Goal: Task Accomplishment & Management: Use online tool/utility

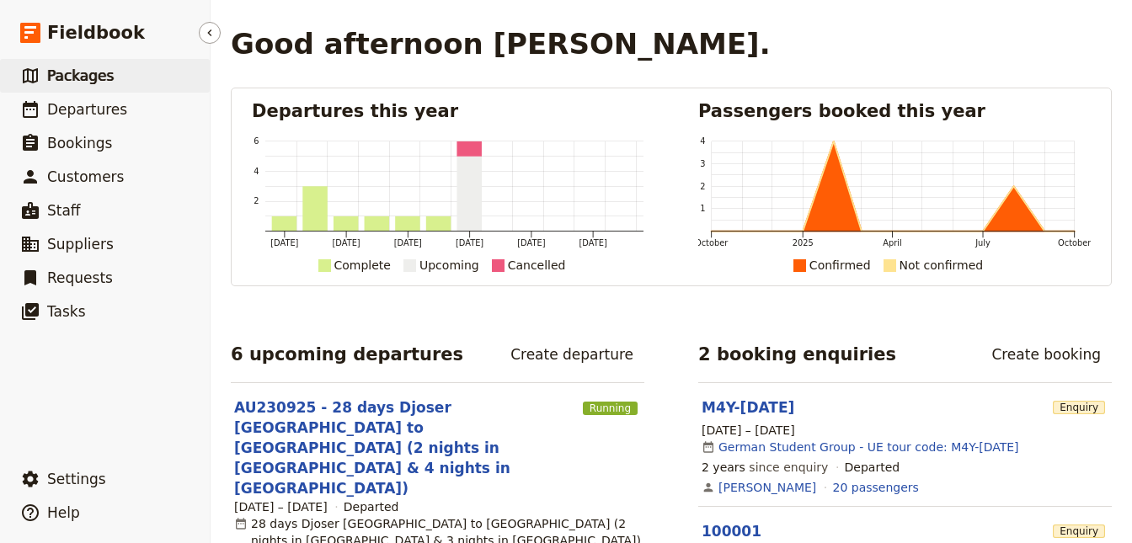
click at [80, 80] on span "Packages" at bounding box center [80, 75] width 67 height 17
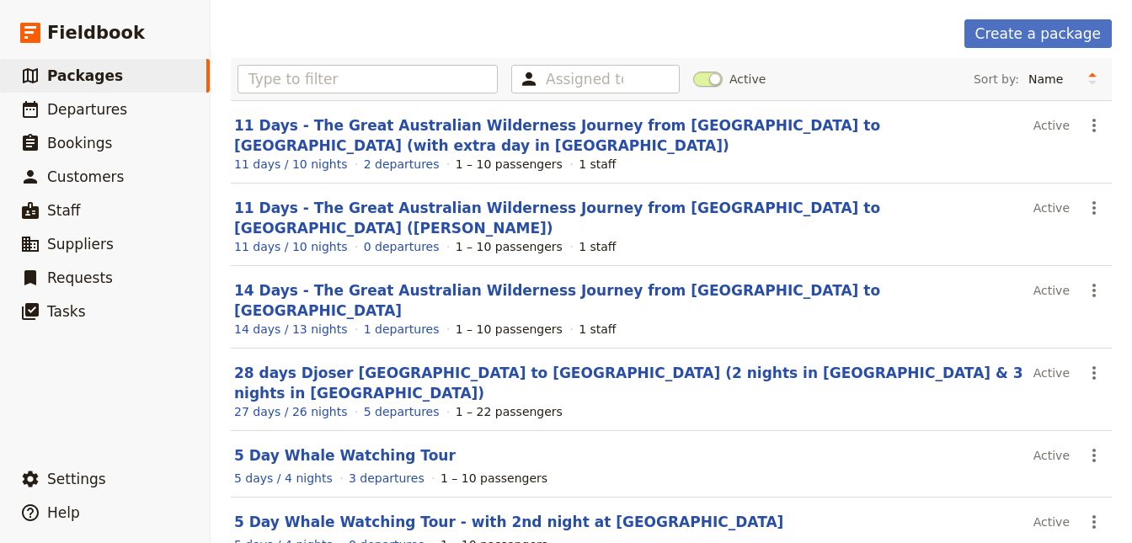
scroll to position [370, 0]
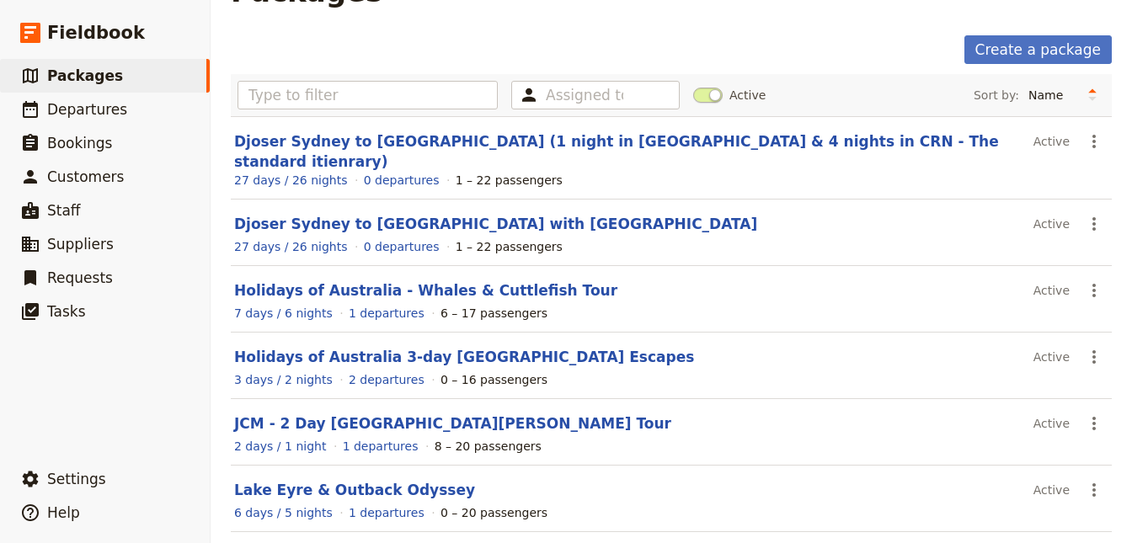
scroll to position [226, 0]
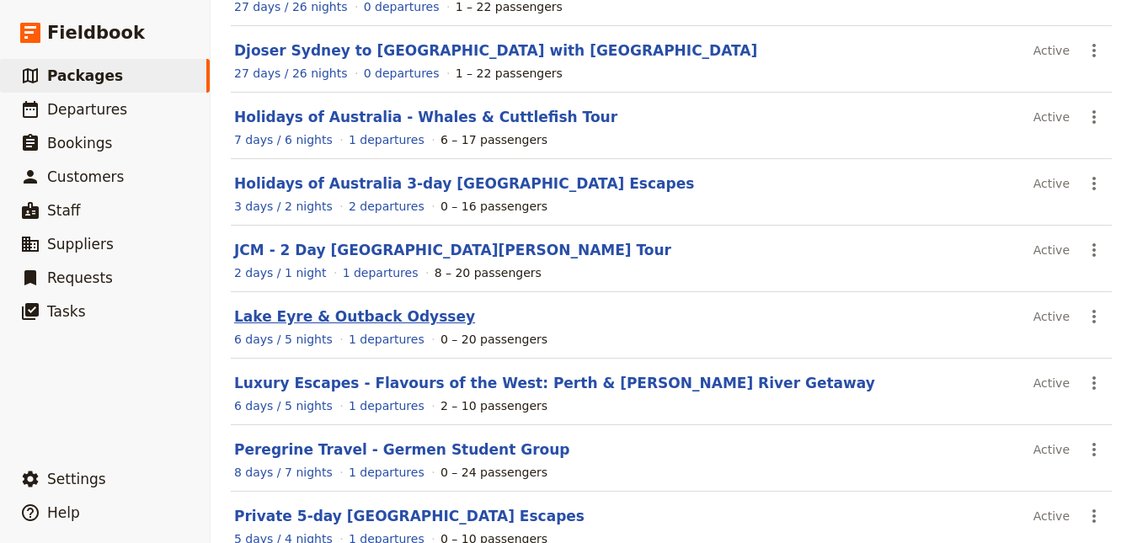
click at [340, 308] on link "Lake Eyre & Outback Odyssey" at bounding box center [354, 316] width 241 height 17
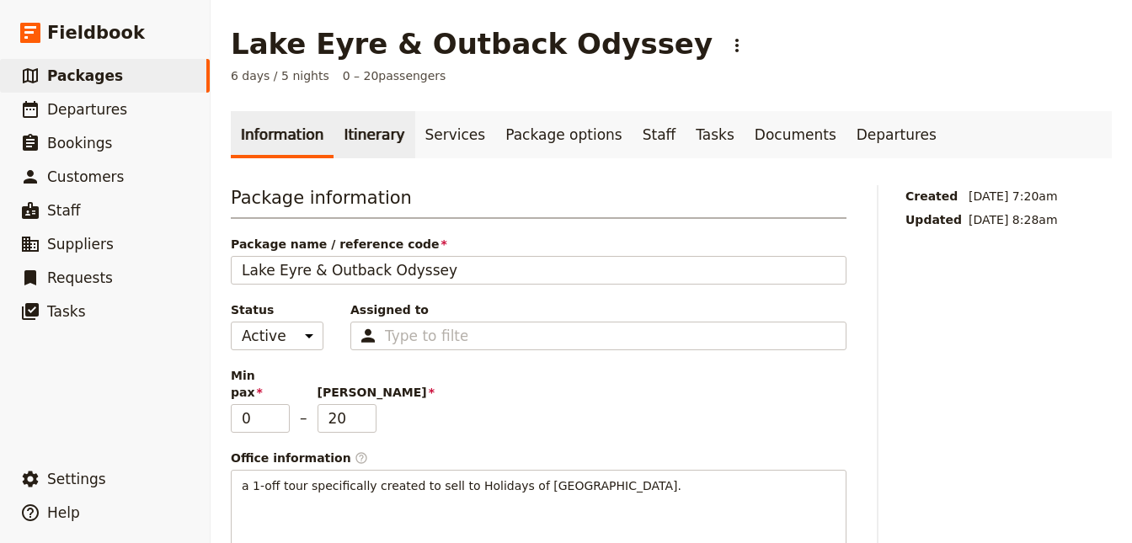
click at [356, 152] on link "Itinerary" at bounding box center [373, 134] width 81 height 47
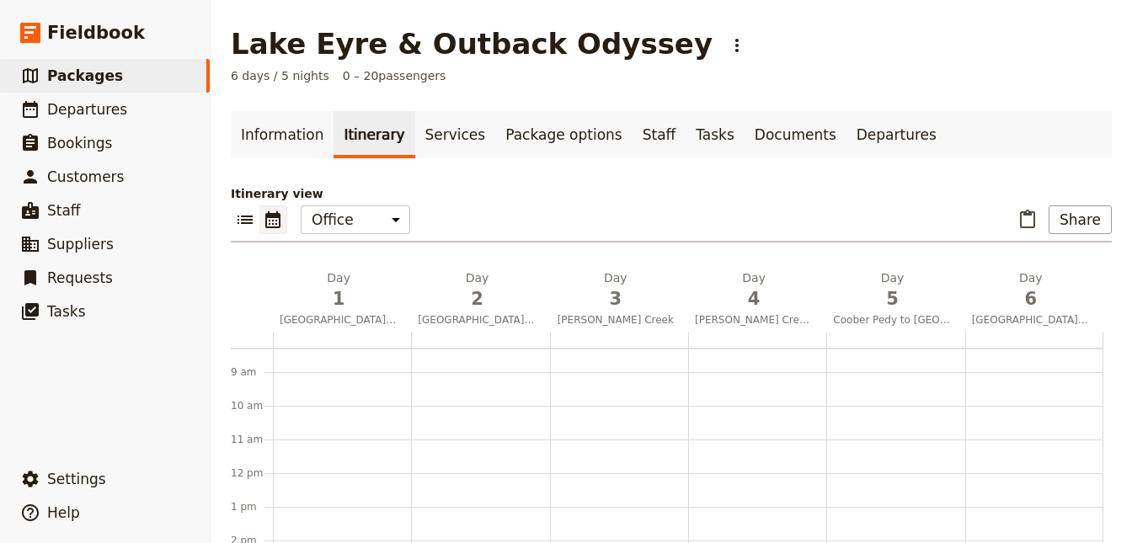
scroll to position [398, 0]
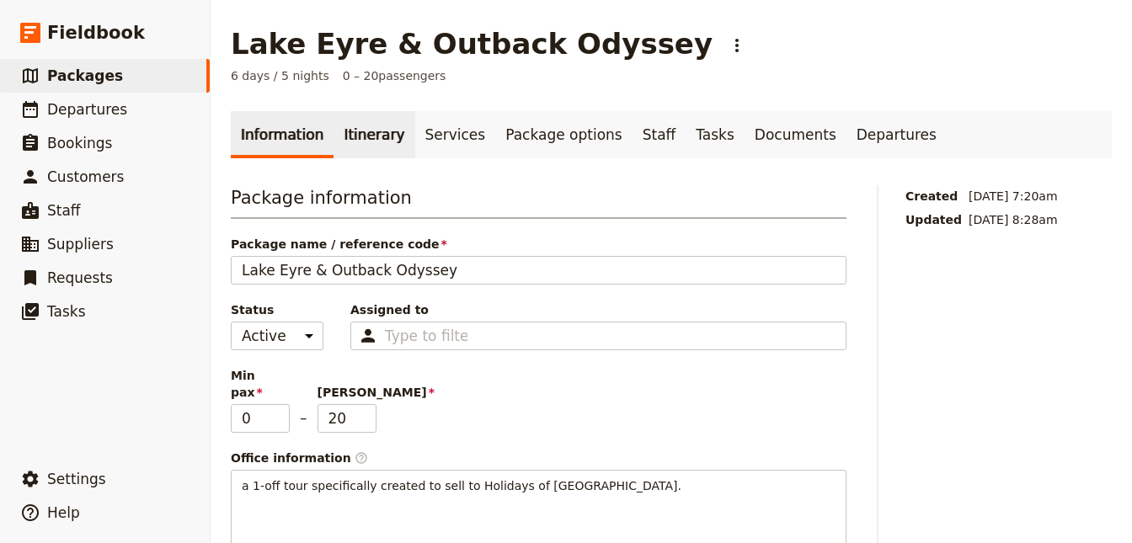
click at [382, 141] on link "Itinerary" at bounding box center [373, 134] width 81 height 47
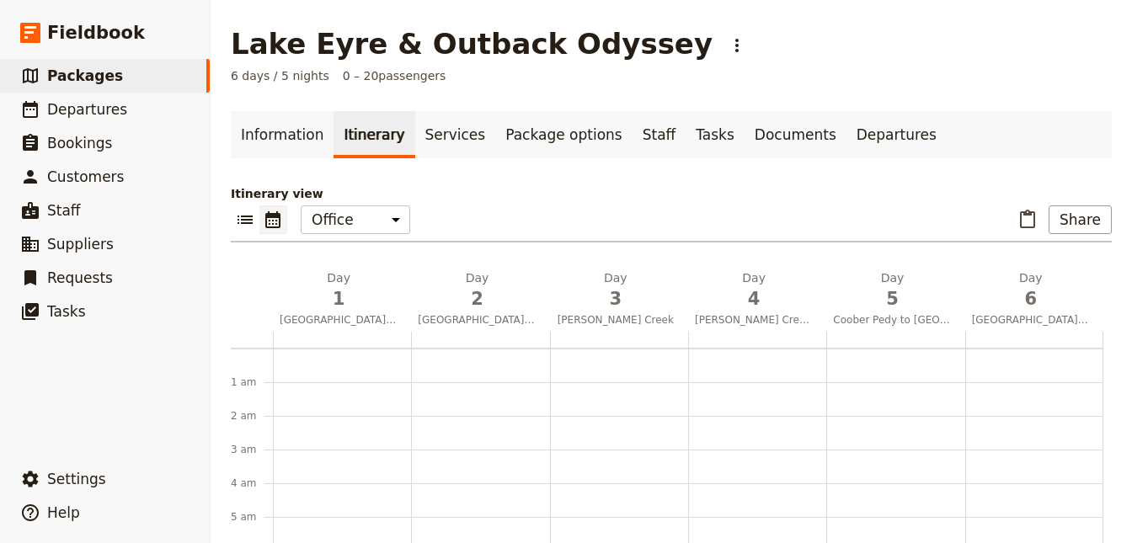
scroll to position [218, 0]
click at [256, 223] on button "​" at bounding box center [245, 219] width 29 height 29
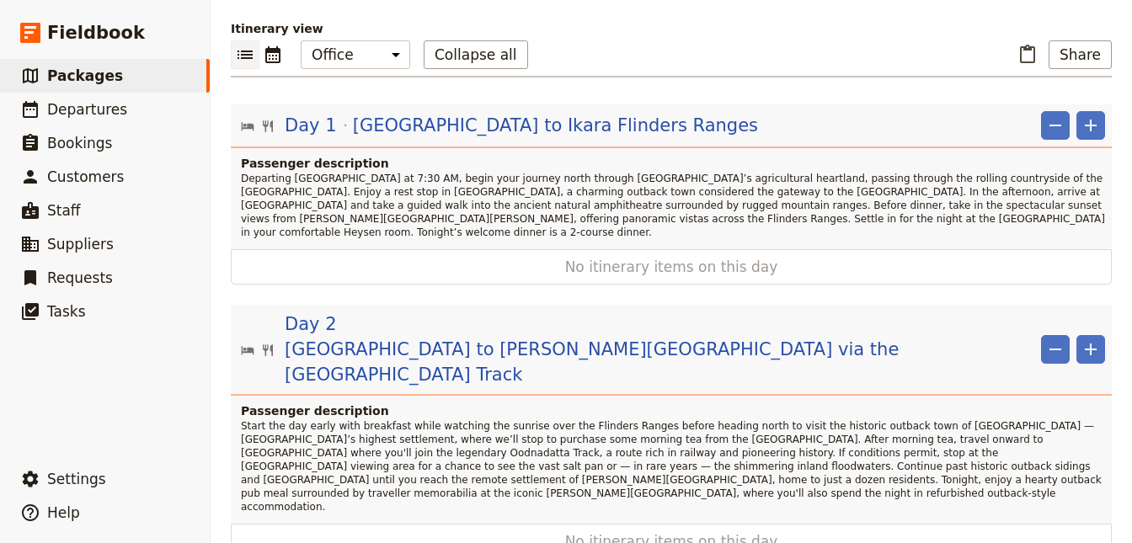
scroll to position [151, 0]
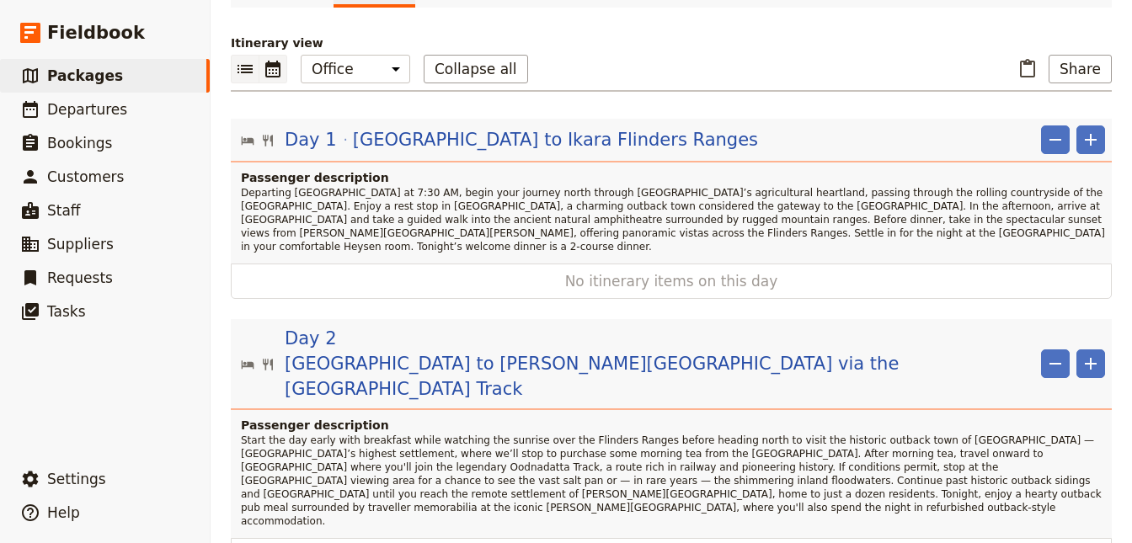
click at [275, 67] on icon "Calendar view" at bounding box center [272, 69] width 15 height 17
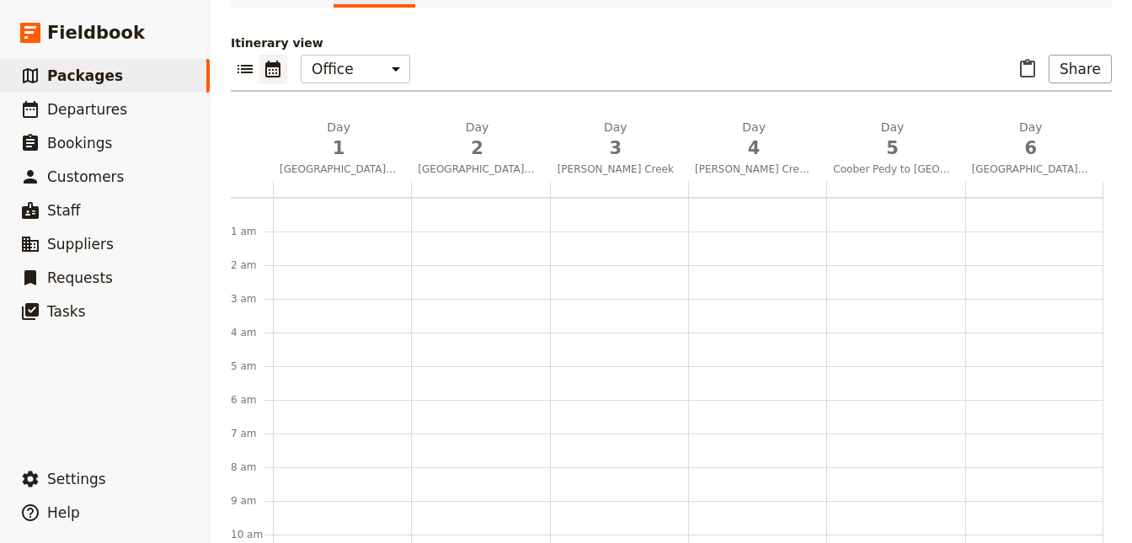
scroll to position [218, 0]
click at [306, 228] on div at bounding box center [342, 384] width 138 height 808
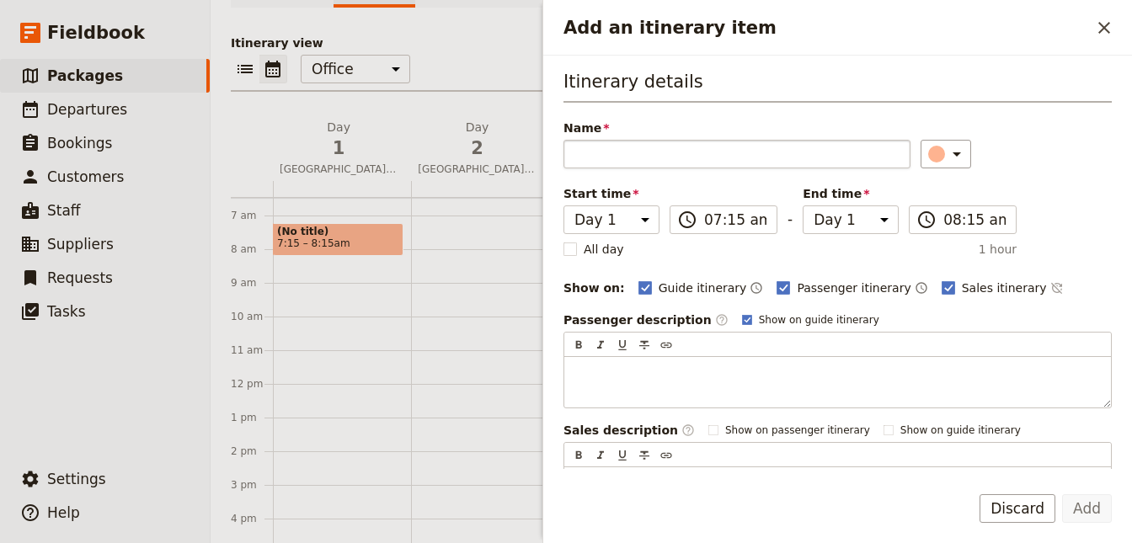
click at [610, 154] on input "Name" at bounding box center [736, 154] width 347 height 29
type input "Pick-up group from hotel"
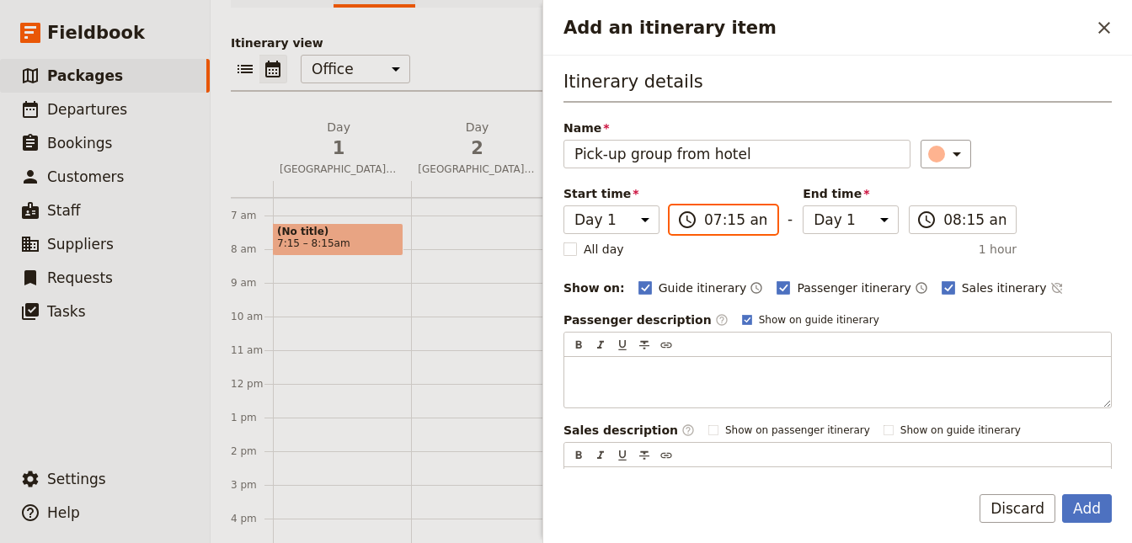
click at [749, 219] on input "07:15 am" at bounding box center [735, 220] width 62 height 20
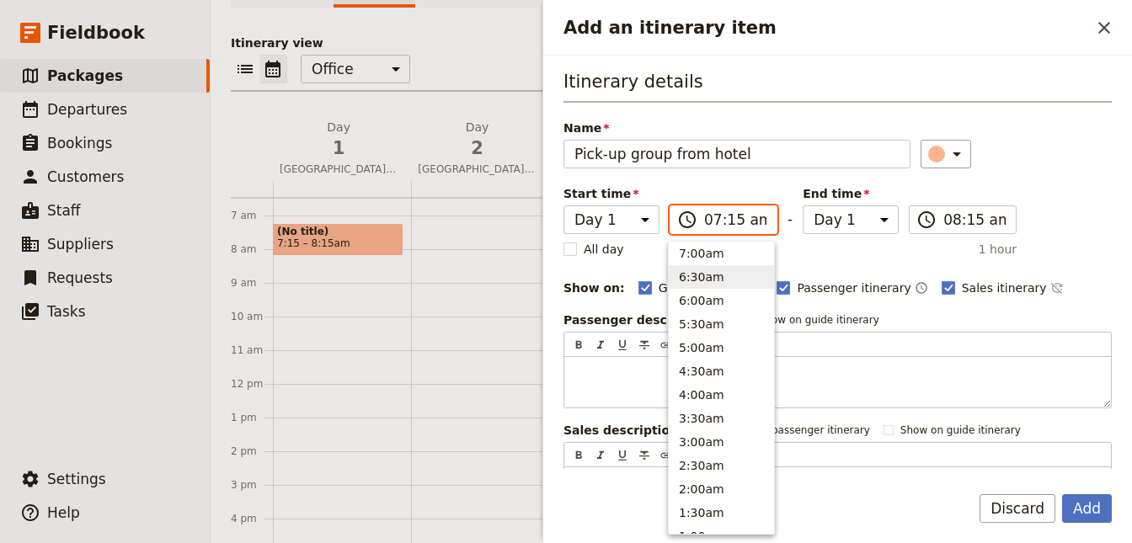
scroll to position [706, 0]
click at [706, 308] on button "7:30am" at bounding box center [721, 306] width 105 height 24
type input "07:30 am"
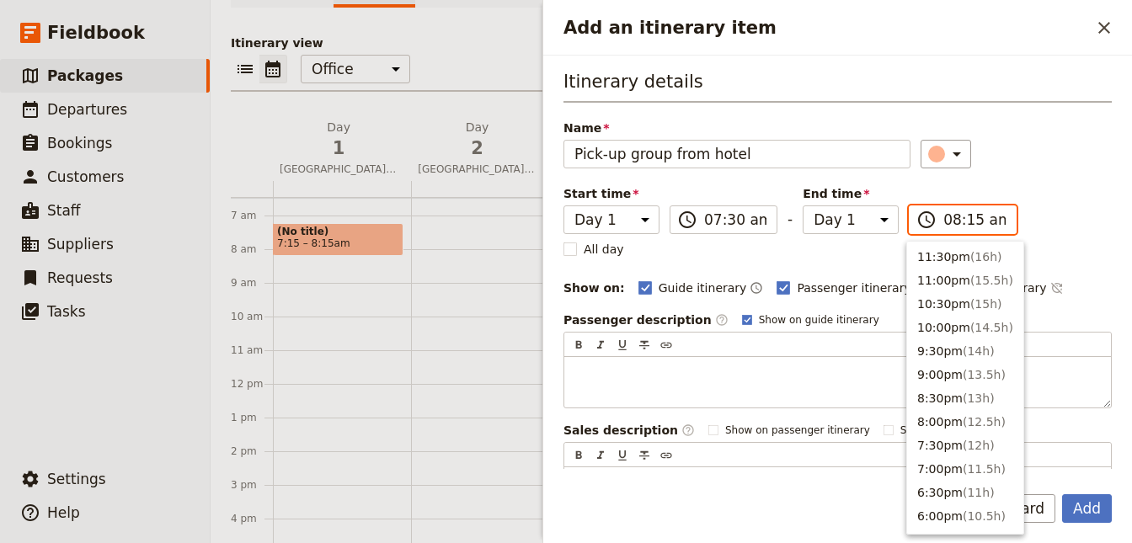
click at [966, 227] on input "08:15 am" at bounding box center [974, 220] width 62 height 20
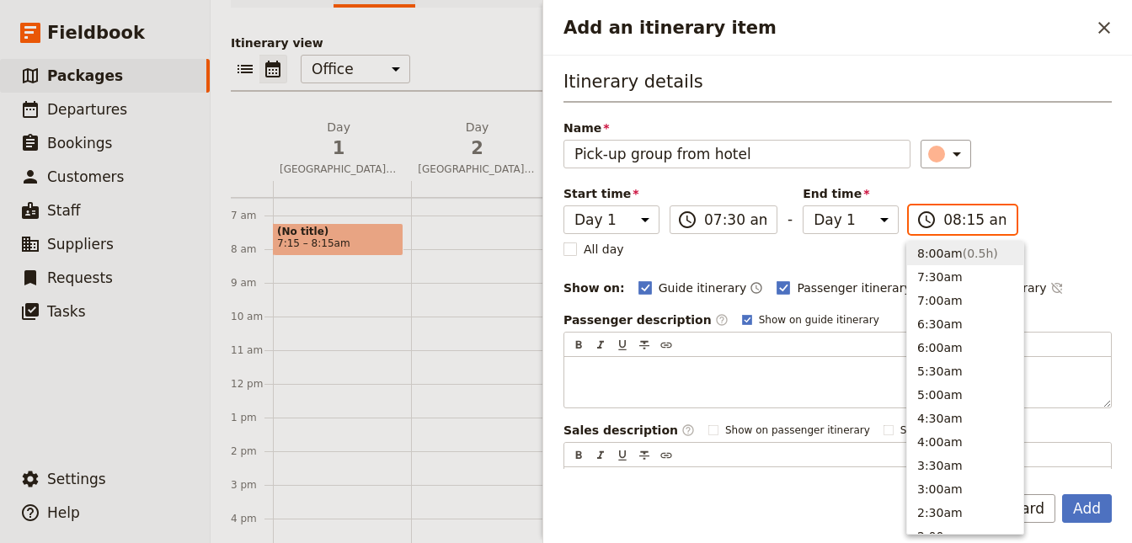
click at [941, 257] on button "8:00am ( 0.5h )" at bounding box center [965, 254] width 116 height 24
type input "08:00 am"
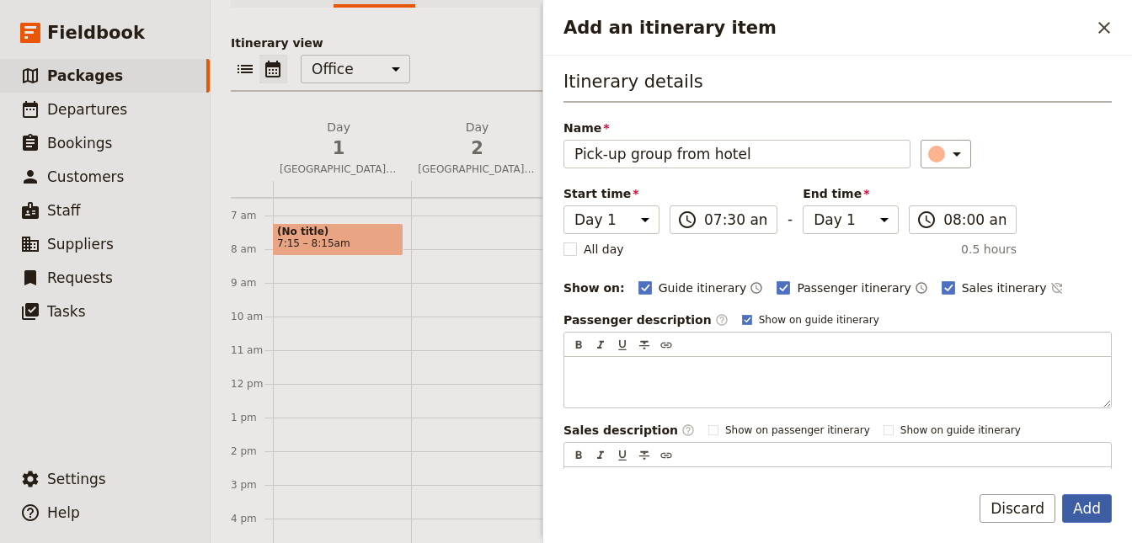
click at [1075, 506] on button "Add" at bounding box center [1087, 508] width 50 height 29
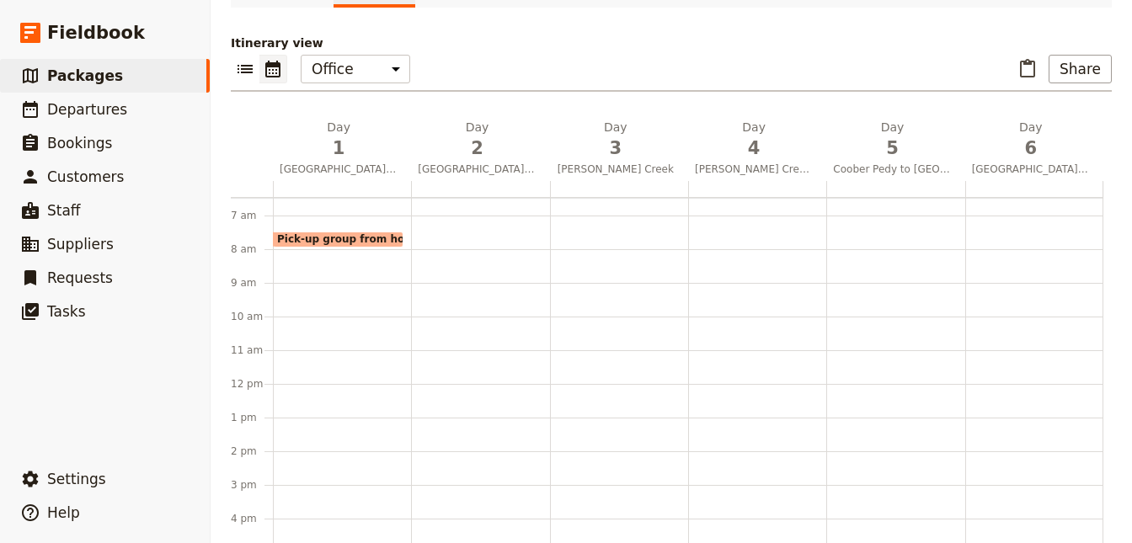
click at [288, 253] on div "Pick-up group from hotel 7:30 – 8am" at bounding box center [342, 384] width 138 height 808
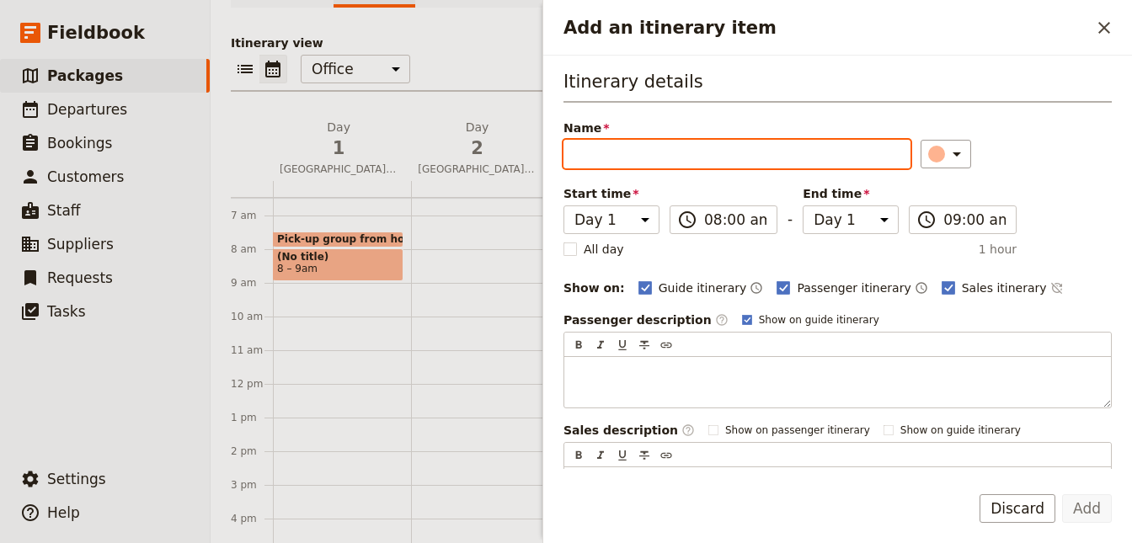
click at [635, 149] on input "Name" at bounding box center [736, 154] width 347 height 29
type input "A"
type input "to Hawker"
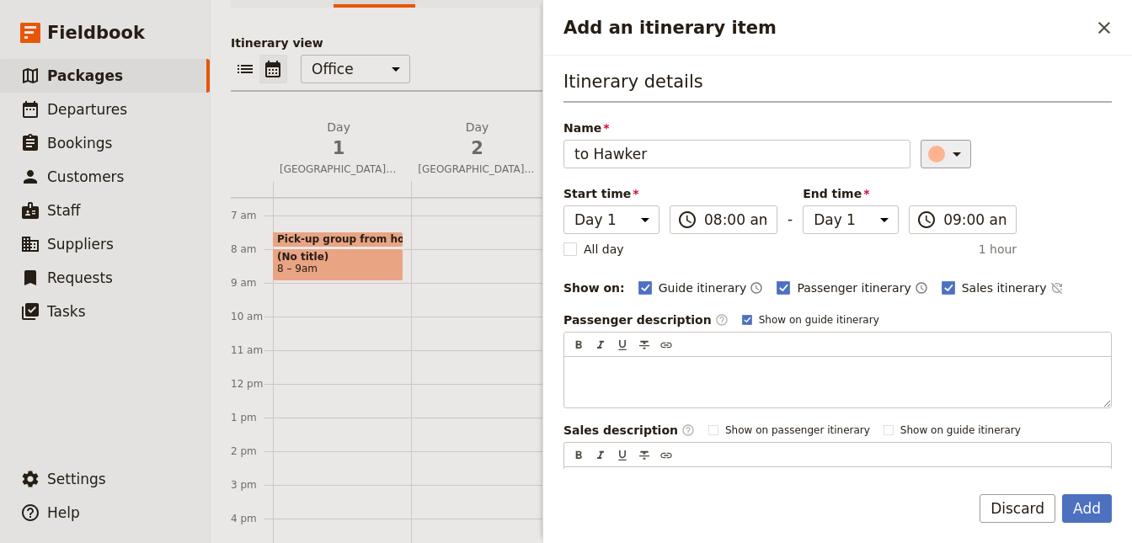
click at [930, 154] on div "Add an itinerary item" at bounding box center [936, 154] width 17 height 17
click at [923, 210] on div "button" at bounding box center [926, 208] width 17 height 17
click at [938, 221] on label "​ 09:00 am" at bounding box center [963, 219] width 108 height 29
click at [943, 221] on input "09:00 am" at bounding box center [974, 220] width 62 height 20
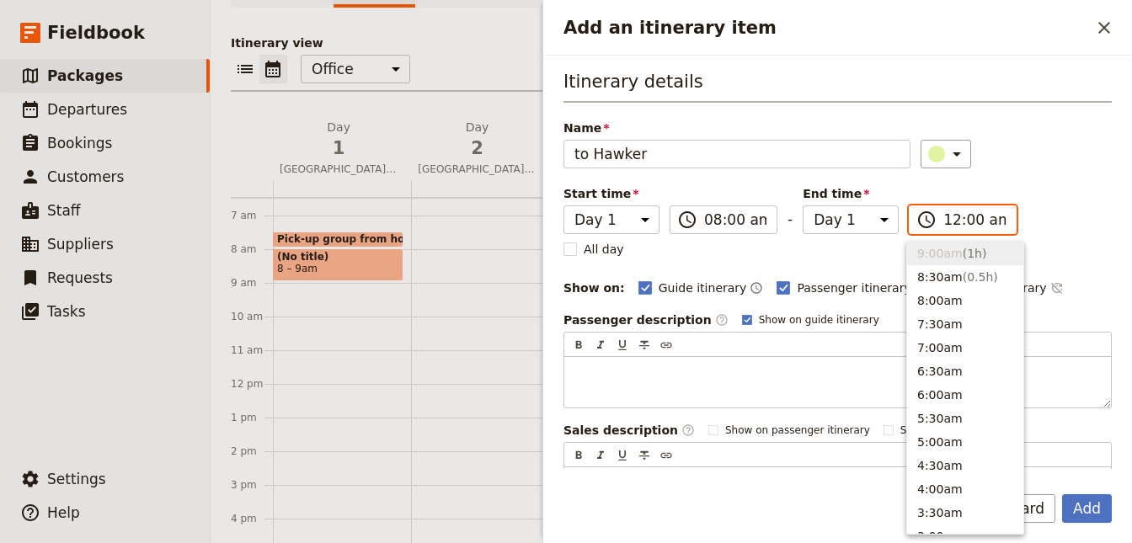
scroll to position [845, 0]
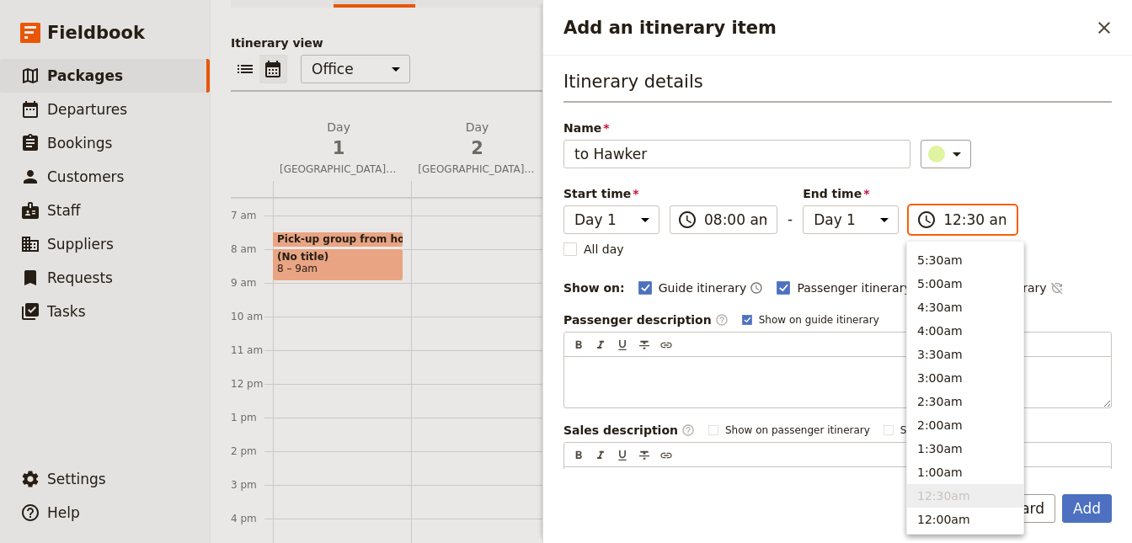
type input "12:30 pm"
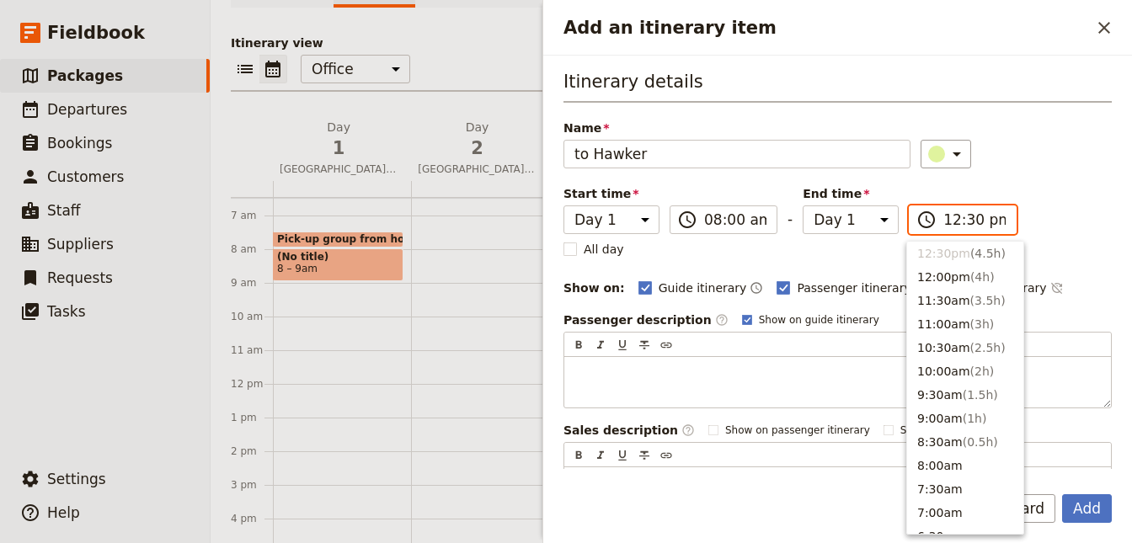
click at [930, 251] on li "12:30pm ( 4.5h )" at bounding box center [965, 254] width 116 height 24
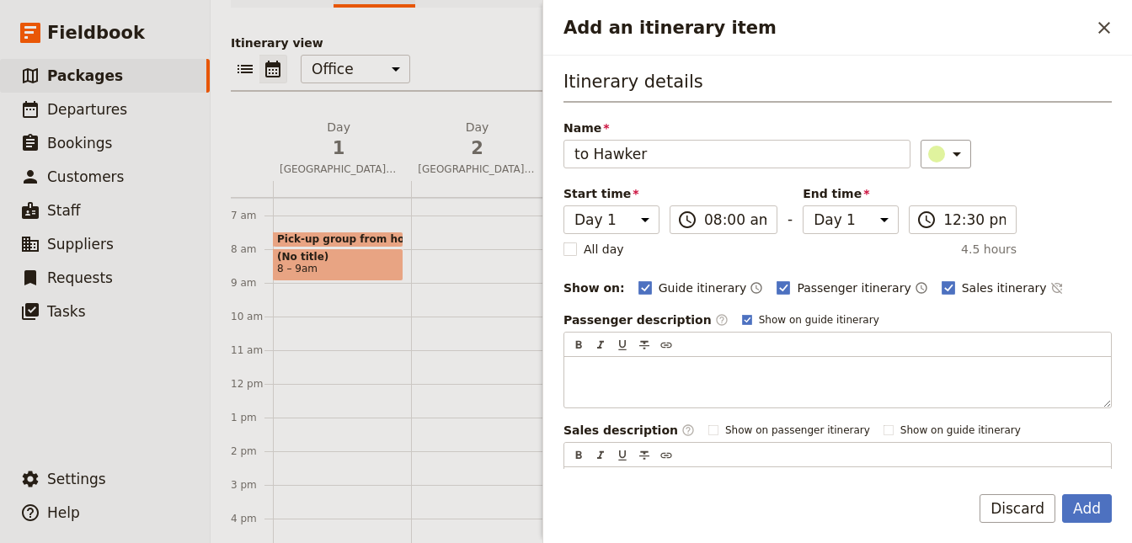
click at [854, 253] on div "All day 4.5 hours" at bounding box center [789, 249] width 453 height 17
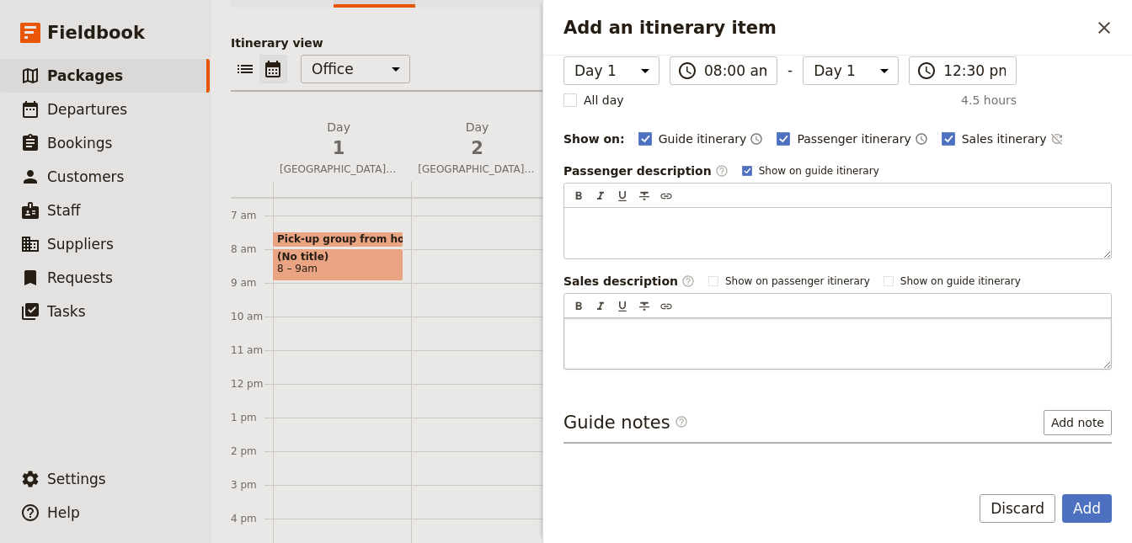
scroll to position [192, 0]
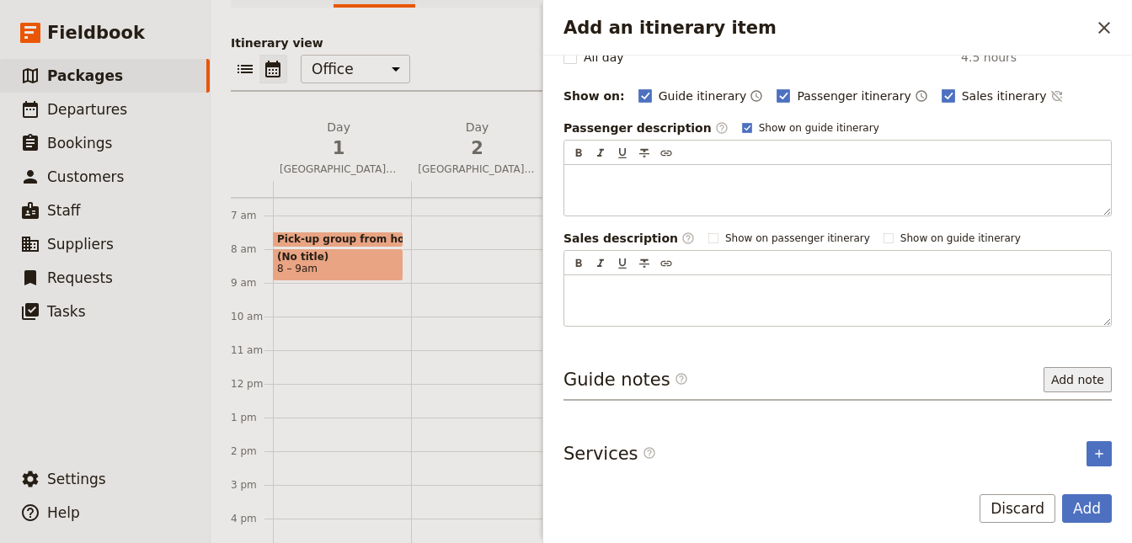
click at [1066, 375] on button "Add note" at bounding box center [1077, 379] width 68 height 25
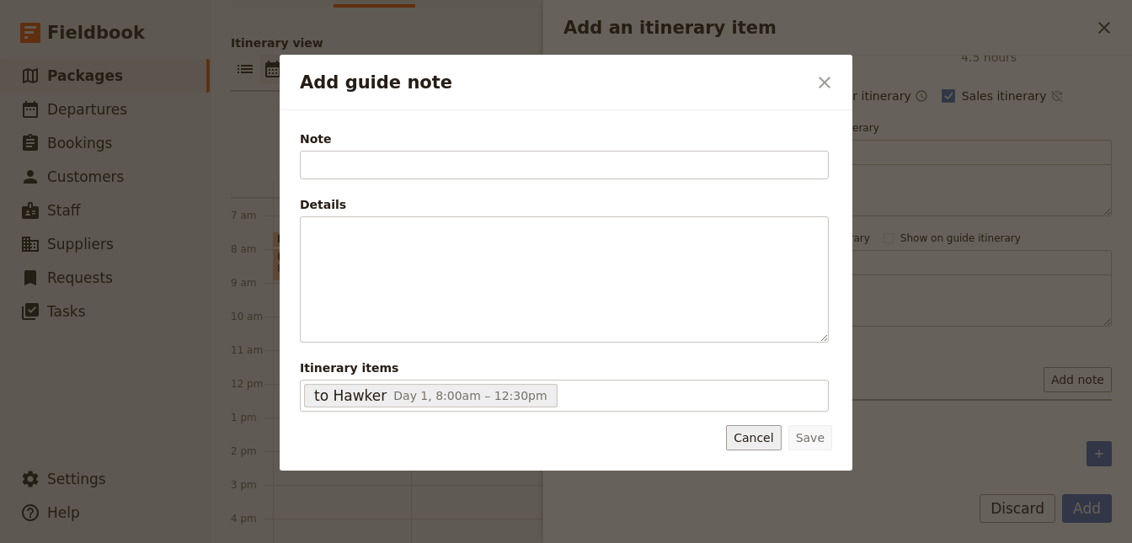
click at [771, 445] on button "Cancel" at bounding box center [753, 437] width 55 height 25
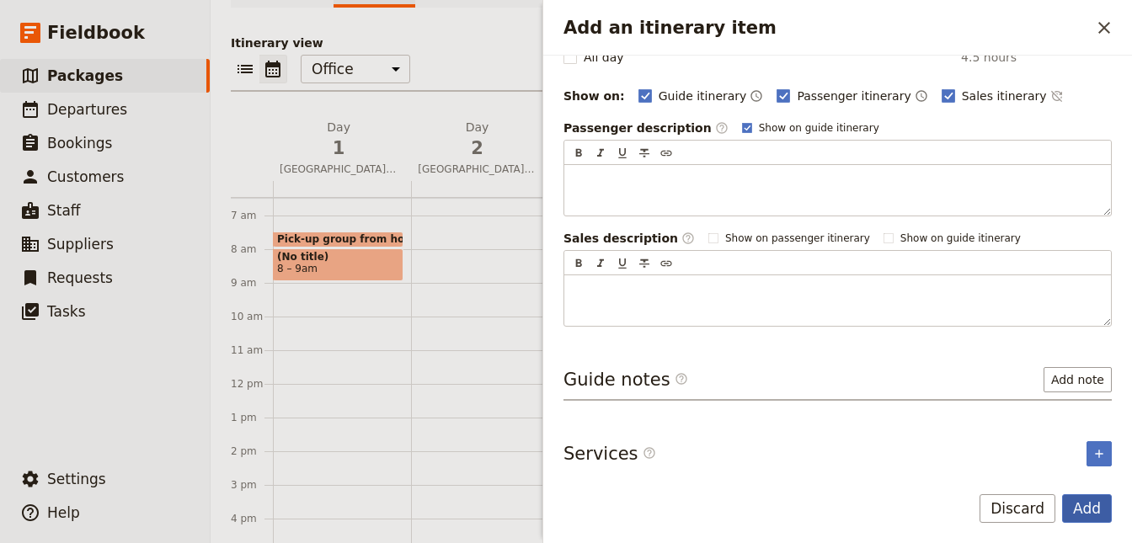
click at [1068, 514] on button "Add" at bounding box center [1087, 508] width 50 height 29
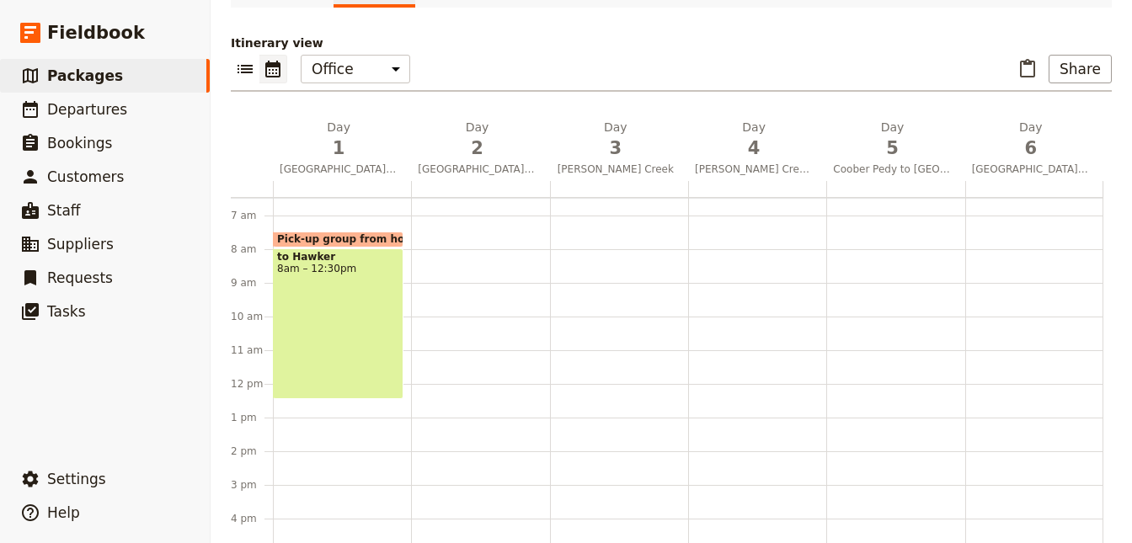
click at [294, 408] on div "Pick-up group from hotel 7:30 – 8am to Hawker 8am – 12:30pm" at bounding box center [342, 384] width 138 height 808
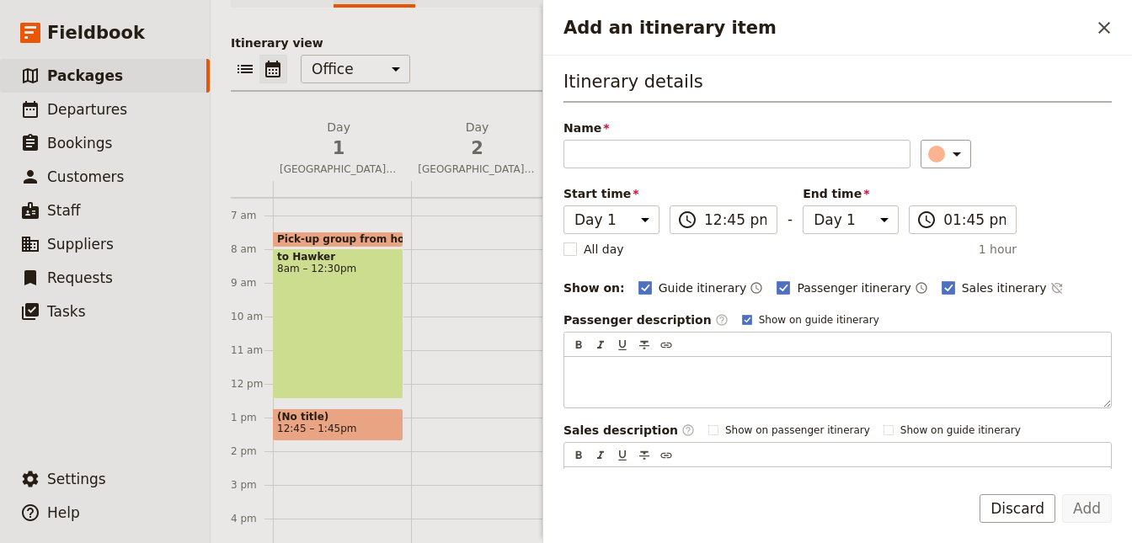
drag, startPoint x: 295, startPoint y: 415, endPoint x: 296, endPoint y: 403, distance: 12.7
click at [296, 403] on div "Pick-up group from hotel 7:30 – 8am to Hawker 8am – 12:30pm (No title) 12:45 – …" at bounding box center [342, 384] width 138 height 808
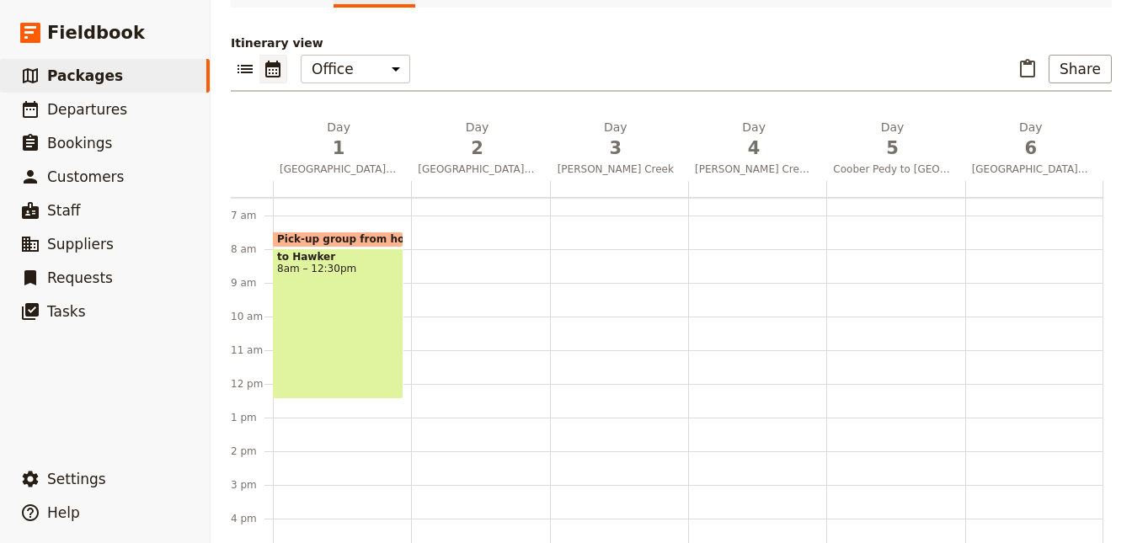
click at [294, 404] on div "Pick-up group from hotel 7:30 – 8am to Hawker 8am – 12:30pm" at bounding box center [342, 384] width 138 height 808
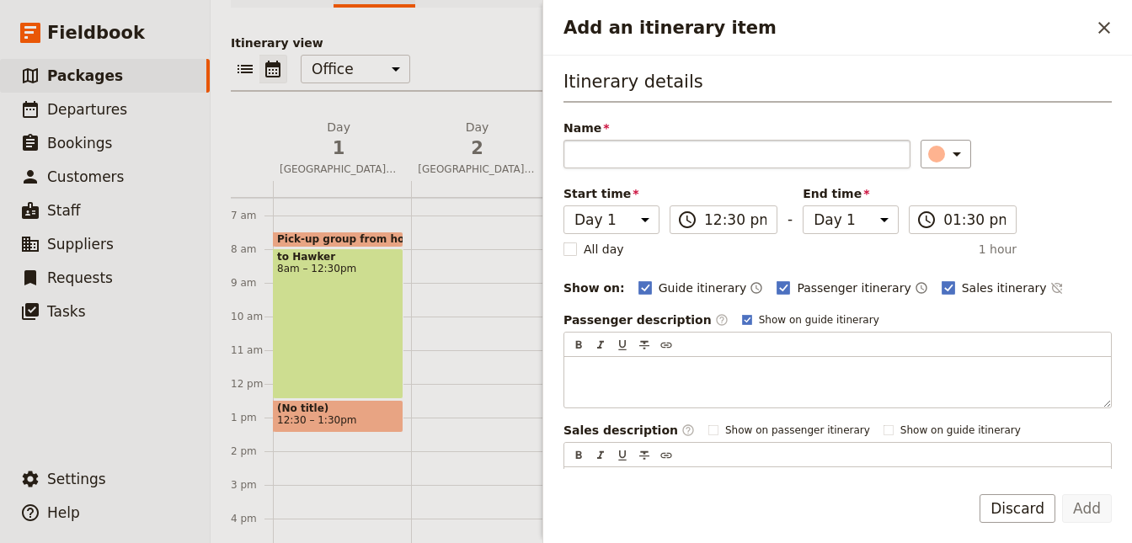
click at [655, 151] on input "Name" at bounding box center [736, 154] width 347 height 29
click at [948, 145] on icon "Add an itinerary item" at bounding box center [956, 154] width 20 height 20
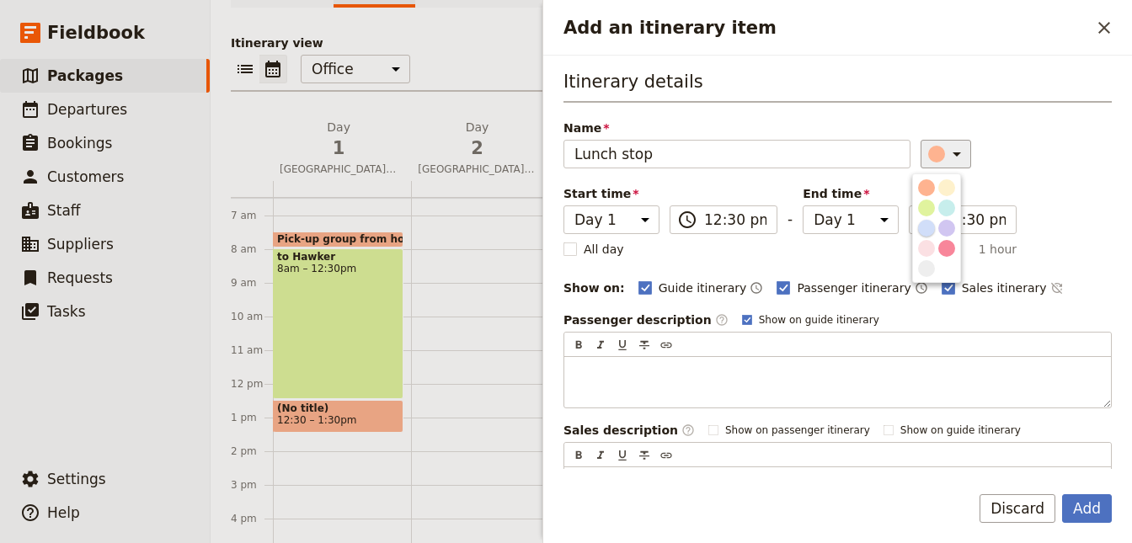
click at [925, 227] on div "button" at bounding box center [926, 228] width 17 height 17
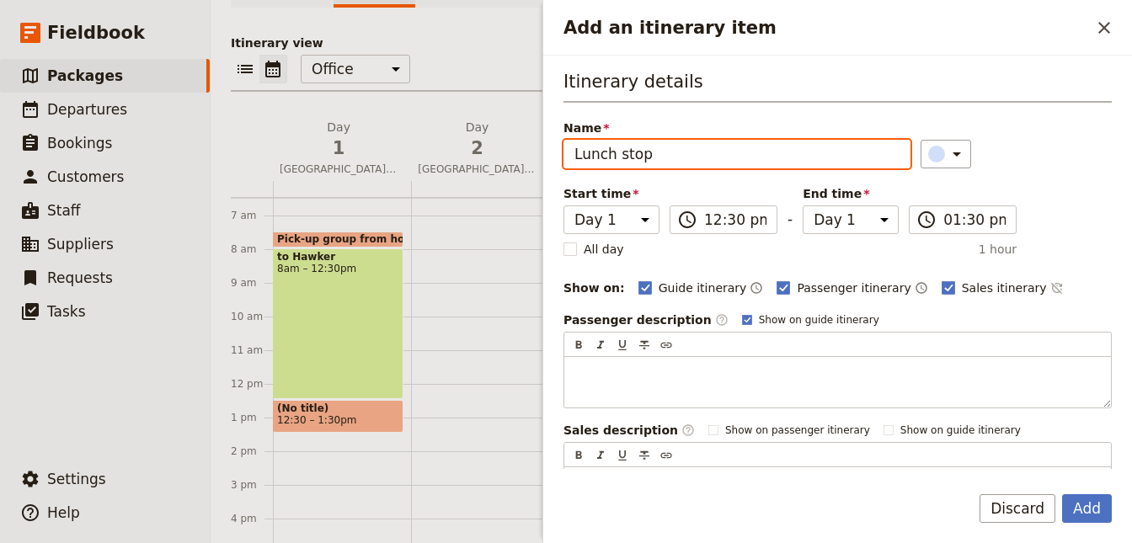
click at [665, 160] on input "Lunch stop" at bounding box center [736, 154] width 347 height 29
type input "Lunch stop - own purchase"
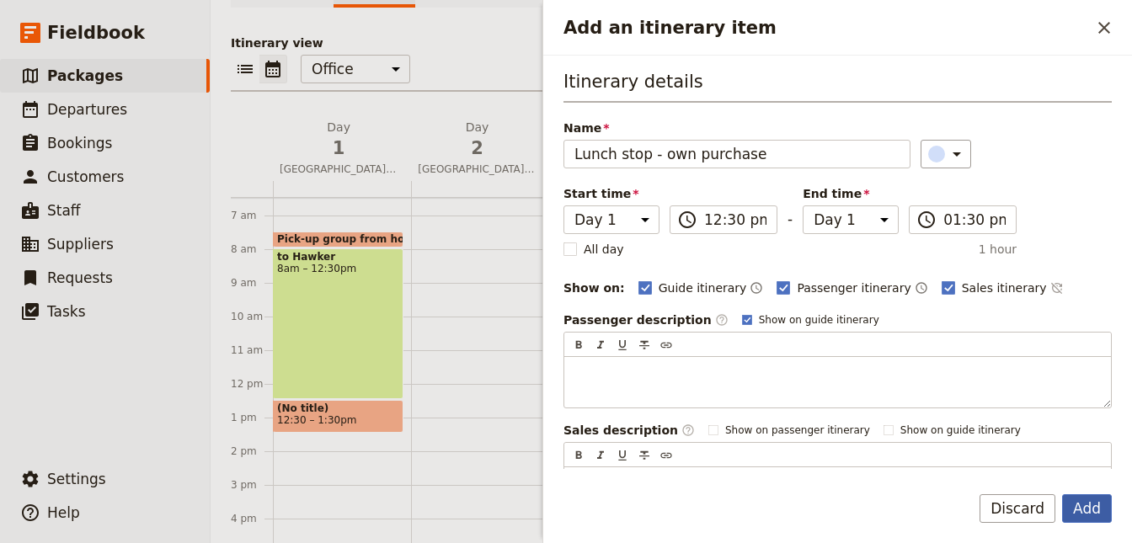
click at [1089, 505] on button "Add" at bounding box center [1087, 508] width 50 height 29
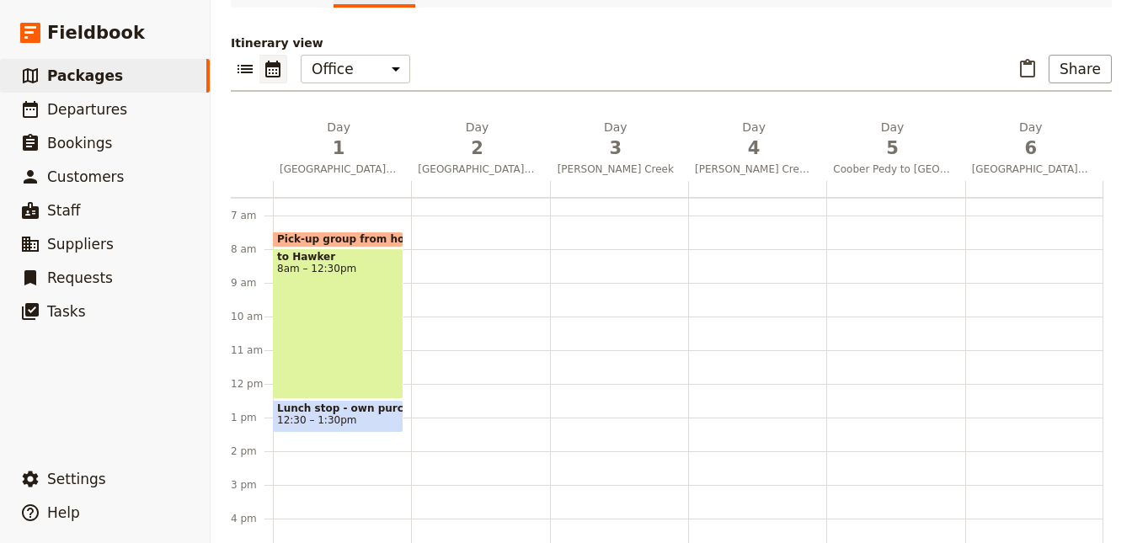
click at [316, 440] on div "Pick-up group from hotel 7:30 – 8am to Hawker 8am – 12:30pm Lunch stop - own pu…" at bounding box center [342, 384] width 138 height 808
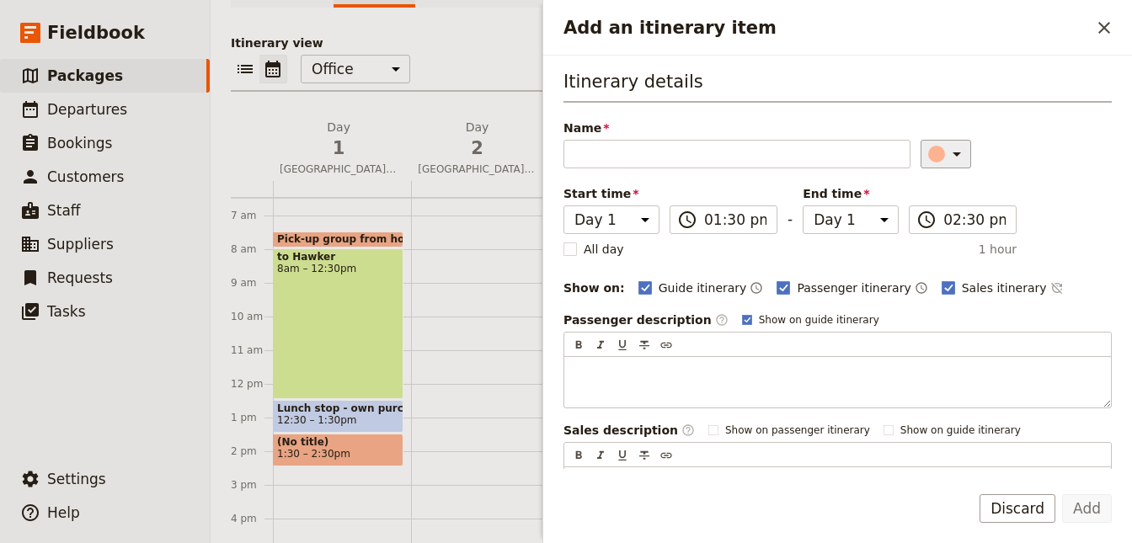
click at [946, 157] on icon "Add an itinerary item" at bounding box center [956, 154] width 20 height 20
click at [927, 205] on div "button" at bounding box center [926, 208] width 17 height 17
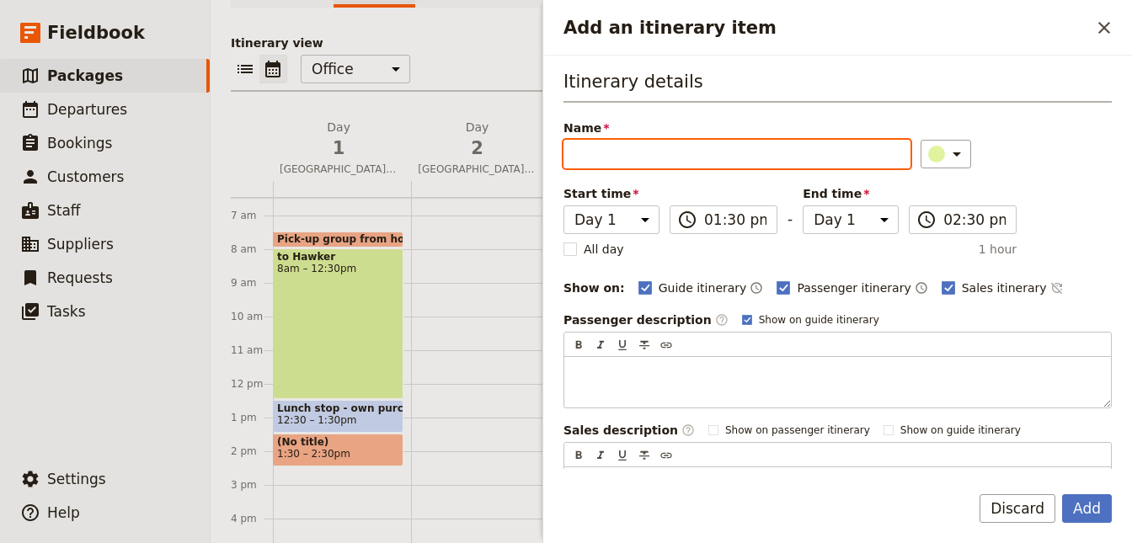
click at [842, 160] on input "Name" at bounding box center [736, 154] width 347 height 29
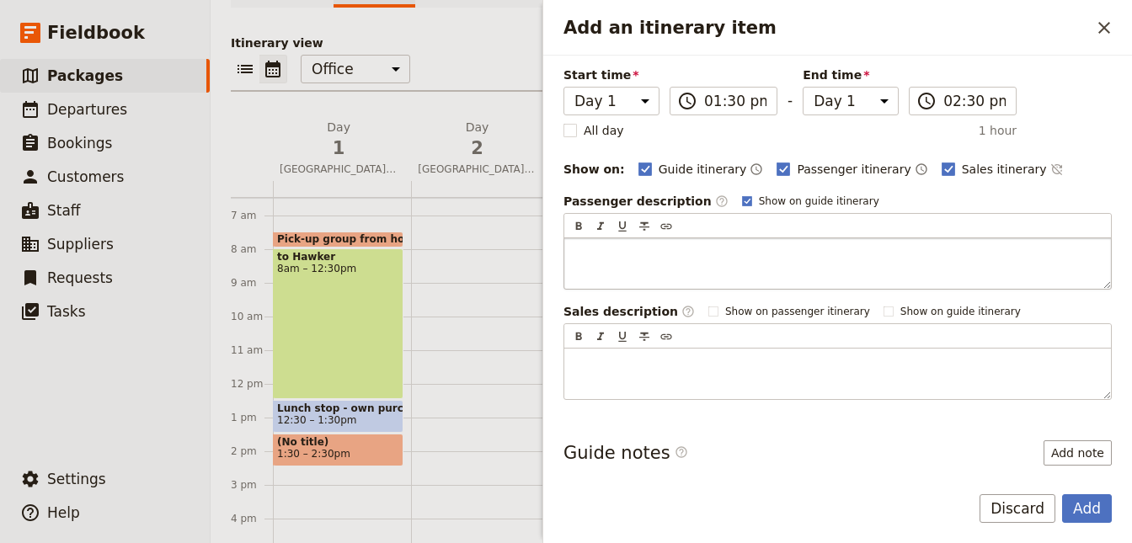
scroll to position [151, 0]
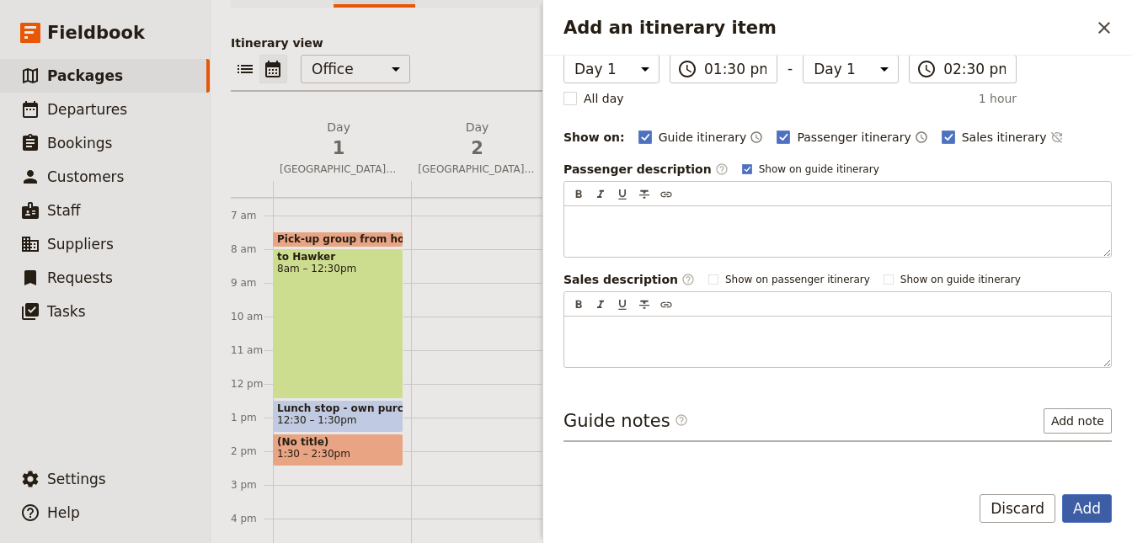
type input "to Wilpena Pound"
click at [1076, 504] on button "Add" at bounding box center [1087, 508] width 50 height 29
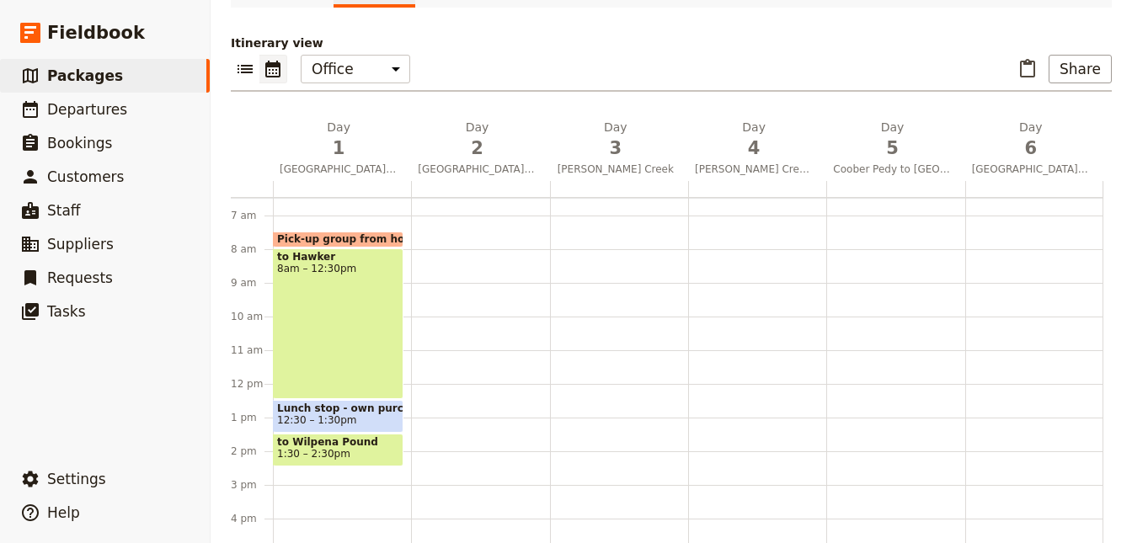
click at [349, 453] on span "1:30 – 2:30pm" at bounding box center [338, 454] width 122 height 12
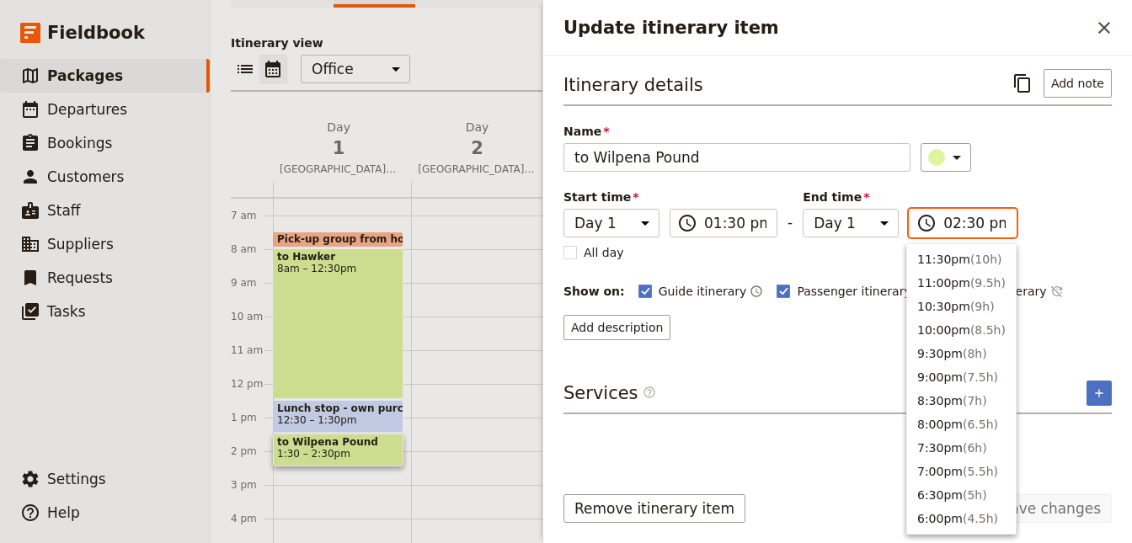
click at [946, 219] on input "02:30 pm" at bounding box center [974, 223] width 62 height 20
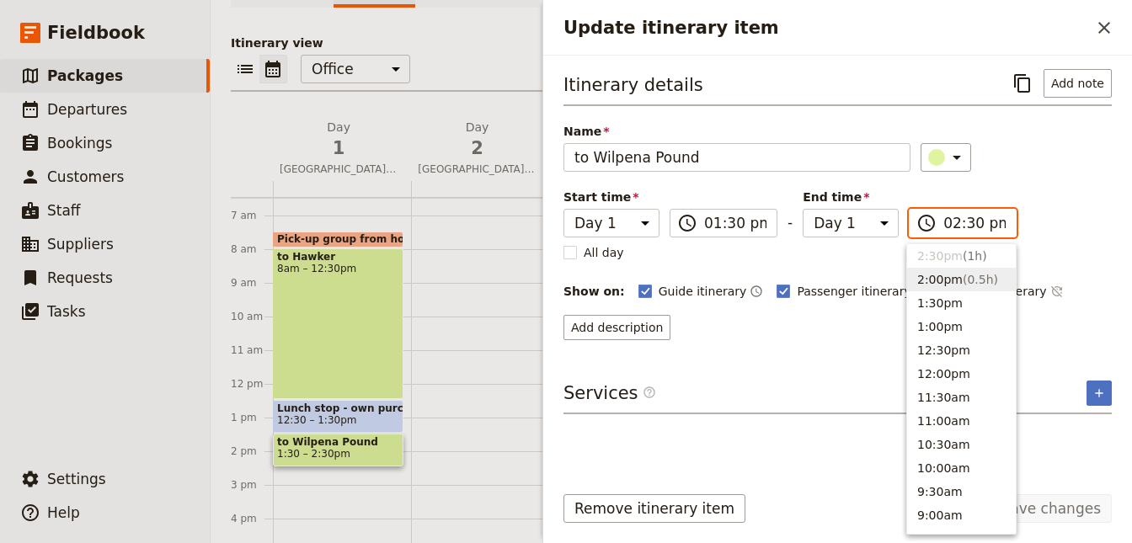
click at [942, 277] on button "2:00pm ( 0.5h )" at bounding box center [961, 280] width 109 height 24
type input "02:00 pm"
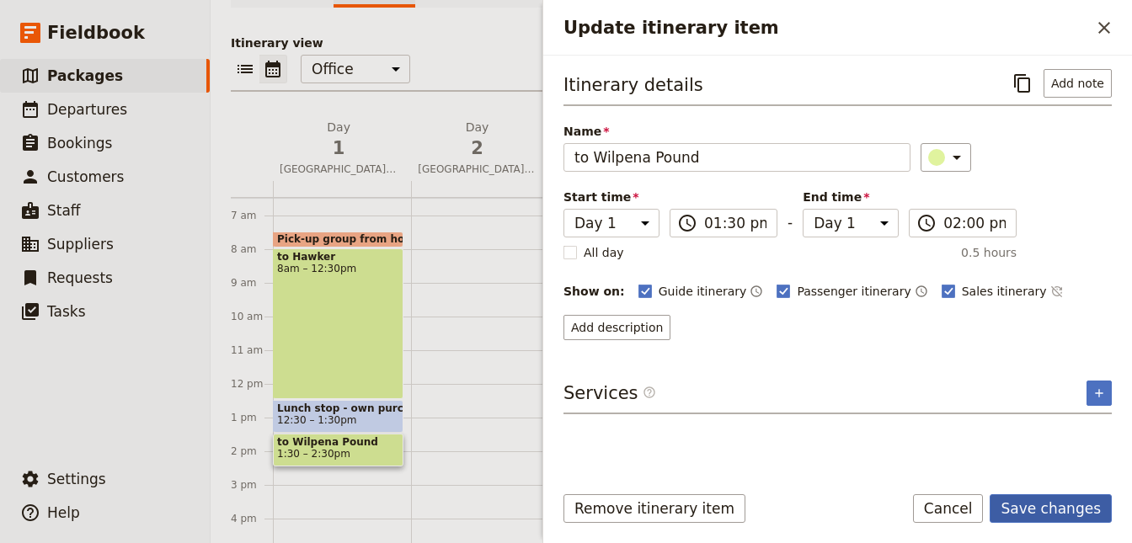
click at [1037, 500] on button "Save changes" at bounding box center [1050, 508] width 122 height 29
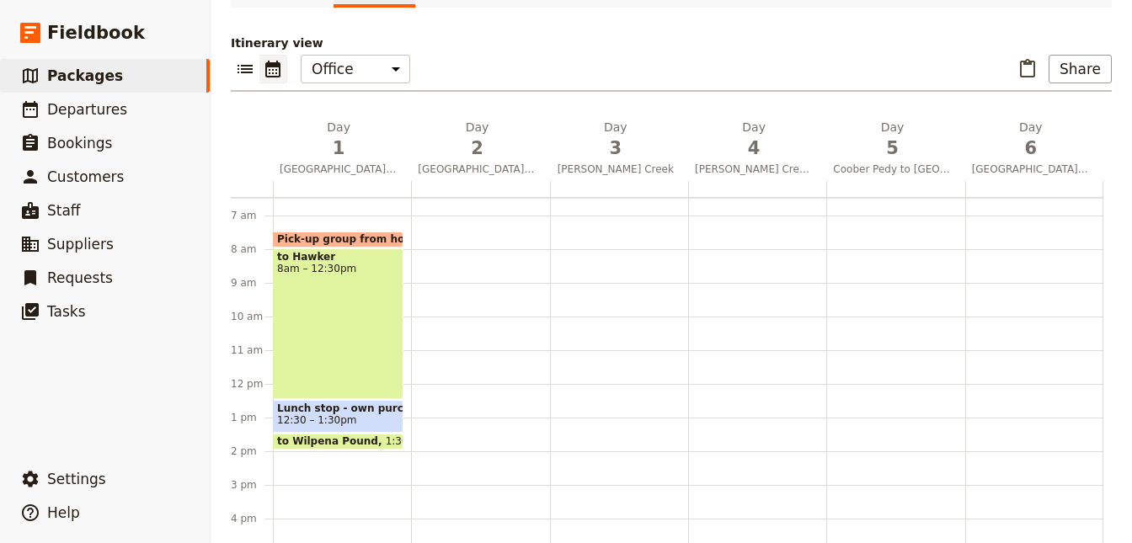
click at [298, 454] on div "Pick-up group from hotel 7:30 – 8am to Hawker 8am – 12:30pm Lunch stop - own pu…" at bounding box center [342, 384] width 138 height 808
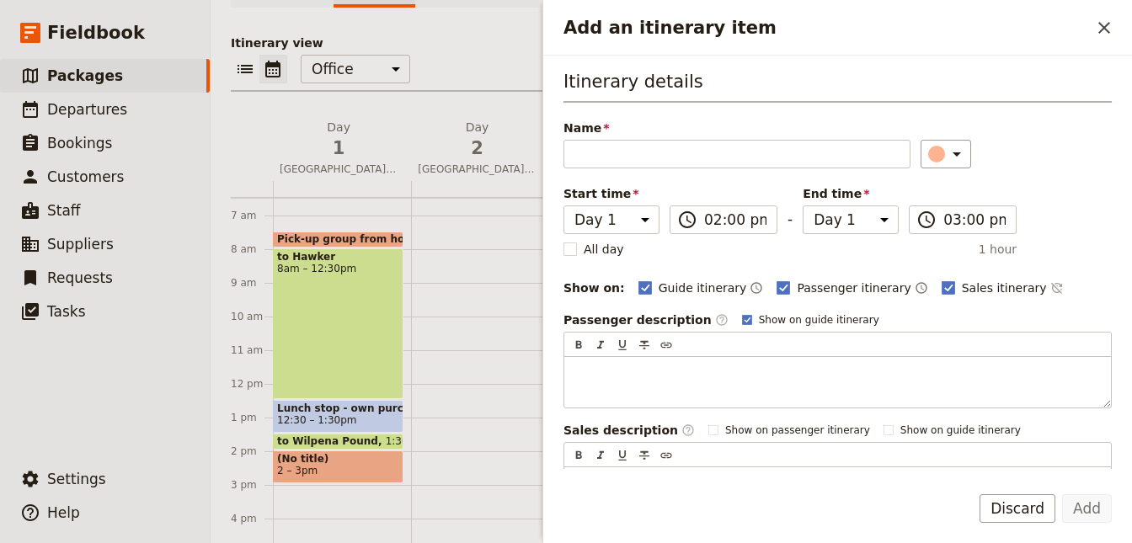
type input "W"
type input "Explore Wilpena Pound"
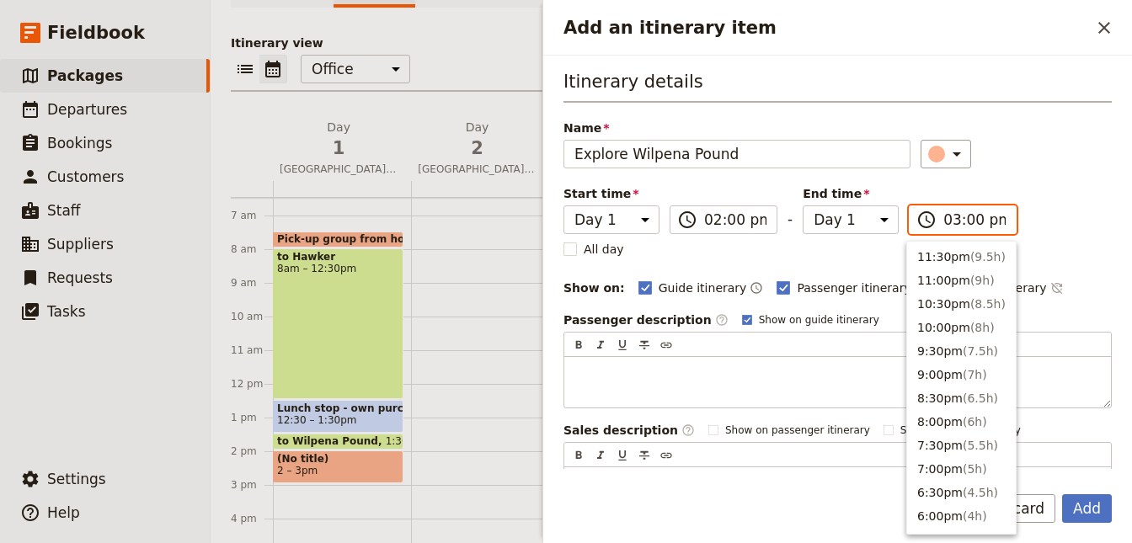
click at [958, 220] on input "03:00 pm" at bounding box center [974, 220] width 62 height 20
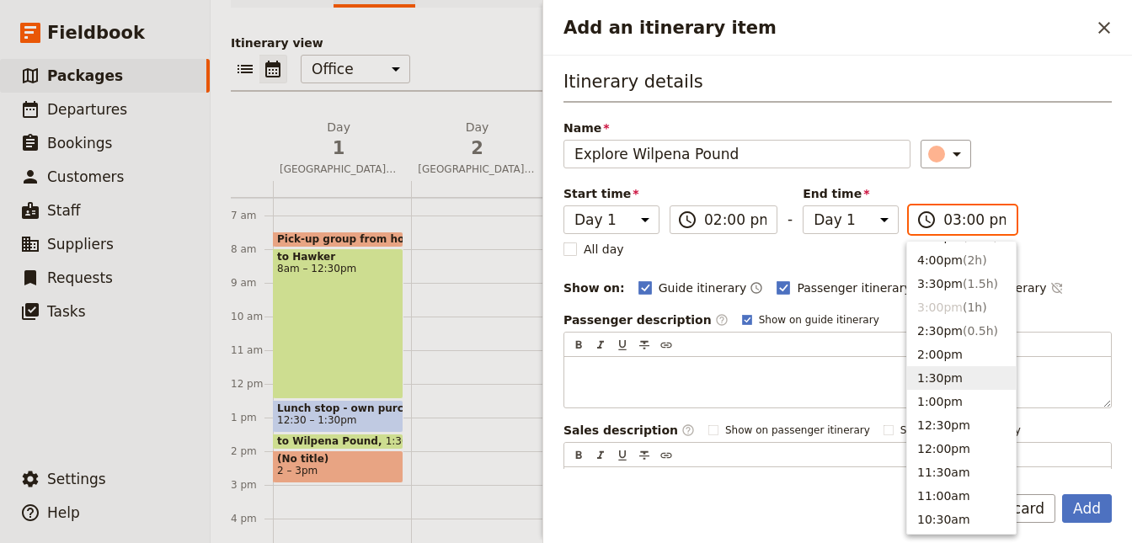
scroll to position [253, 0]
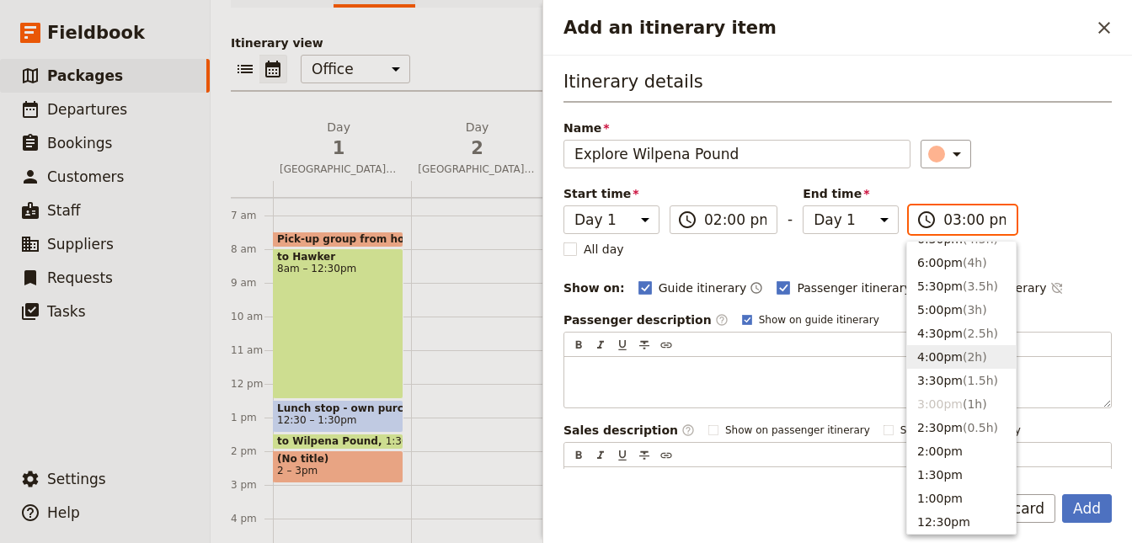
click at [946, 362] on button "4:00pm ( 2h )" at bounding box center [961, 357] width 109 height 24
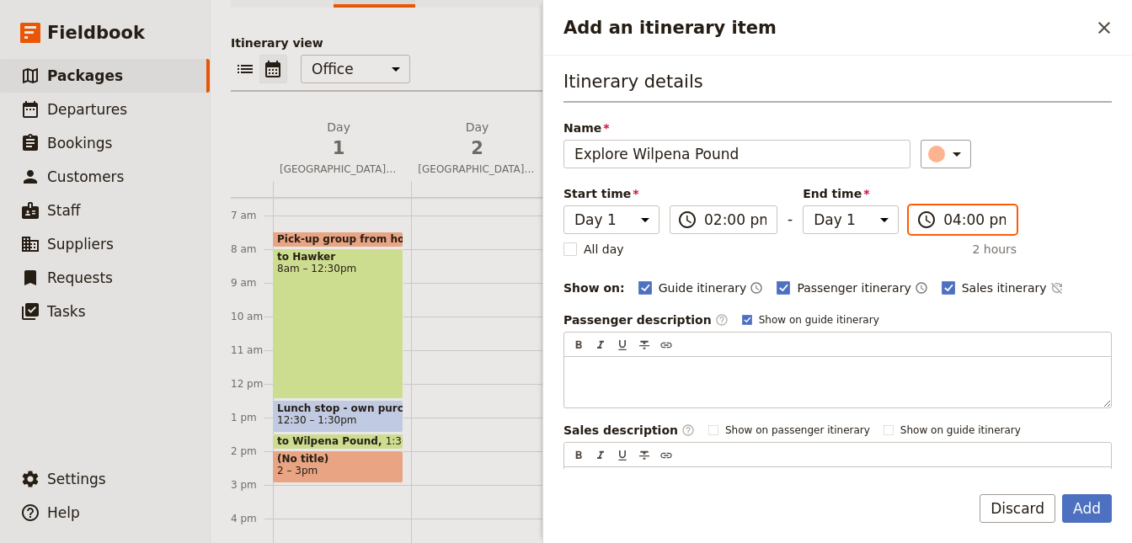
click at [944, 217] on input "04:00 pm" at bounding box center [974, 220] width 62 height 20
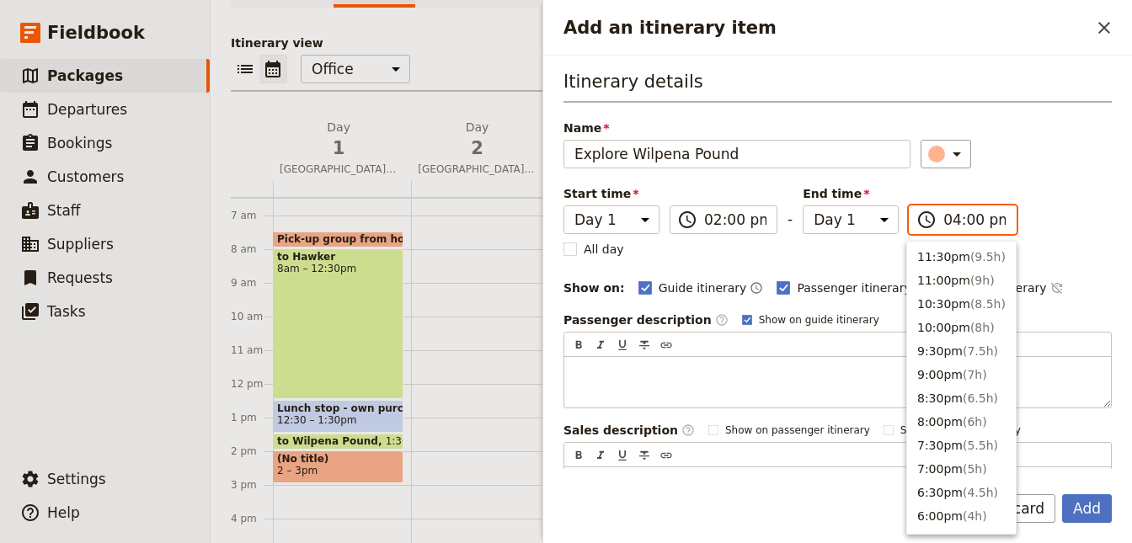
scroll to position [357, 0]
type input "03:30 pm"
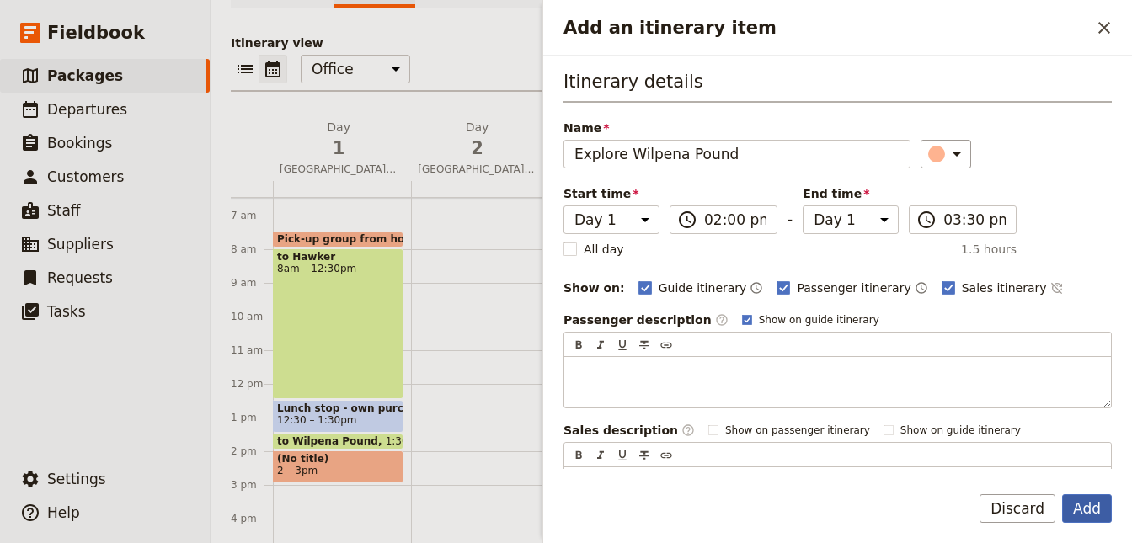
click at [1089, 504] on button "Add" at bounding box center [1087, 508] width 50 height 29
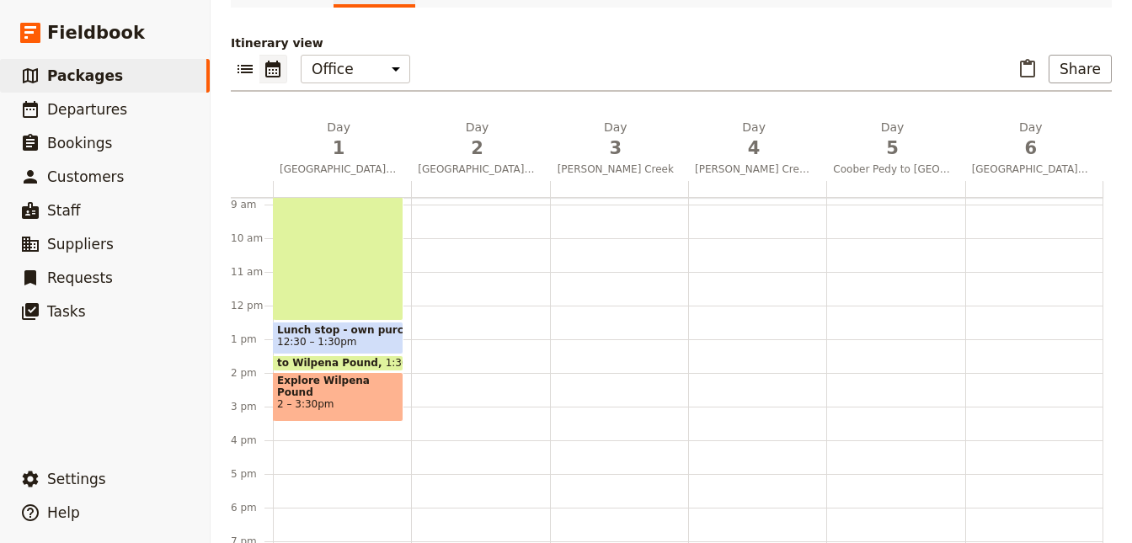
scroll to position [398, 0]
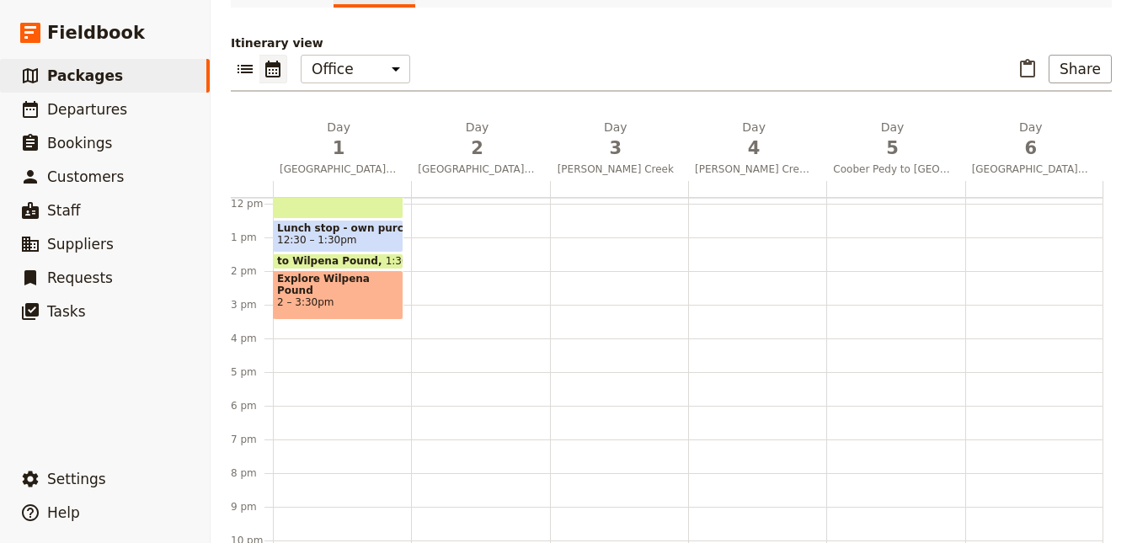
click at [290, 317] on div "Explore Wilpena Pound 2 – 3:30pm" at bounding box center [338, 295] width 131 height 50
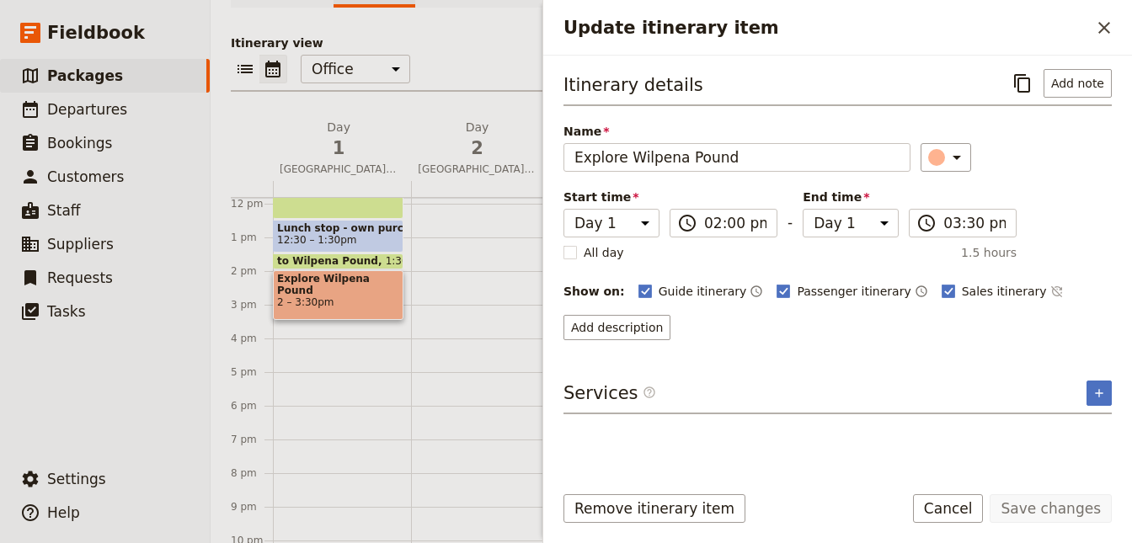
click at [288, 328] on div "Pick-up group from hotel 7:30 – 8am to Hawker 8am – 12:30pm Lunch stop - own pu…" at bounding box center [342, 204] width 138 height 808
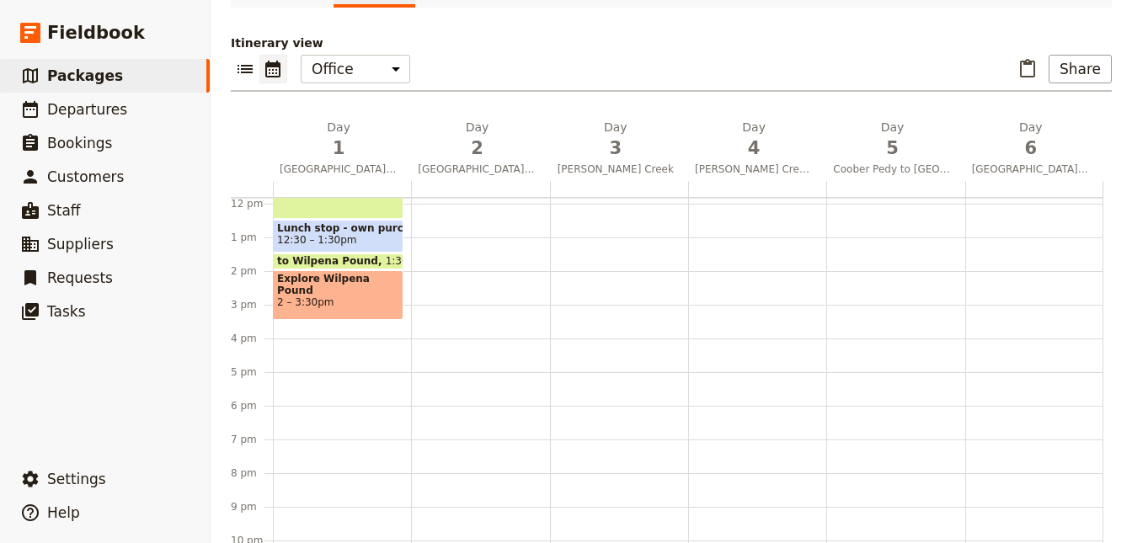
click at [291, 328] on div "Pick-up group from hotel 7:30 – 8am to Hawker 8am – 12:30pm Lunch stop - own pu…" at bounding box center [342, 204] width 138 height 808
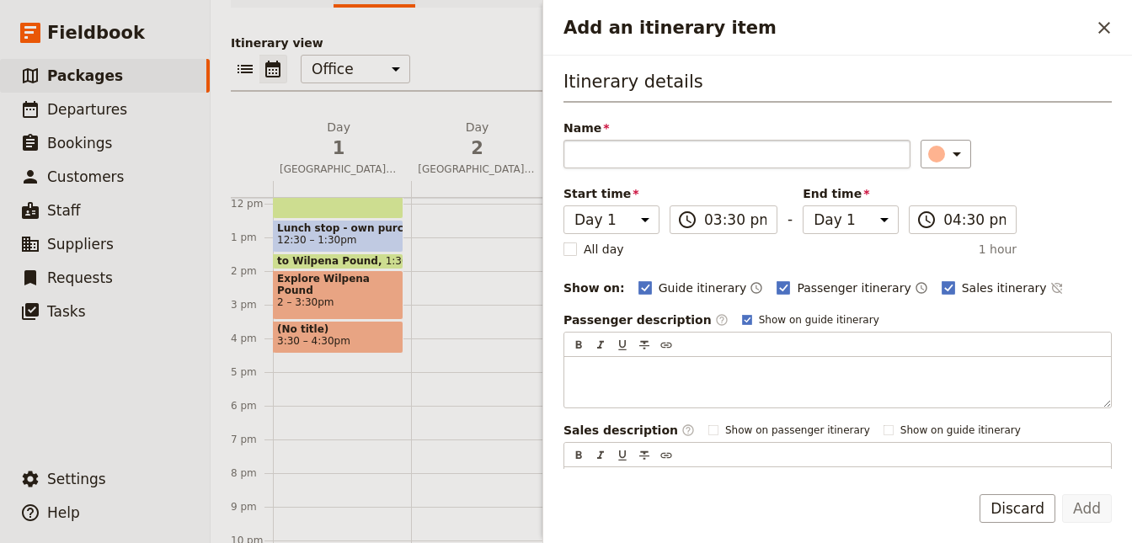
click at [610, 158] on input "Name" at bounding box center [736, 154] width 347 height 29
type input "t"
type input "to Wilpena Pound Resort"
click at [946, 152] on icon "Add an itinerary item" at bounding box center [956, 154] width 20 height 20
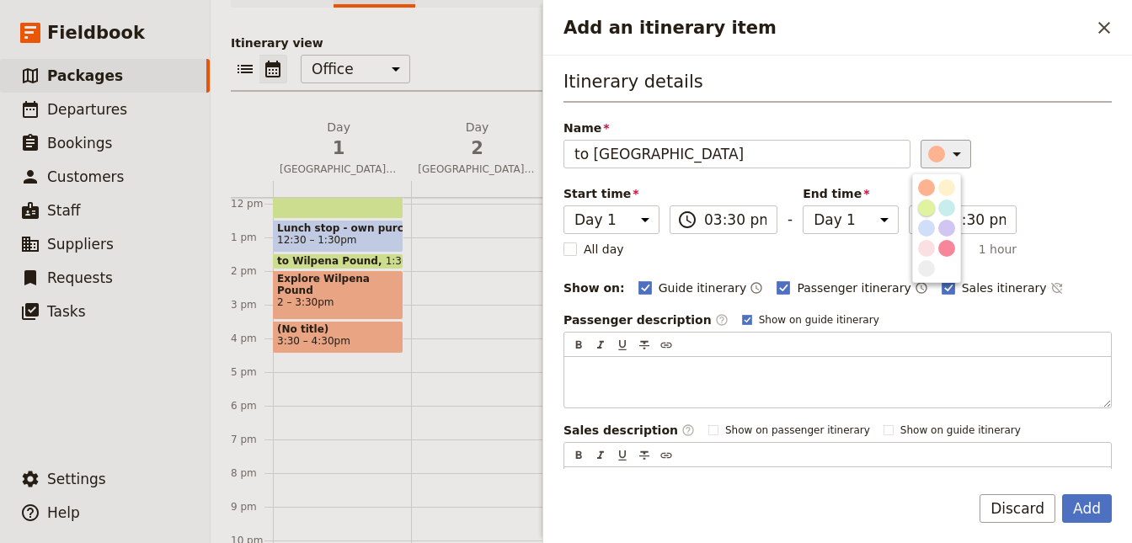
click at [925, 206] on div "button" at bounding box center [926, 208] width 17 height 17
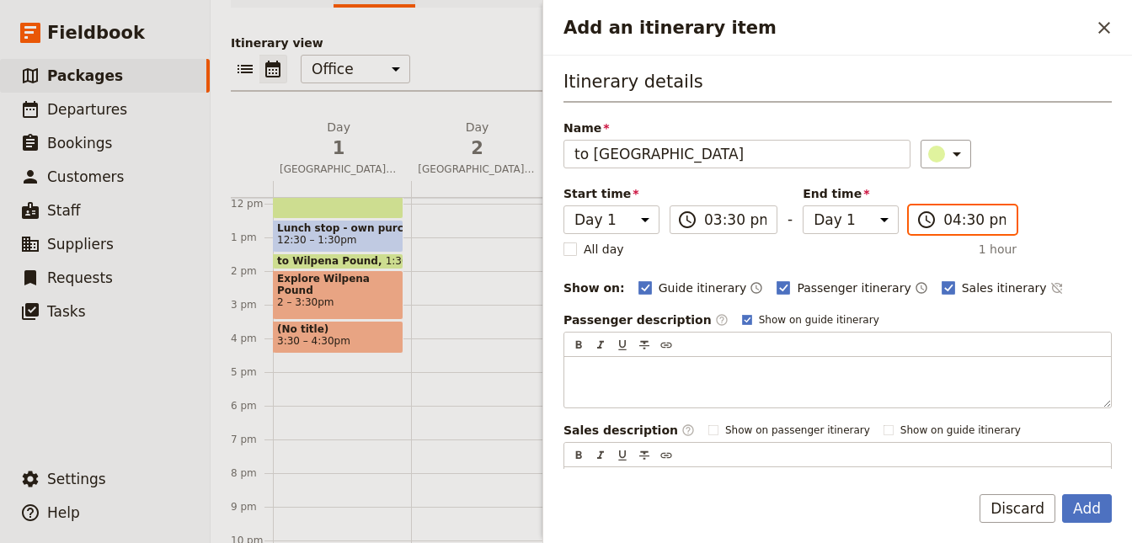
click at [968, 221] on input "04:30 pm" at bounding box center [974, 220] width 62 height 20
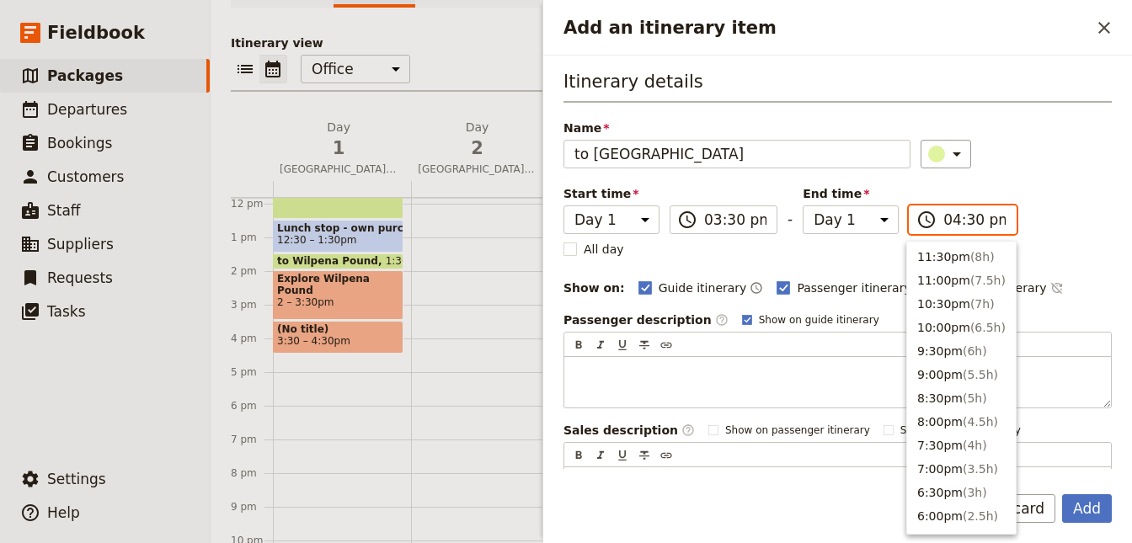
scroll to position [333, 0]
click at [947, 278] on button "4:00pm ( 0.5h )" at bounding box center [961, 277] width 109 height 24
type input "04:00 pm"
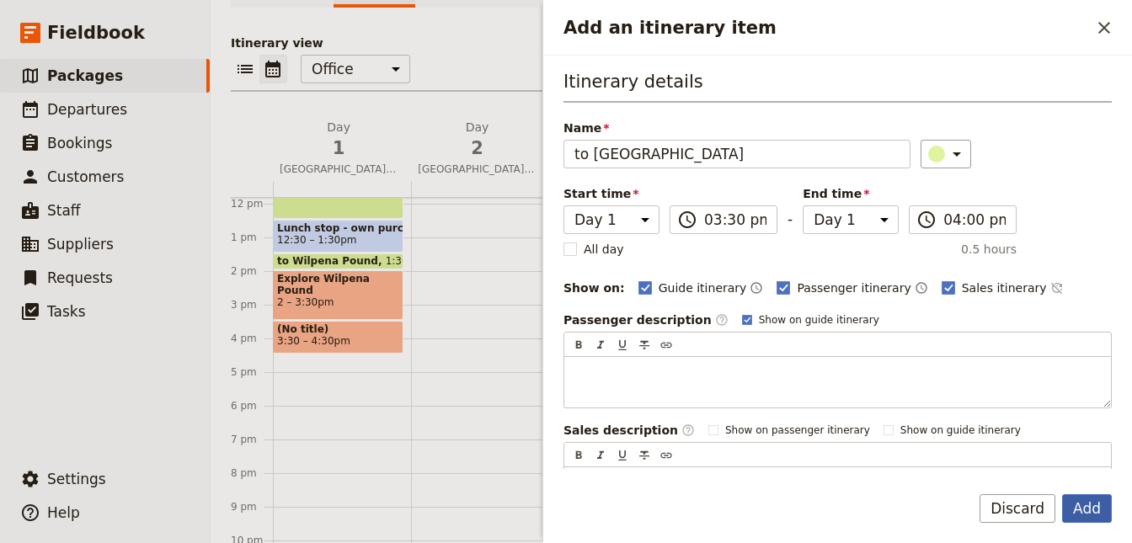
click at [1084, 507] on button "Add" at bounding box center [1087, 508] width 50 height 29
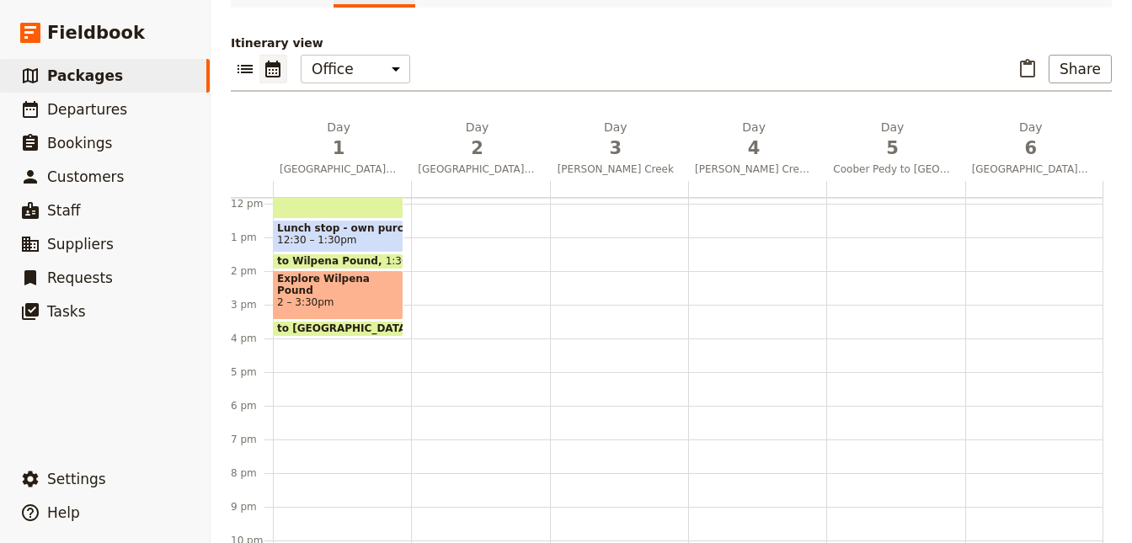
click at [307, 339] on div "Pick-up group from hotel 7:30 – 8am to Hawker 8am – 12:30pm Lunch stop - own pu…" at bounding box center [342, 204] width 138 height 808
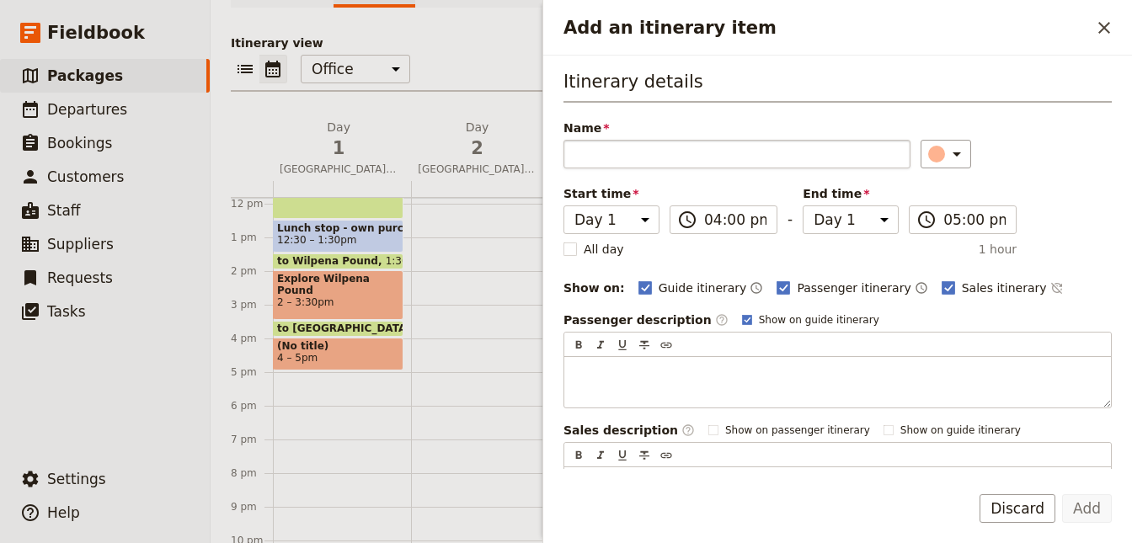
click at [601, 165] on input "Name" at bounding box center [736, 154] width 347 height 29
click at [609, 158] on input "Name" at bounding box center [736, 154] width 347 height 29
type input "Check-in to hotel & free time"
click at [946, 154] on icon "Add an itinerary item" at bounding box center [956, 154] width 20 height 20
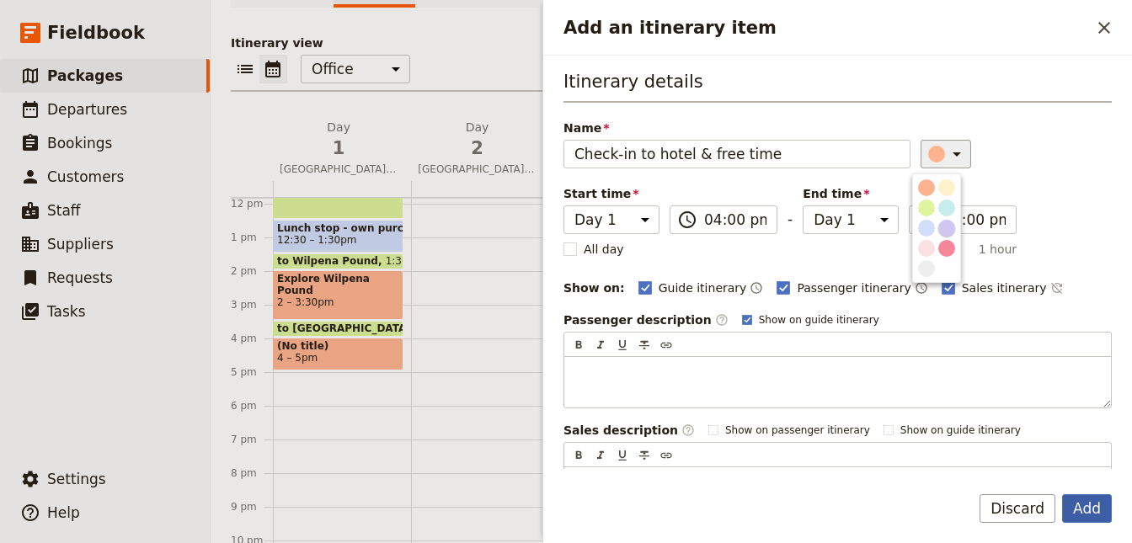
click at [1082, 507] on button "Add" at bounding box center [1087, 508] width 50 height 29
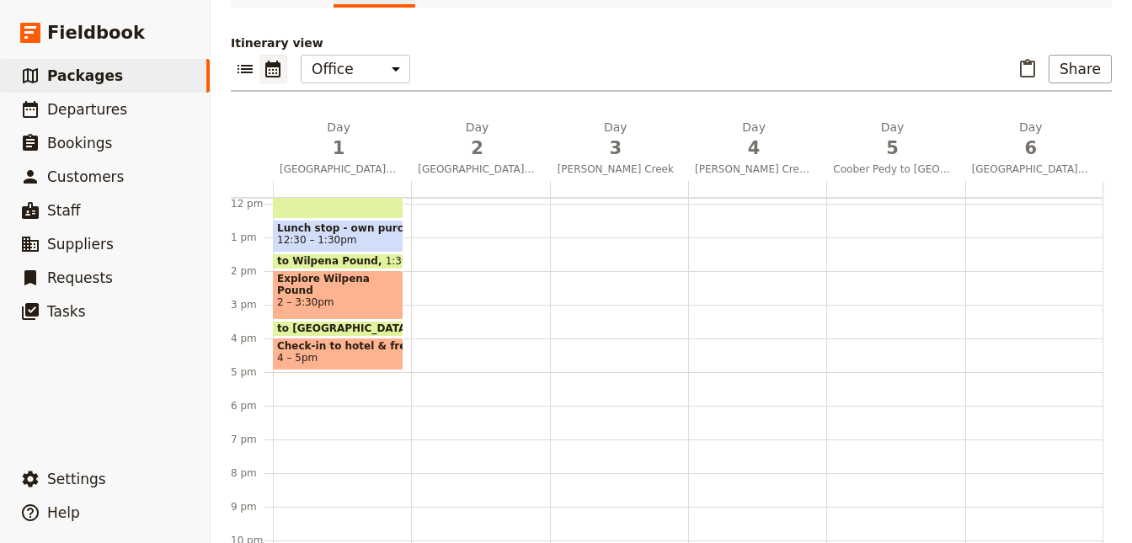
click at [311, 363] on span at bounding box center [338, 366] width 129 height 7
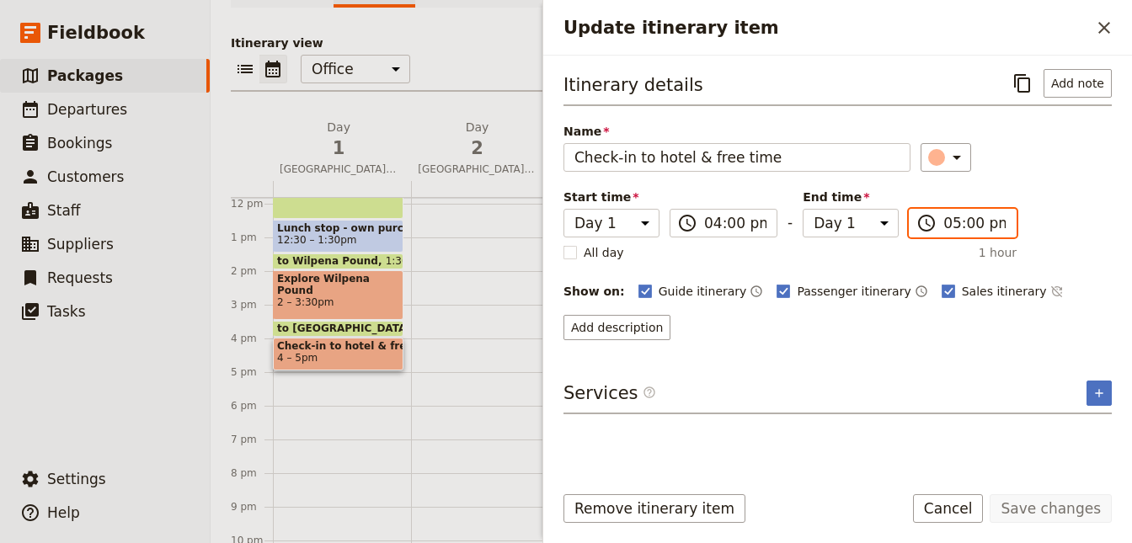
click at [962, 219] on input "05:00 pm" at bounding box center [974, 223] width 62 height 20
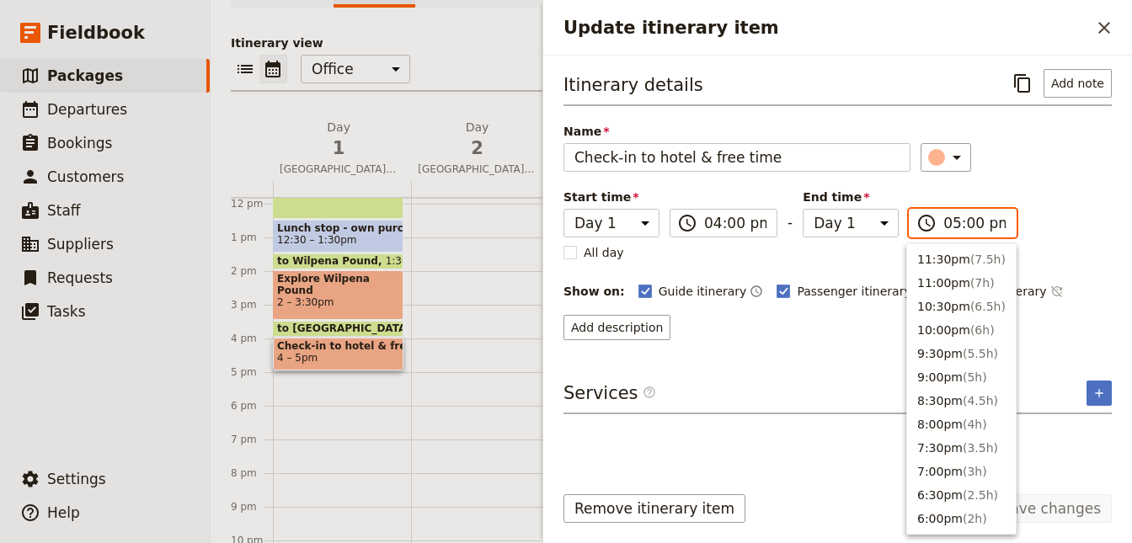
scroll to position [310, 0]
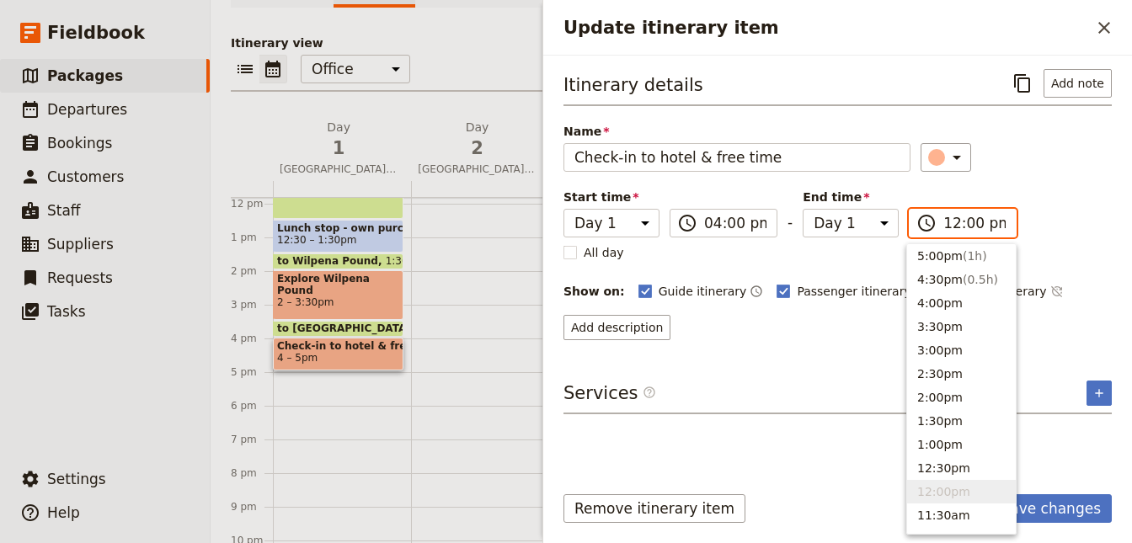
type input "06:00 pm"
click at [946, 257] on li "6:00pm ( 2h )" at bounding box center [961, 256] width 109 height 24
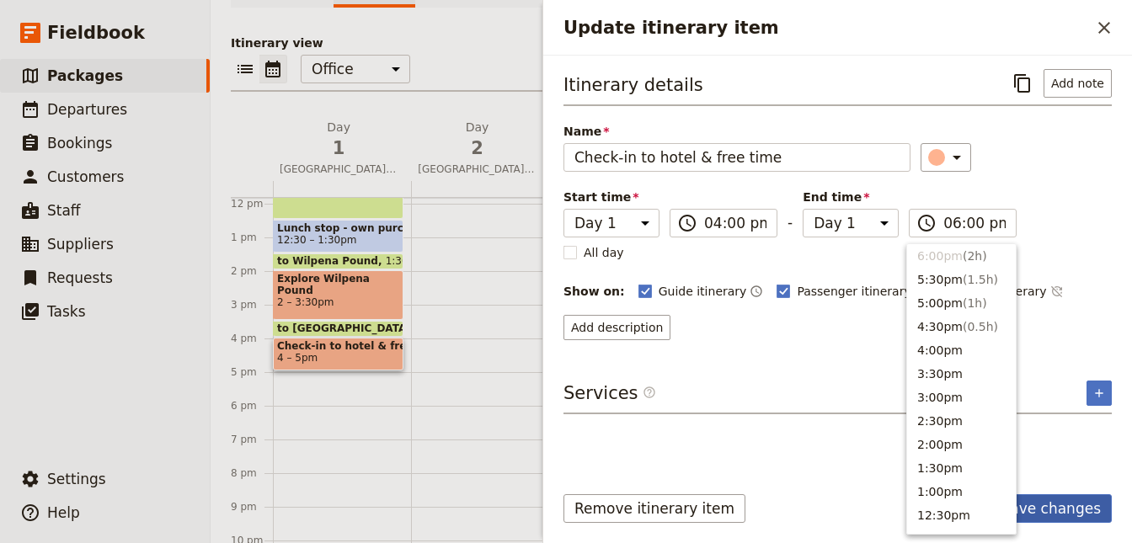
click at [1047, 502] on button "Save changes" at bounding box center [1050, 508] width 122 height 29
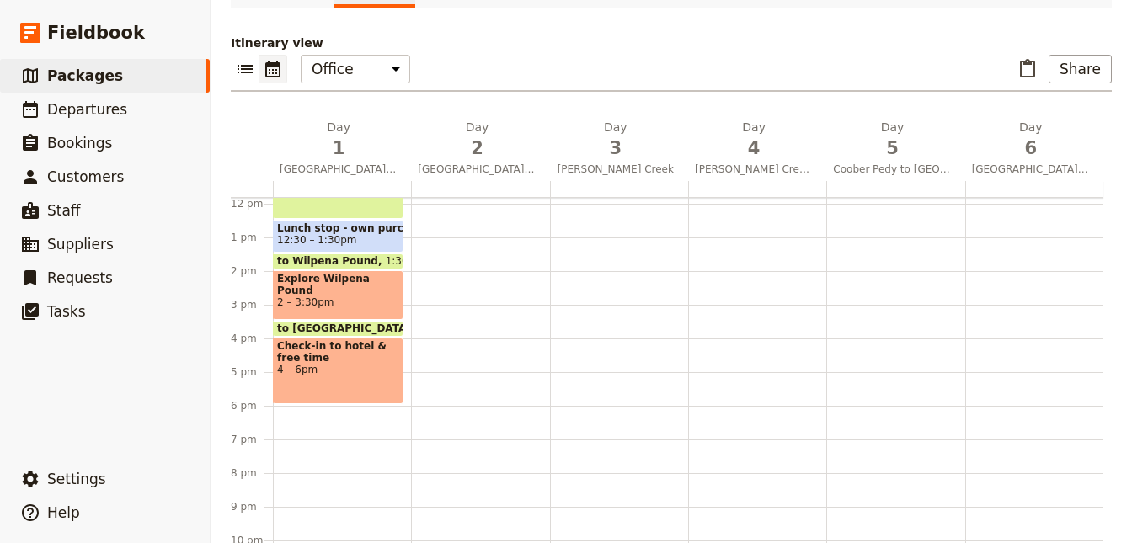
click at [283, 408] on div "Pick-up group from hotel 7:30 – 8am to Hawker 8am – 12:30pm Lunch stop - own pu…" at bounding box center [342, 204] width 138 height 808
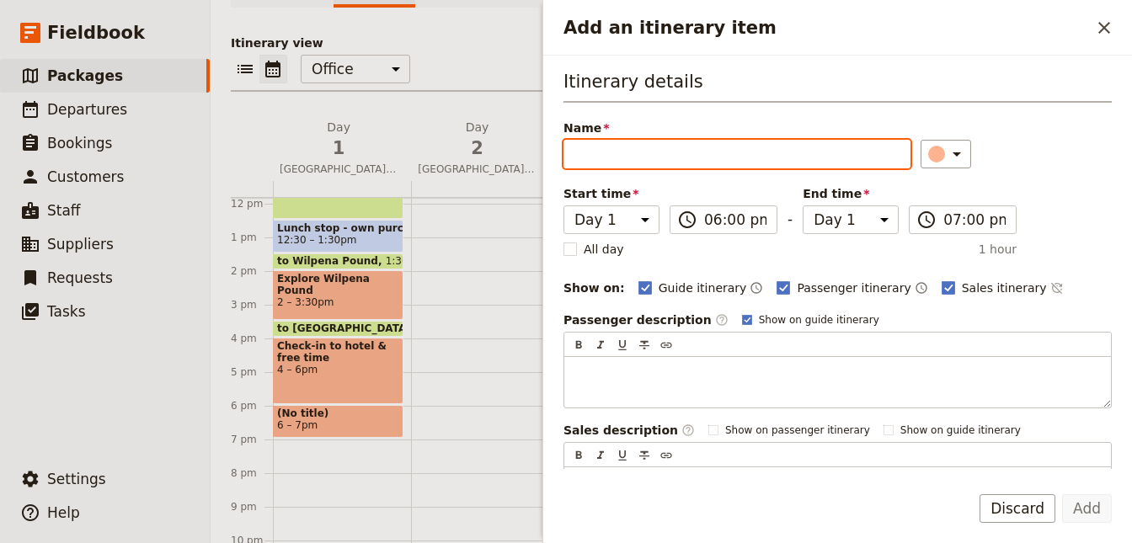
click at [307, 408] on span "(No title)" at bounding box center [338, 414] width 122 height 12
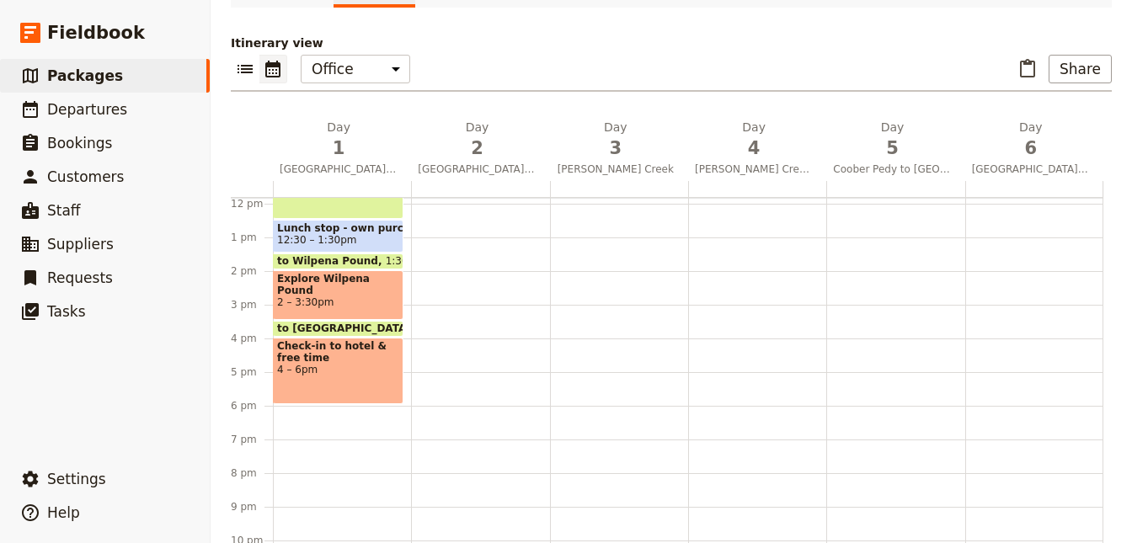
click at [337, 391] on div "Check-in to hotel & free time 4 – 6pm" at bounding box center [338, 371] width 131 height 67
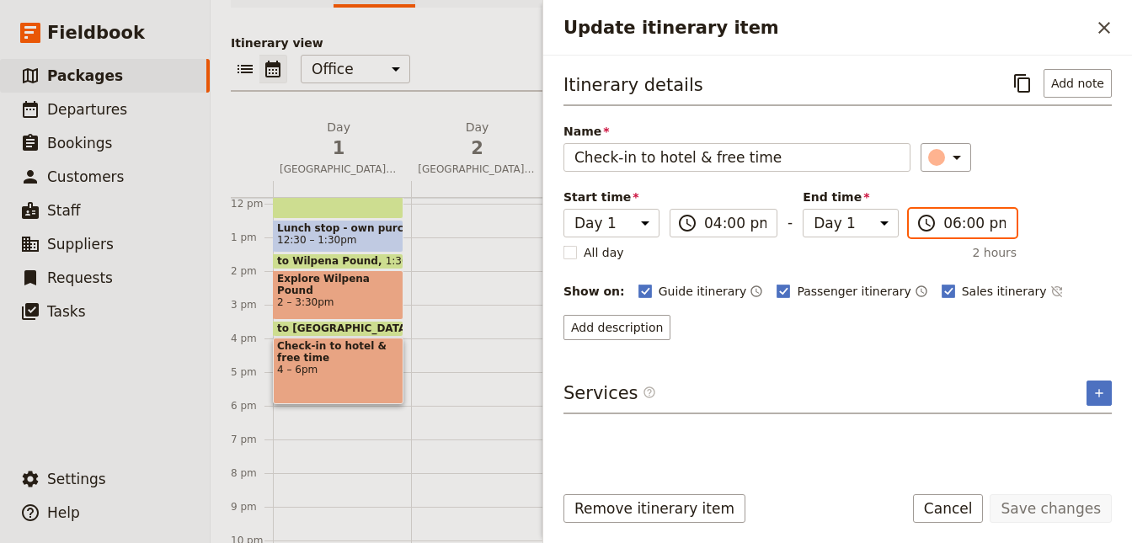
click at [944, 218] on input "06:00 pm" at bounding box center [974, 223] width 62 height 20
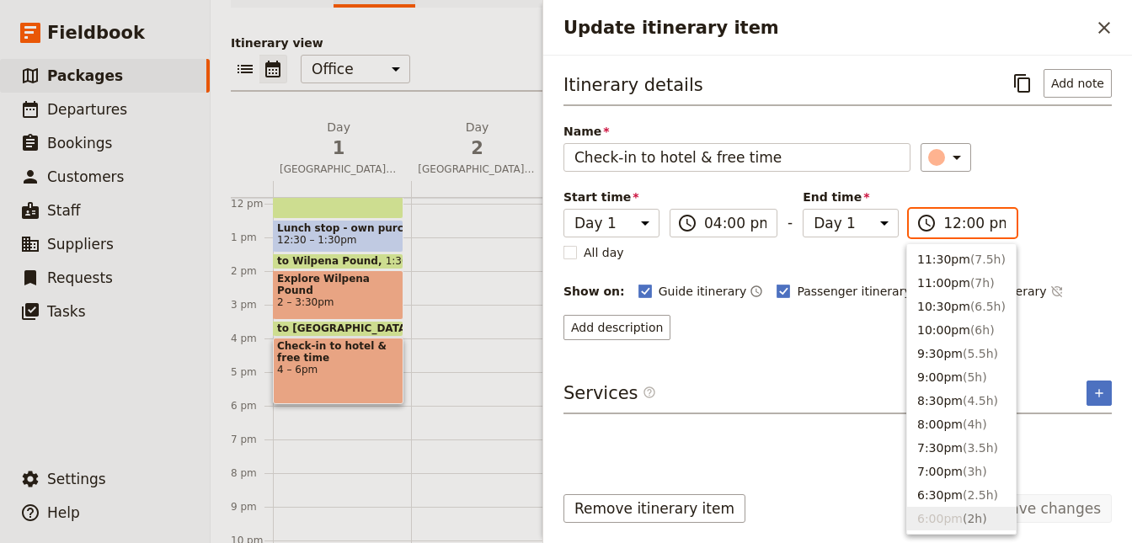
scroll to position [546, 0]
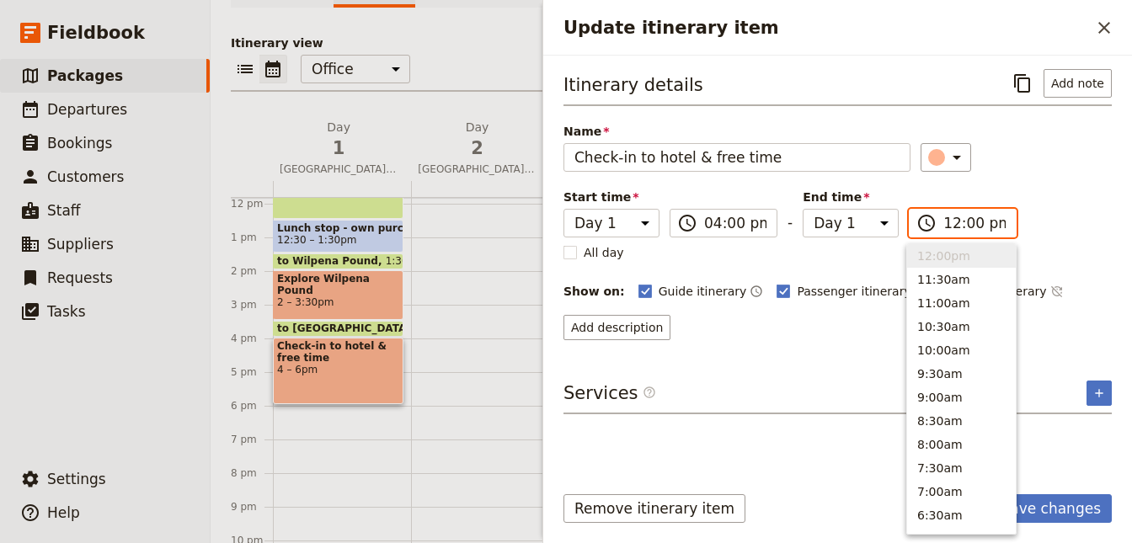
type input "05:00 pm"
click at [968, 251] on li "5:00pm ( 1h )" at bounding box center [961, 256] width 109 height 24
click at [992, 264] on li "5:00pm ( 1h )" at bounding box center [961, 256] width 109 height 24
click at [1044, 493] on form "Itinerary details ​ Add note Name Check-in to hotel & free time ​ Start time Da…" at bounding box center [837, 300] width 589 height 488
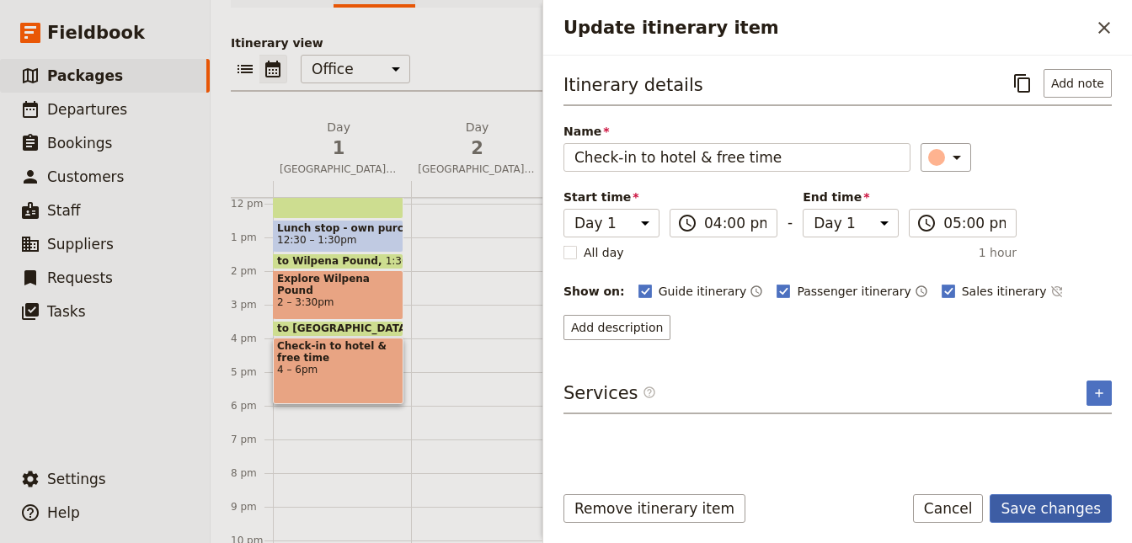
click at [1044, 508] on button "Save changes" at bounding box center [1050, 508] width 122 height 29
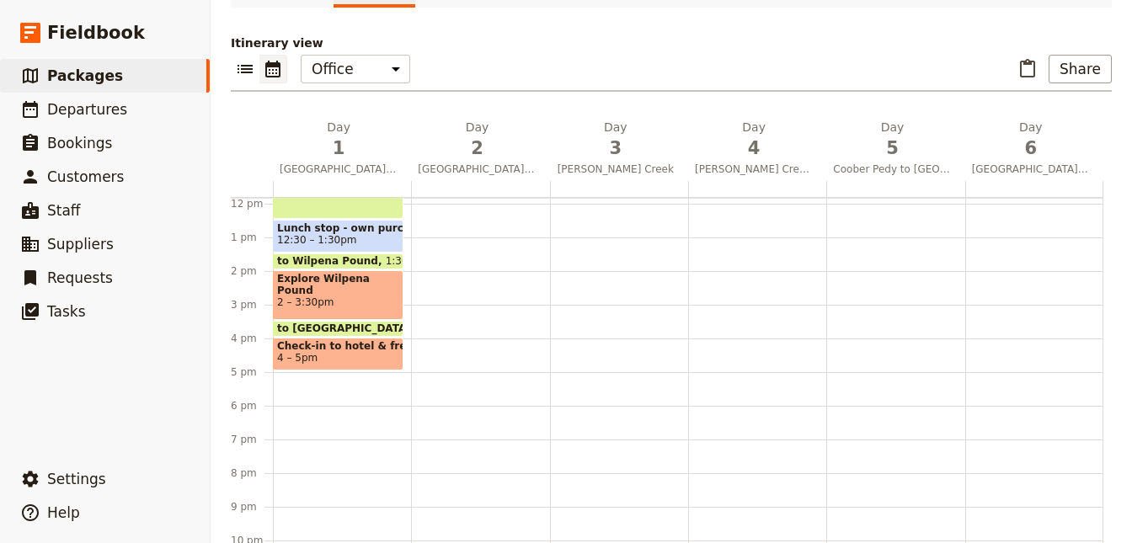
click at [286, 375] on div "Pick-up group from hotel 7:30 – 8am to Hawker 8am – 12:30pm Lunch stop - own pu…" at bounding box center [342, 204] width 138 height 808
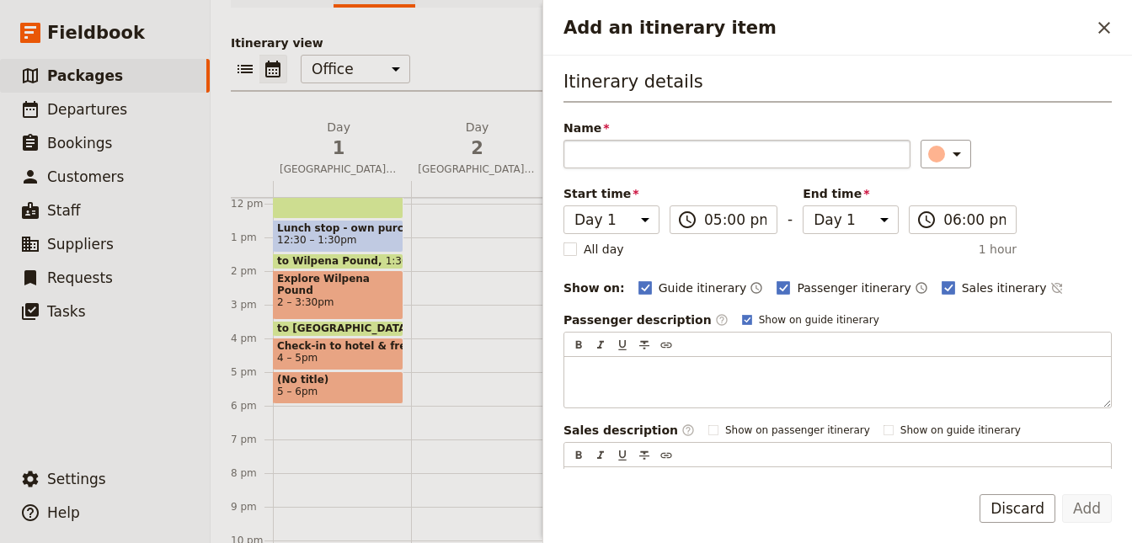
click at [634, 142] on input "Name" at bounding box center [736, 154] width 347 height 29
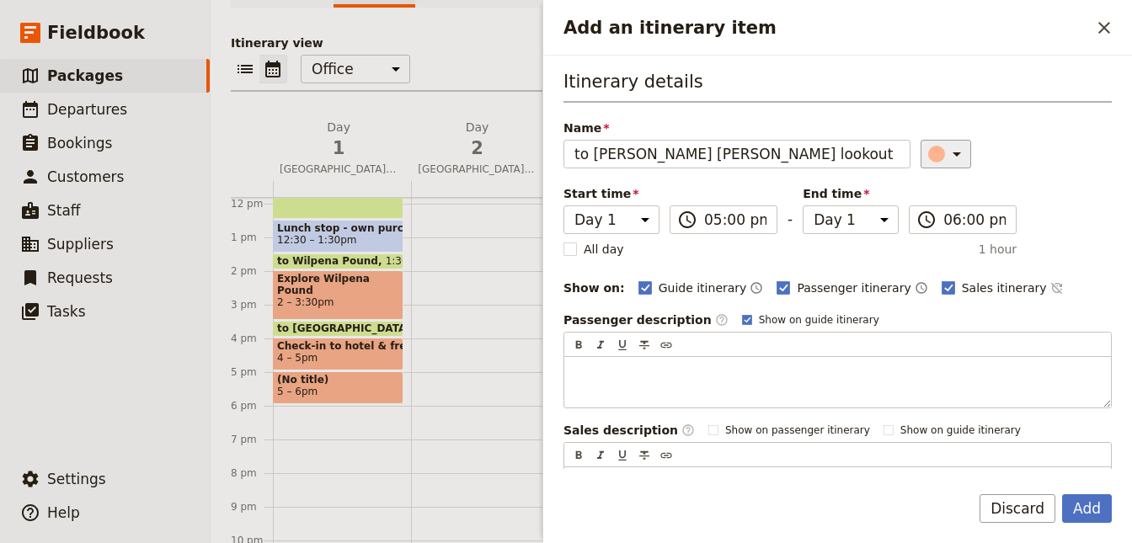
type input "to Stokes Hill lookout"
click at [946, 152] on icon "Add an itinerary item" at bounding box center [956, 154] width 20 height 20
click at [928, 208] on div "button" at bounding box center [926, 208] width 17 height 17
click at [958, 225] on input "06:00 pm" at bounding box center [974, 220] width 62 height 20
click at [959, 221] on input "05:00 pm" at bounding box center [974, 220] width 62 height 20
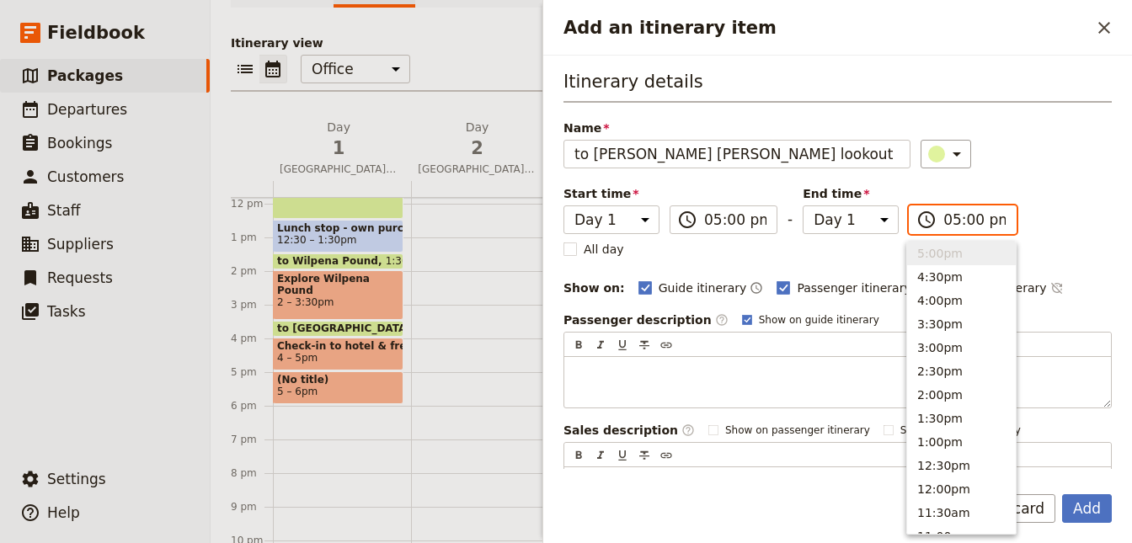
click at [968, 221] on input "05:00 pm" at bounding box center [974, 220] width 62 height 20
type input "05:30 pm"
click at [960, 251] on li "5:30pm ( 0.5h )" at bounding box center [961, 254] width 109 height 24
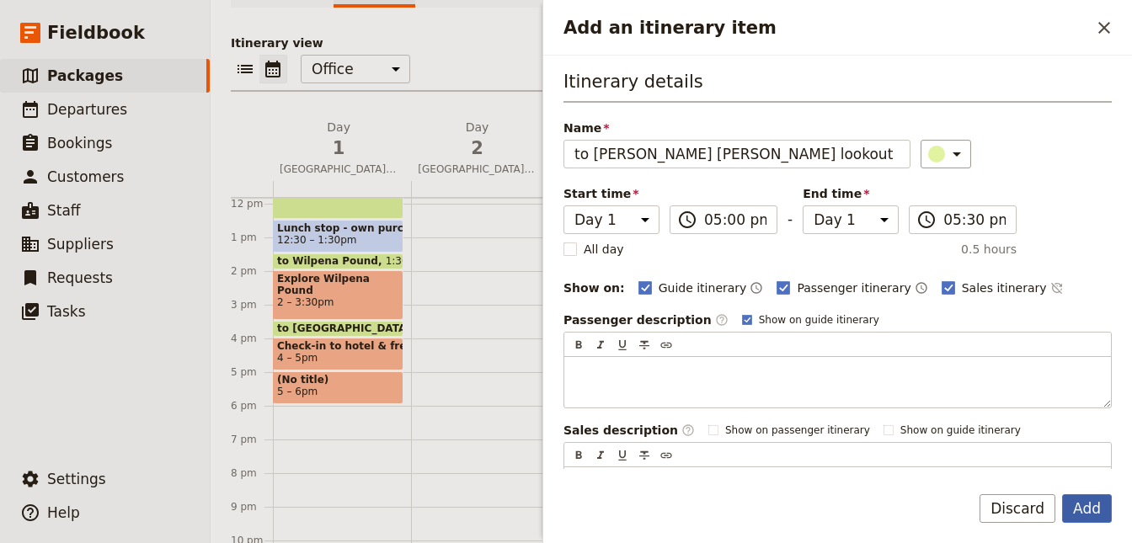
click at [1087, 507] on button "Add" at bounding box center [1087, 508] width 50 height 29
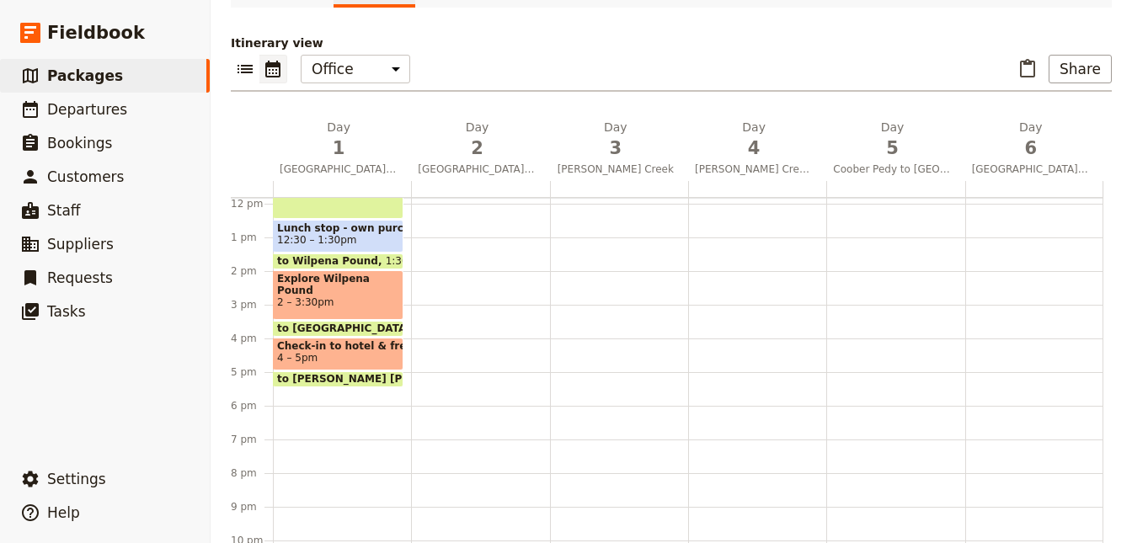
click at [306, 394] on div "Pick-up group from hotel 7:30 – 8am to Hawker 8am – 12:30pm Lunch stop - own pu…" at bounding box center [342, 204] width 138 height 808
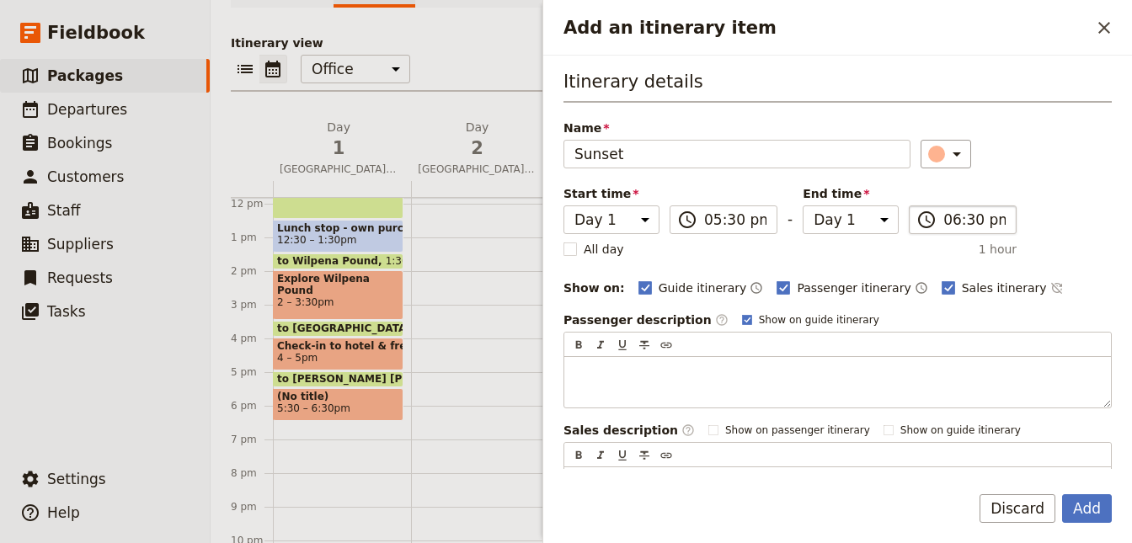
type input "Sunset"
click at [972, 217] on input "06:30 pm" at bounding box center [974, 220] width 62 height 20
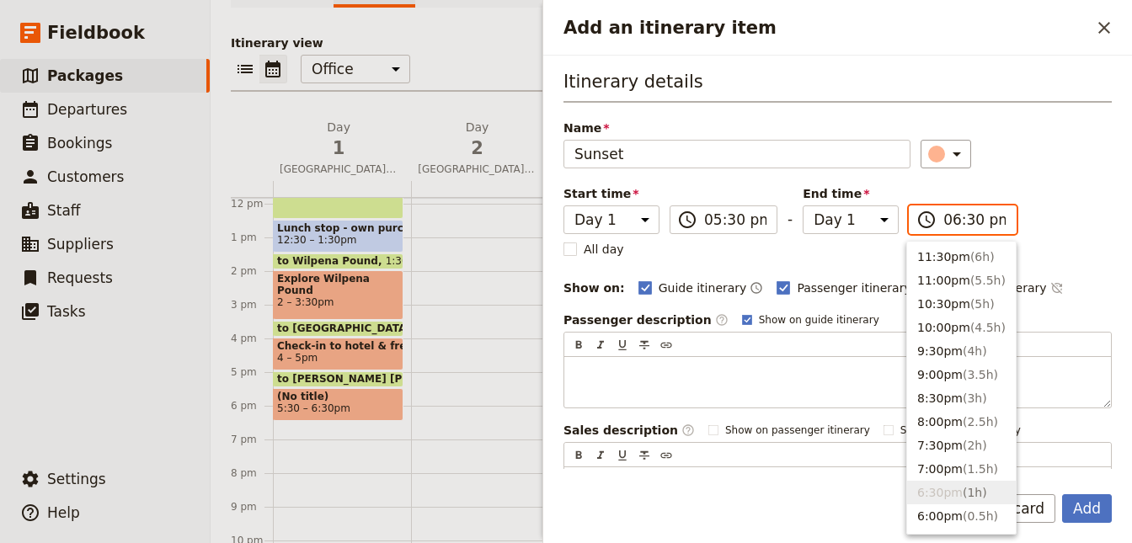
type input "12:30 pm"
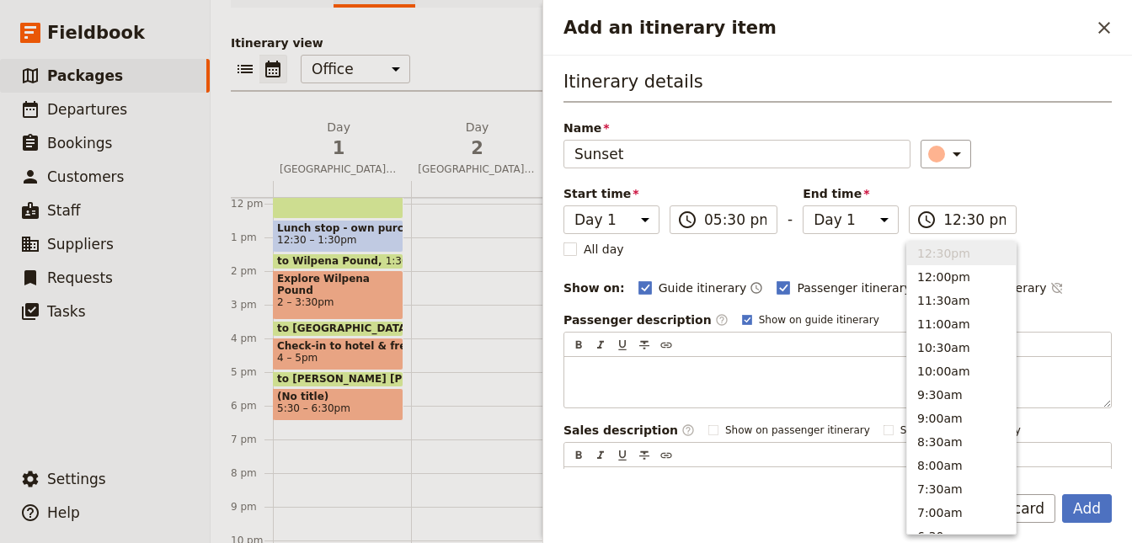
type input "12:30 pm"
click at [437, 375] on div at bounding box center [480, 204] width 138 height 808
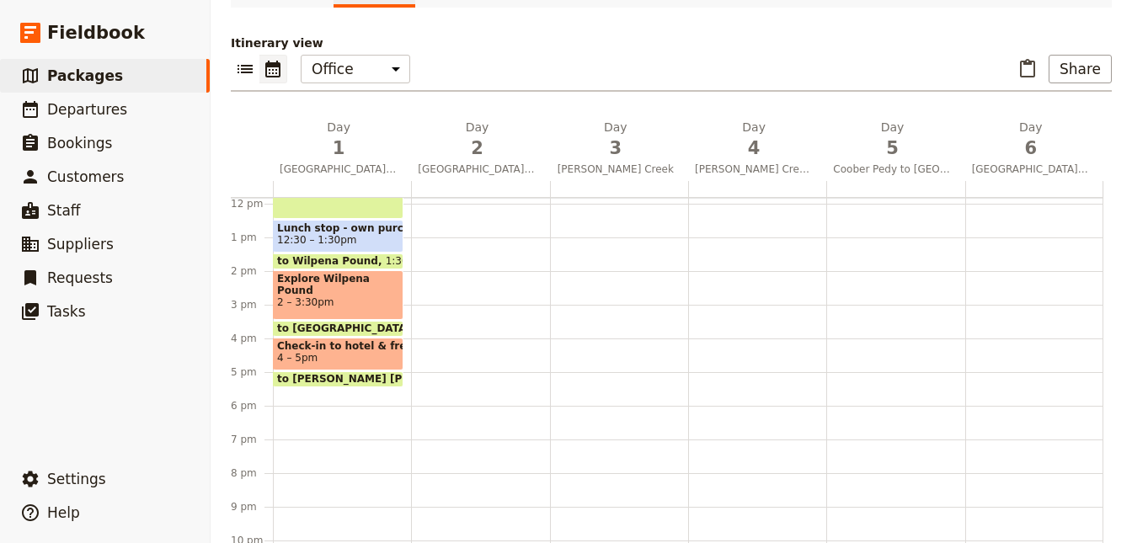
click at [329, 391] on div "Pick-up group from hotel 7:30 – 8am to Hawker 8am – 12:30pm Lunch stop - own pu…" at bounding box center [342, 204] width 138 height 808
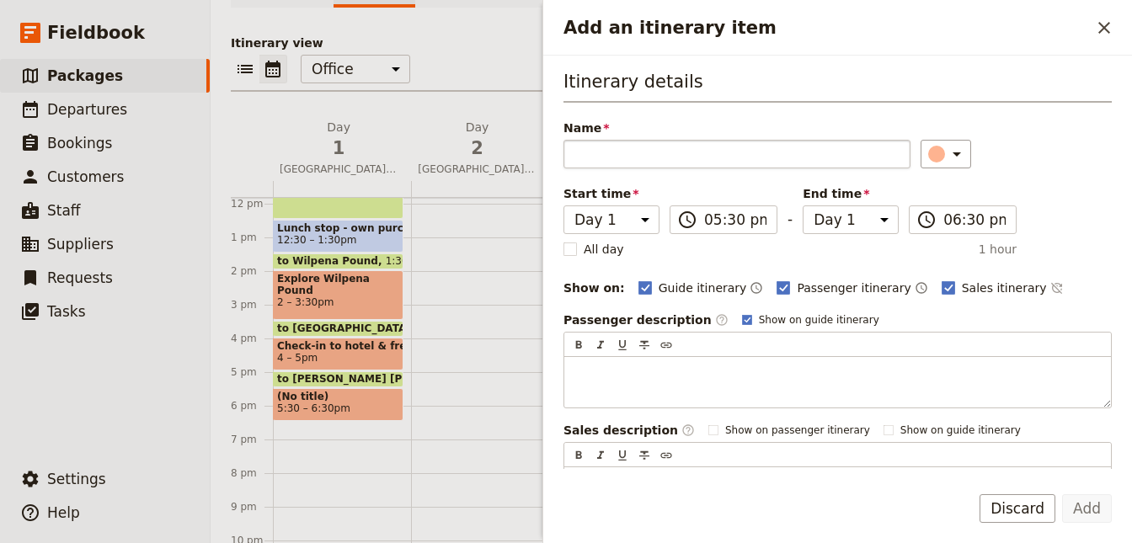
click at [689, 163] on input "Name" at bounding box center [736, 154] width 347 height 29
click at [792, 149] on input "Name" at bounding box center [736, 154] width 347 height 29
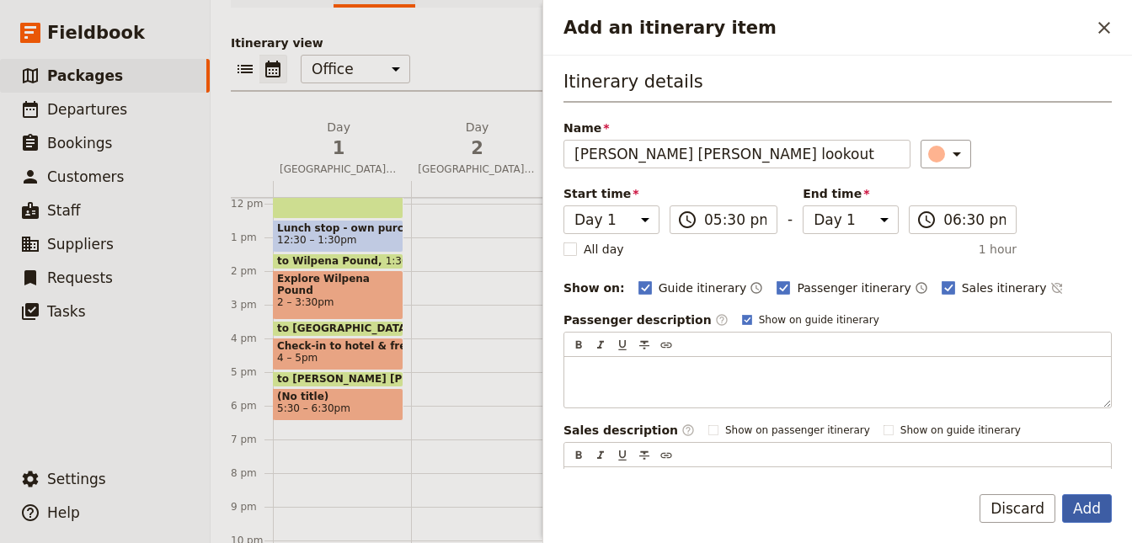
type input "Stokes Hill lookout"
click at [1091, 519] on button "Add" at bounding box center [1087, 508] width 50 height 29
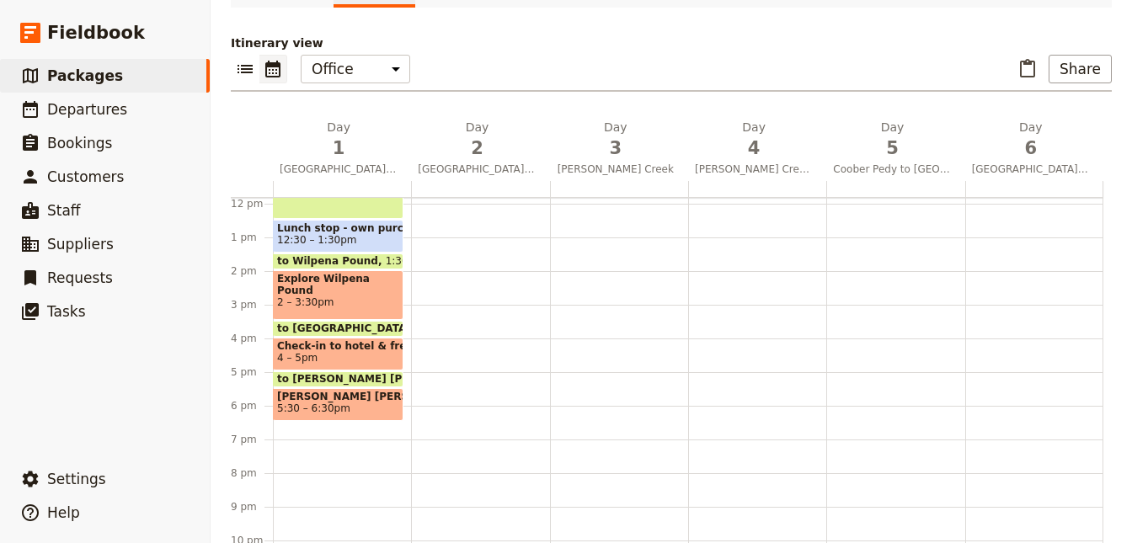
click at [304, 424] on div "Pick-up group from hotel 7:30 – 8am to Hawker 8am – 12:30pm Lunch stop - own pu…" at bounding box center [342, 204] width 138 height 808
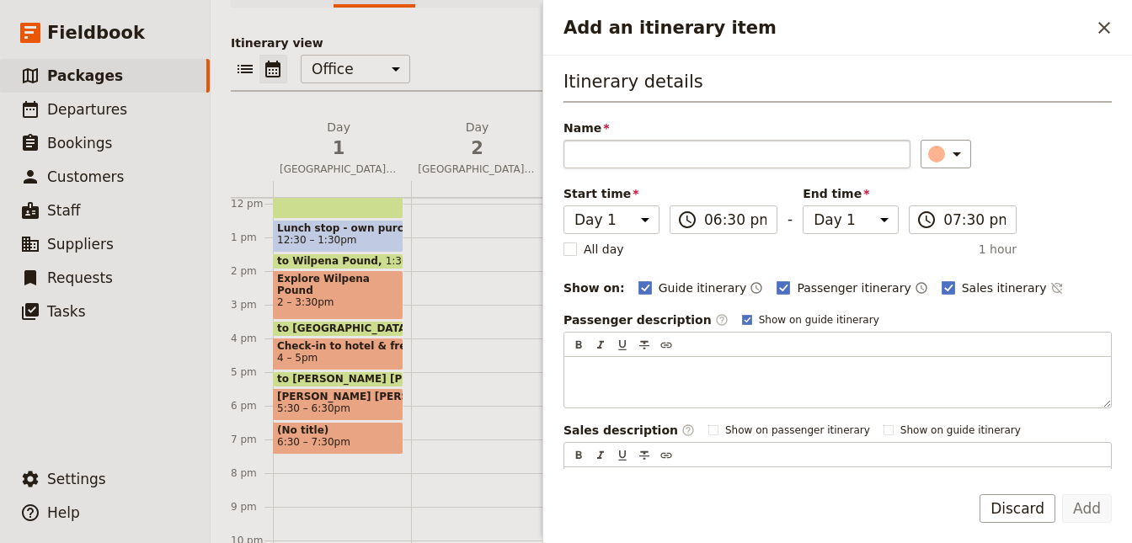
click at [643, 152] on input "Name" at bounding box center [736, 154] width 347 height 29
type input "to resort"
click at [952, 152] on icon "Add an itinerary item" at bounding box center [956, 154] width 8 height 4
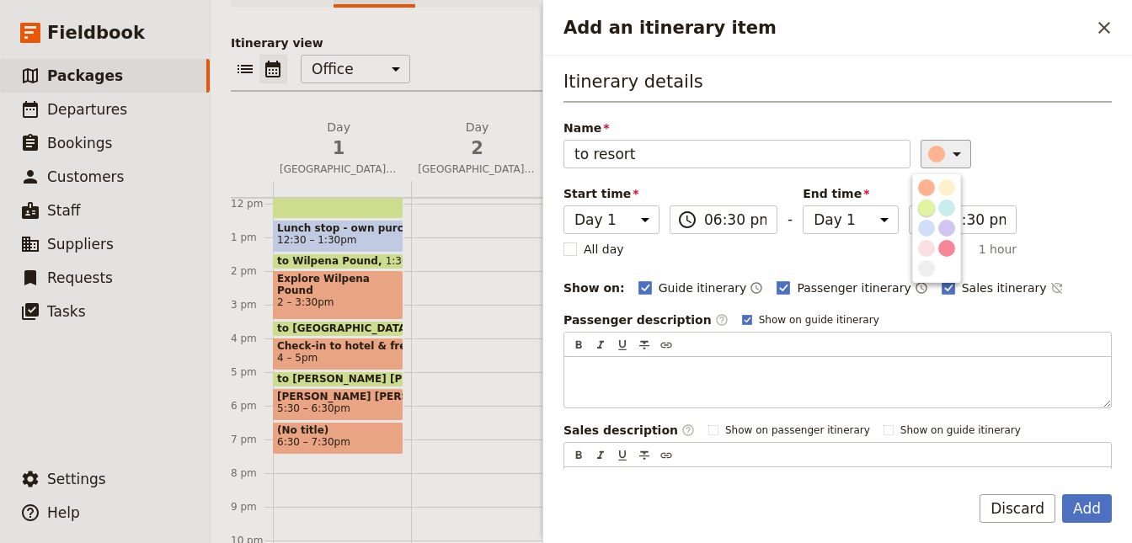
click at [925, 211] on div "button" at bounding box center [926, 208] width 17 height 17
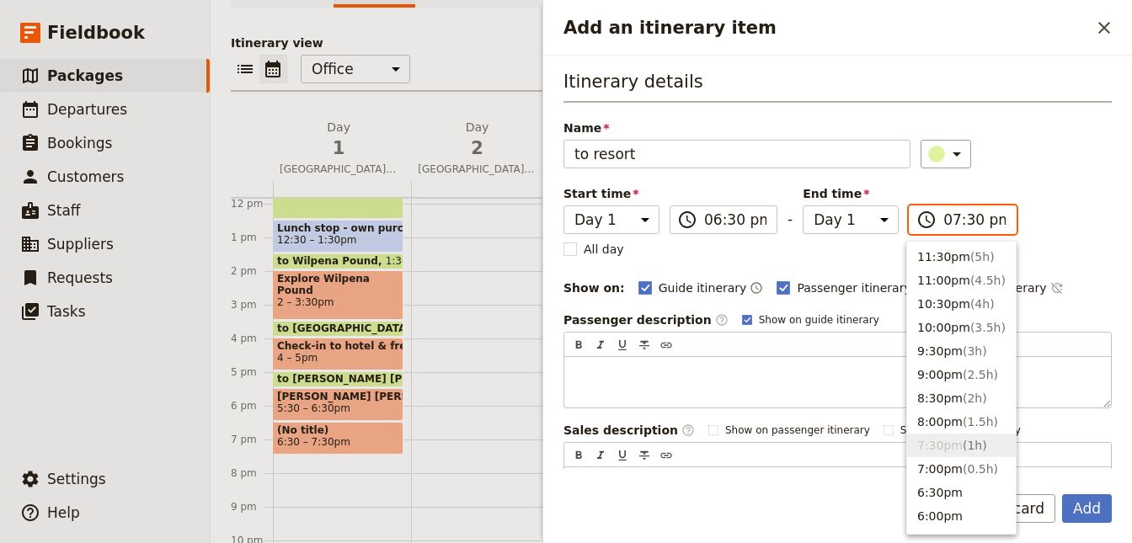
click at [964, 211] on input "07:30 pm" at bounding box center [974, 220] width 62 height 20
click at [967, 216] on input "07:30 pm" at bounding box center [974, 220] width 62 height 20
type input "07:00 pm"
click at [1052, 231] on div "Itinerary details Name to resort ​ Start time Day 1 Day 2 Day 3 Day 4 Day 5 Day…" at bounding box center [837, 294] width 548 height 450
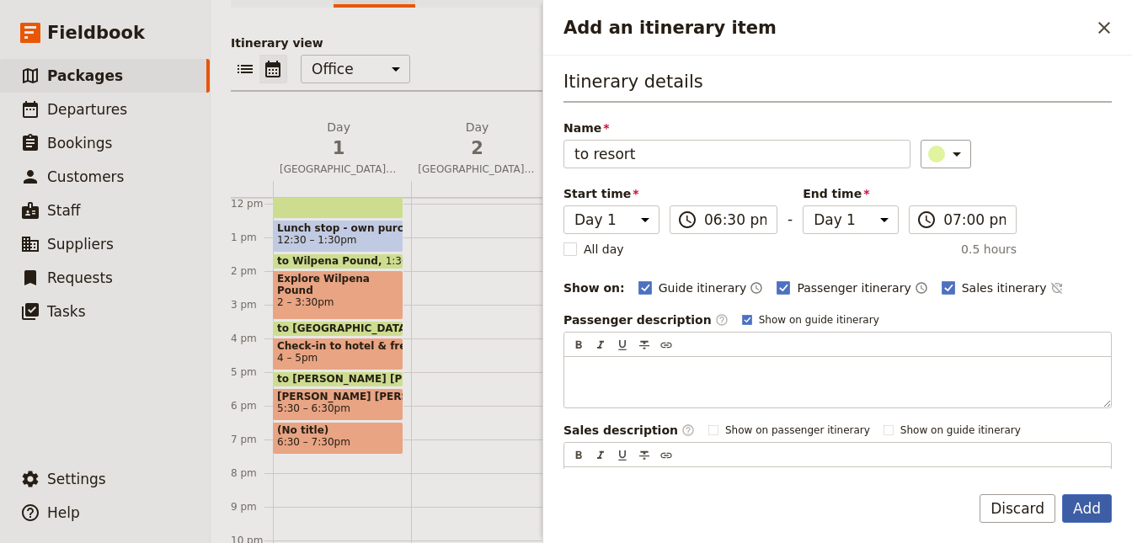
click at [1090, 508] on button "Add" at bounding box center [1087, 508] width 50 height 29
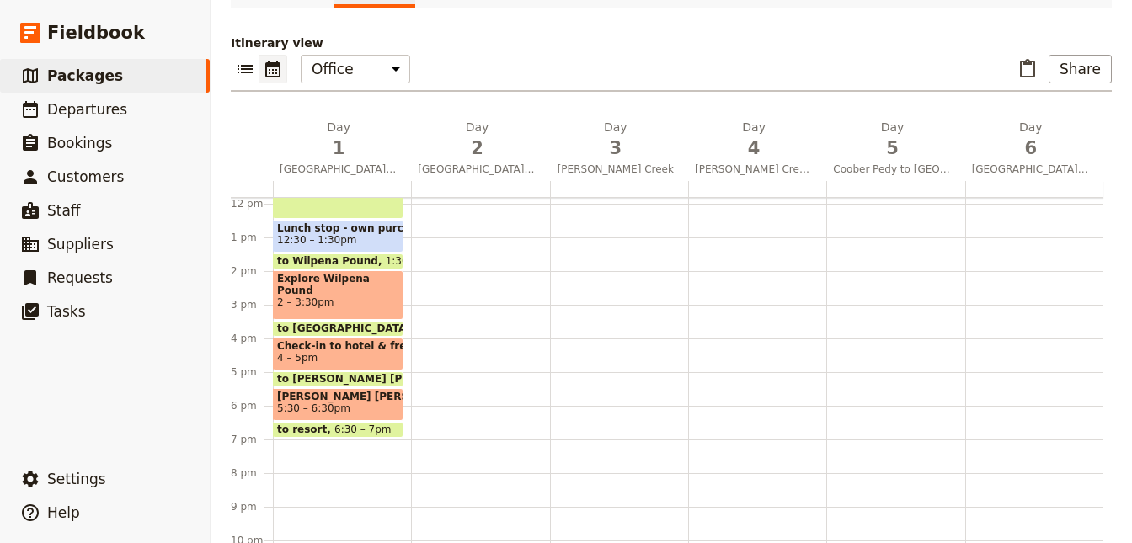
click at [286, 440] on div "Pick-up group from hotel 7:30 – 8am to Hawker 8am – 12:30pm Lunch stop - own pu…" at bounding box center [342, 204] width 138 height 808
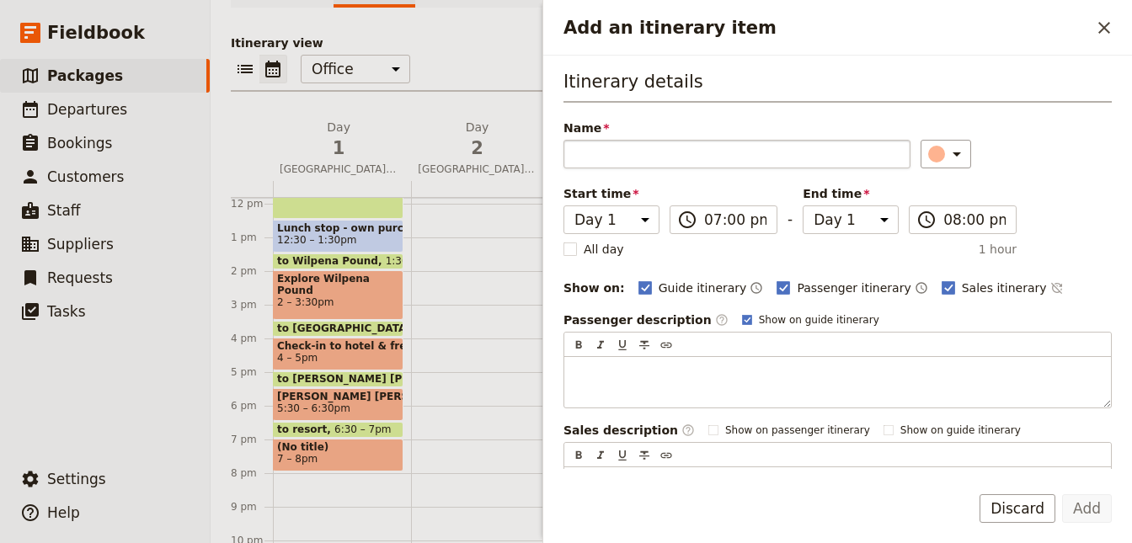
click at [658, 148] on input "Name" at bounding box center [736, 154] width 347 height 29
click at [950, 163] on icon "Add an itinerary item" at bounding box center [956, 154] width 20 height 20
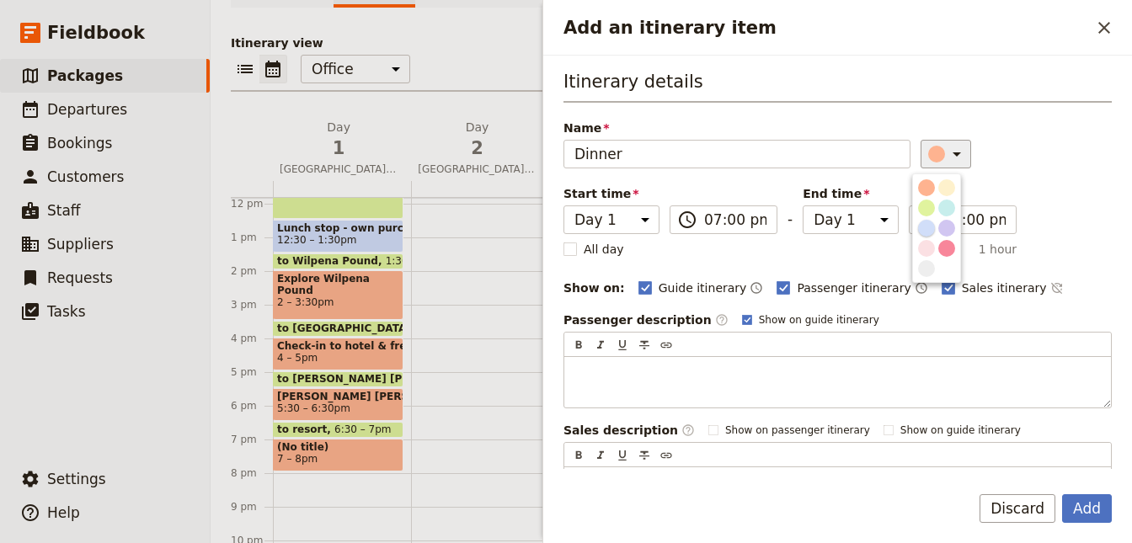
click at [927, 227] on div "button" at bounding box center [926, 228] width 17 height 17
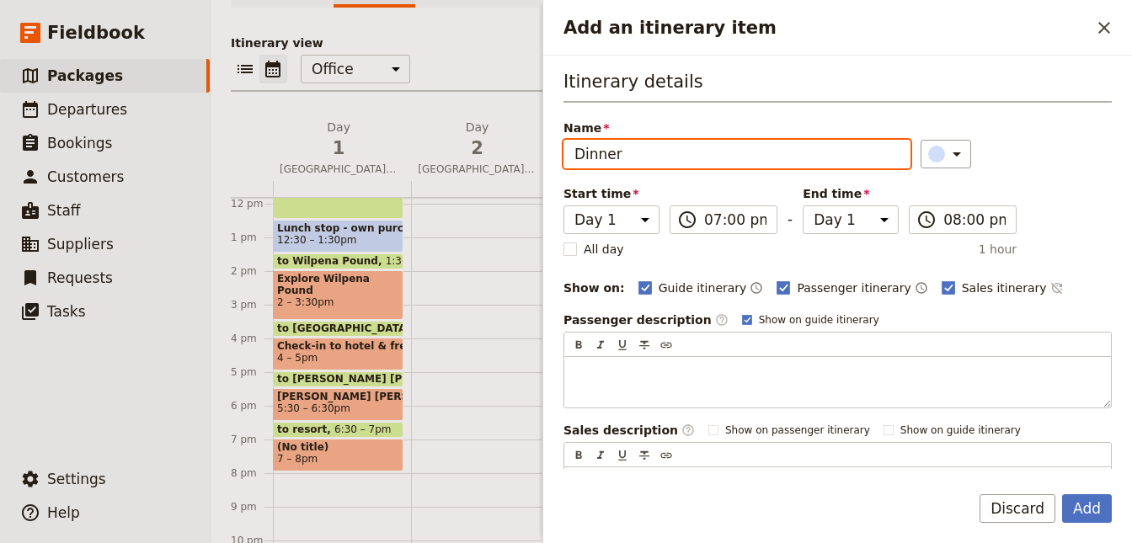
click at [784, 157] on input "Dinner" at bounding box center [736, 154] width 347 height 29
type input "Dinner - Wilpena Pound restaurant"
click at [1062, 494] on button "Add" at bounding box center [1087, 508] width 50 height 29
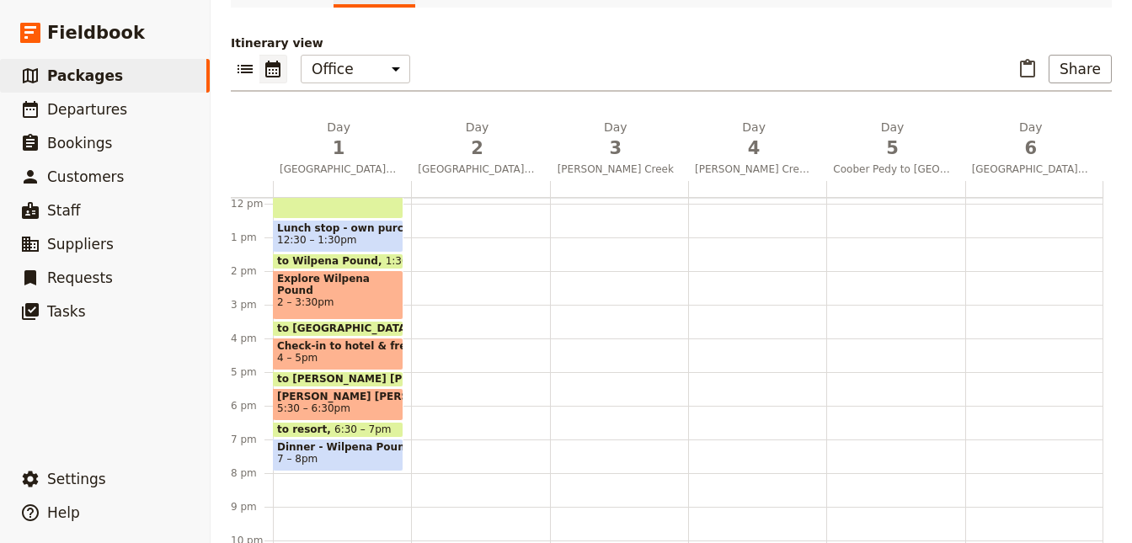
click at [510, 357] on div at bounding box center [480, 204] width 138 height 808
select select "2"
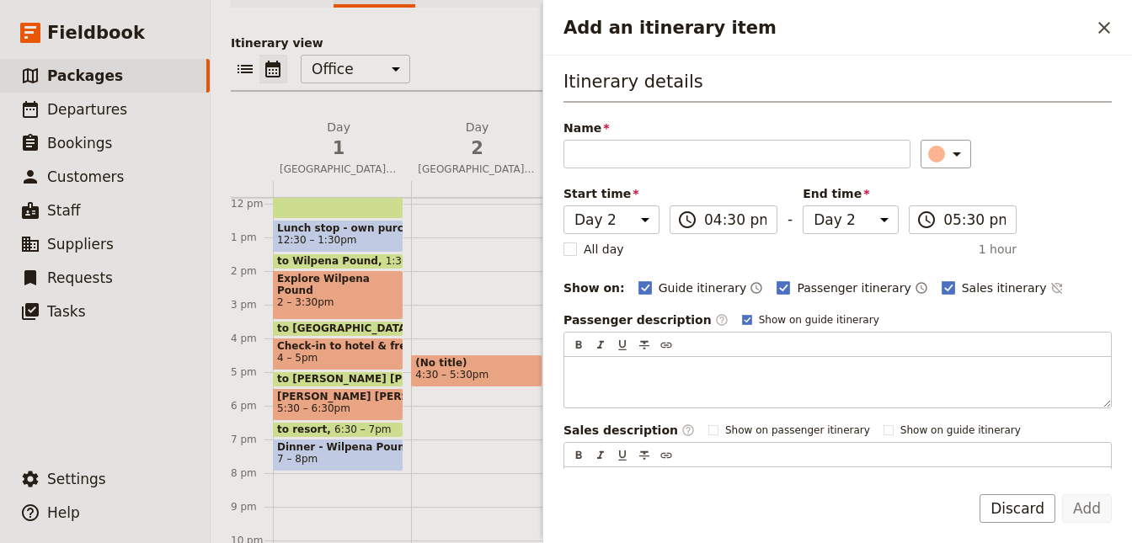
click at [500, 275] on div "(No title) 4:30 – 5:30pm" at bounding box center [480, 204] width 138 height 808
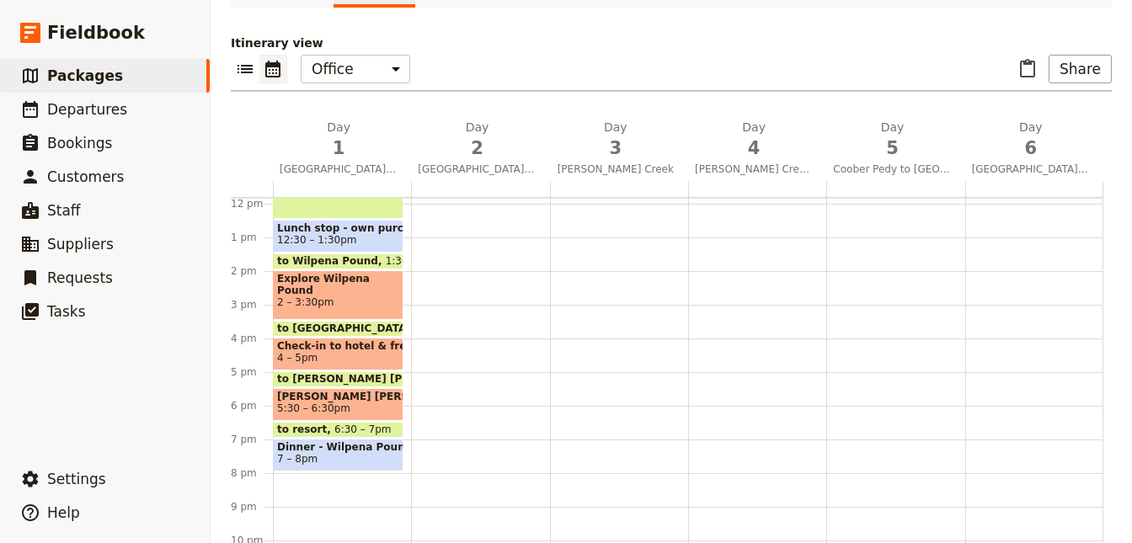
click at [502, 333] on div at bounding box center [480, 204] width 138 height 808
select select "2"
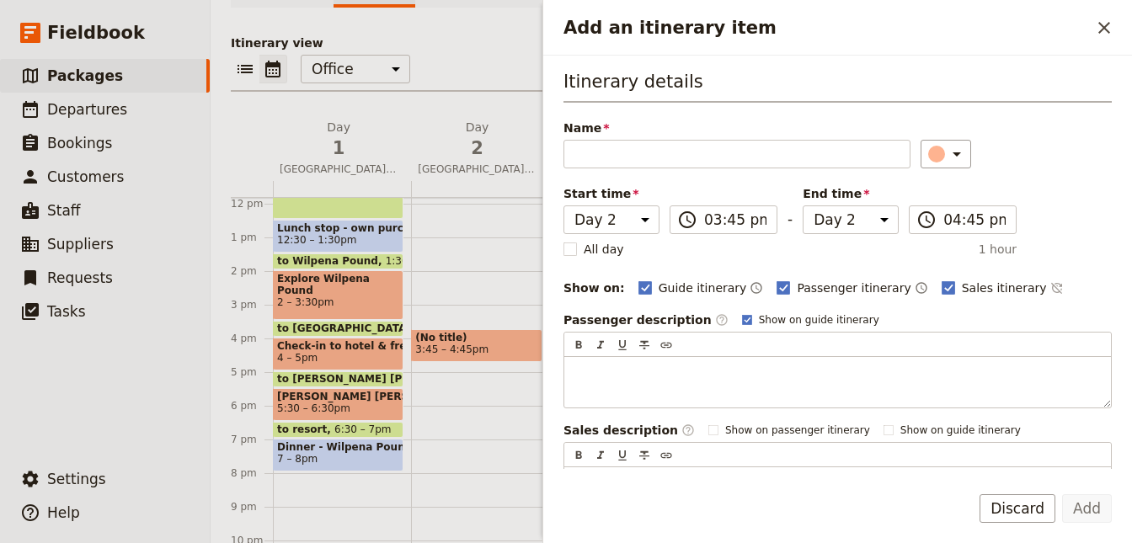
click at [499, 339] on span "(No title)" at bounding box center [476, 338] width 122 height 12
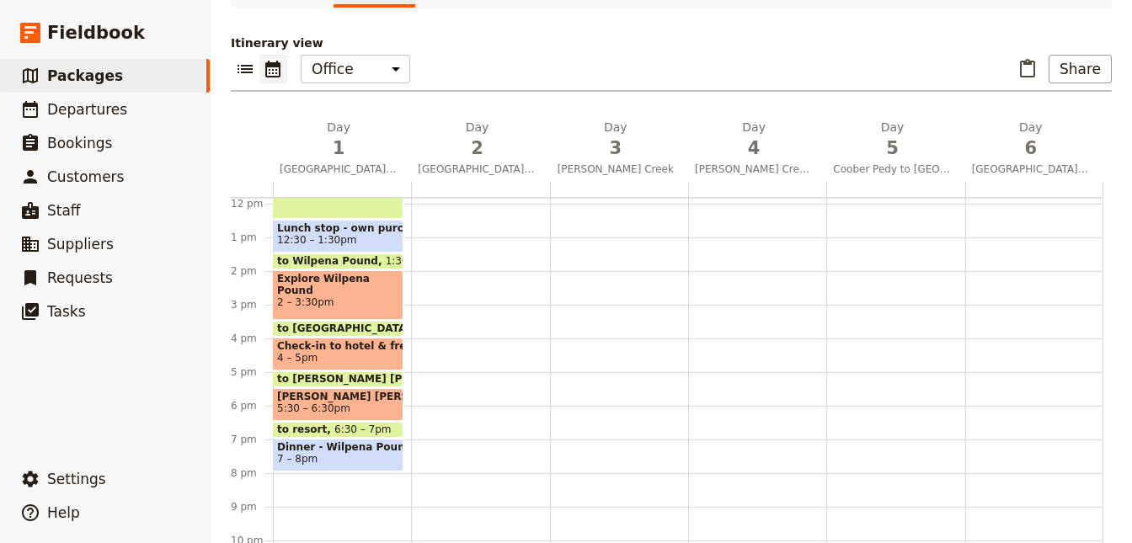
click at [362, 304] on div "Explore Wilpena Pound 2 – 3:30pm" at bounding box center [338, 295] width 131 height 50
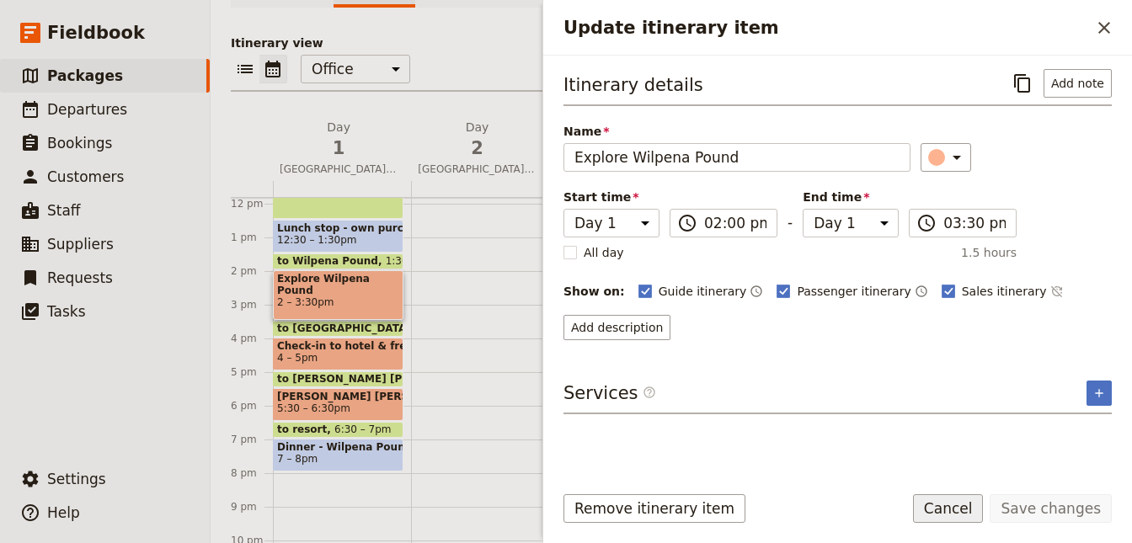
click at [950, 512] on button "Cancel" at bounding box center [948, 508] width 71 height 29
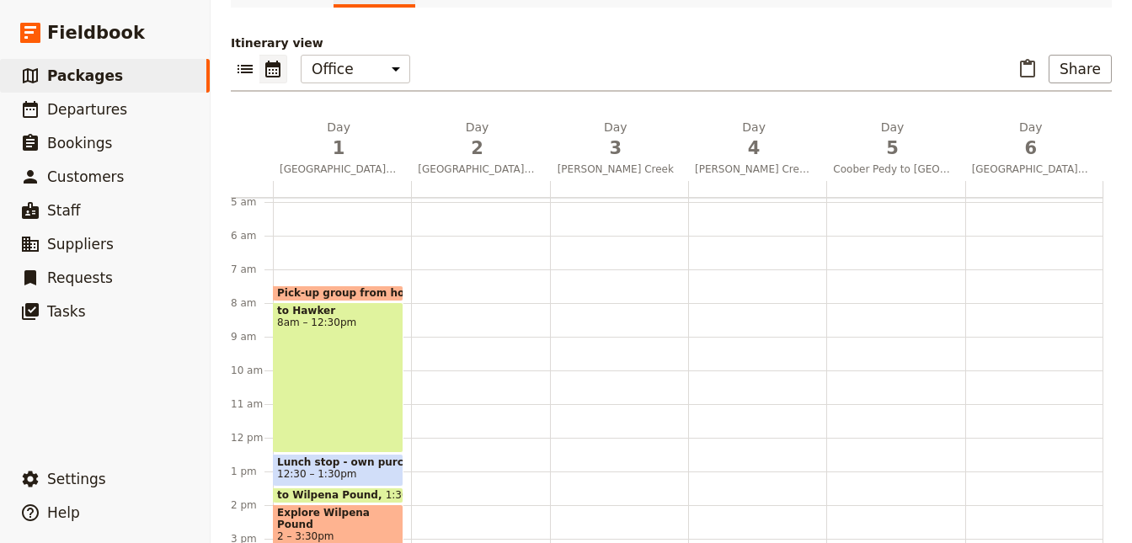
scroll to position [173, 0]
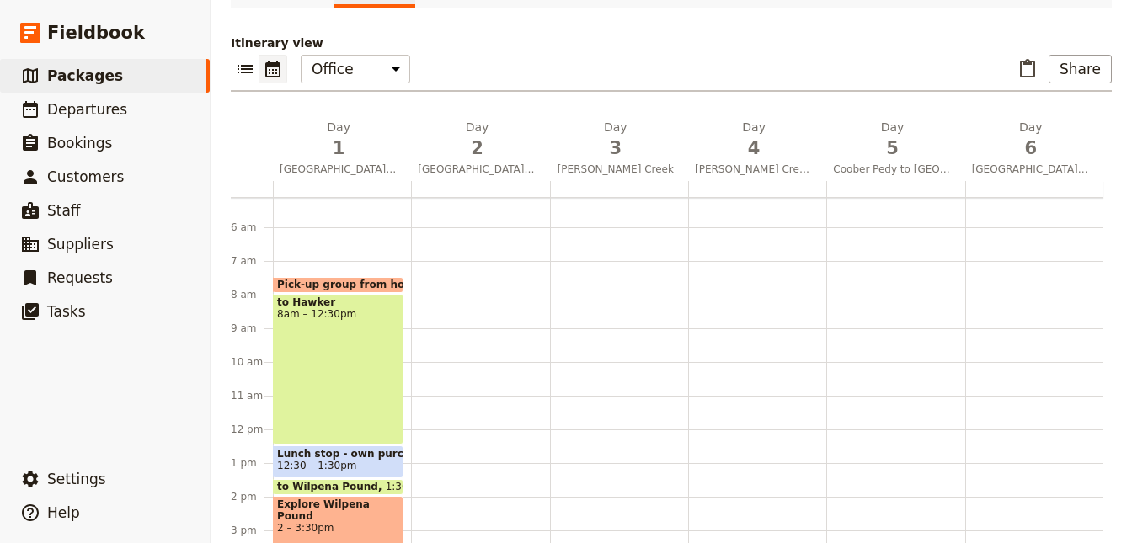
click at [429, 280] on div at bounding box center [480, 429] width 138 height 808
select select "2"
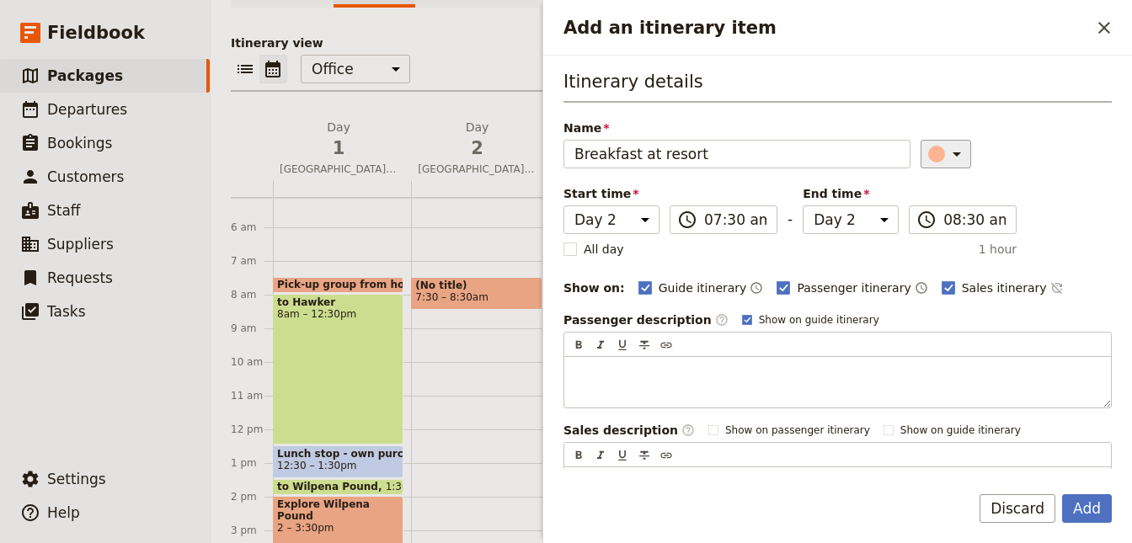
type input "Breakfast at resort"
click at [946, 160] on icon "Add an itinerary item" at bounding box center [956, 154] width 20 height 20
click at [945, 207] on div "button" at bounding box center [946, 208] width 17 height 17
click at [948, 160] on icon "Add an itinerary item" at bounding box center [956, 154] width 20 height 20
click at [927, 227] on div "button" at bounding box center [926, 228] width 17 height 17
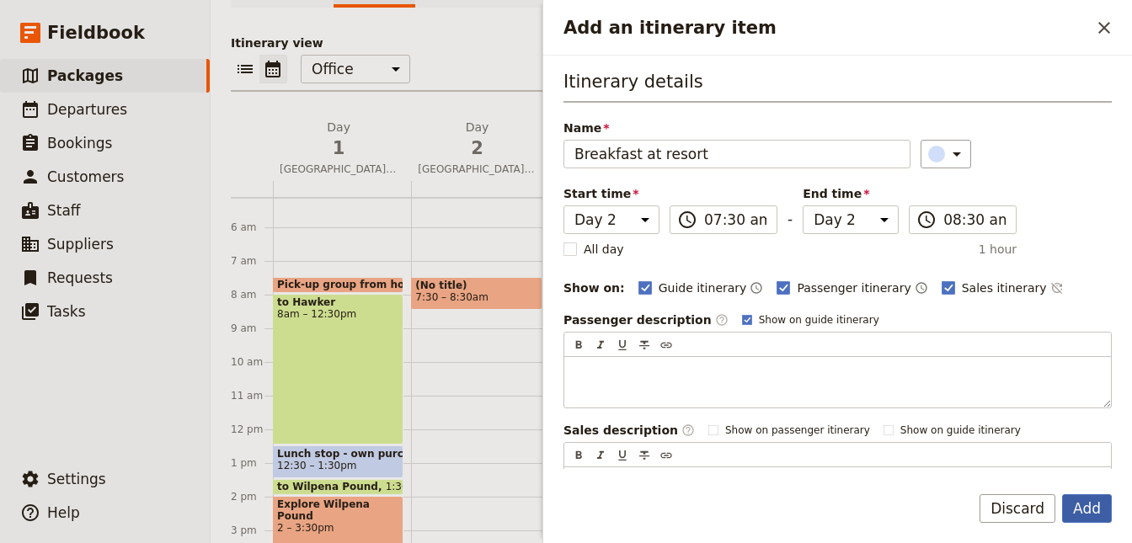
click at [1079, 512] on button "Add" at bounding box center [1087, 508] width 50 height 29
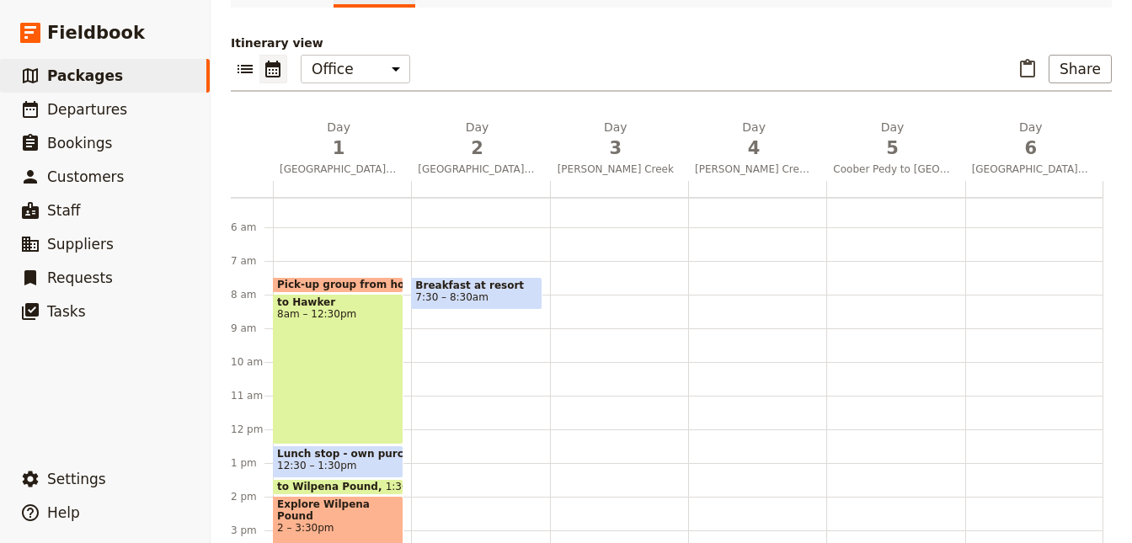
click at [457, 315] on div "Breakfast at resort 7:30 – 8:30am" at bounding box center [480, 429] width 138 height 808
select select "2"
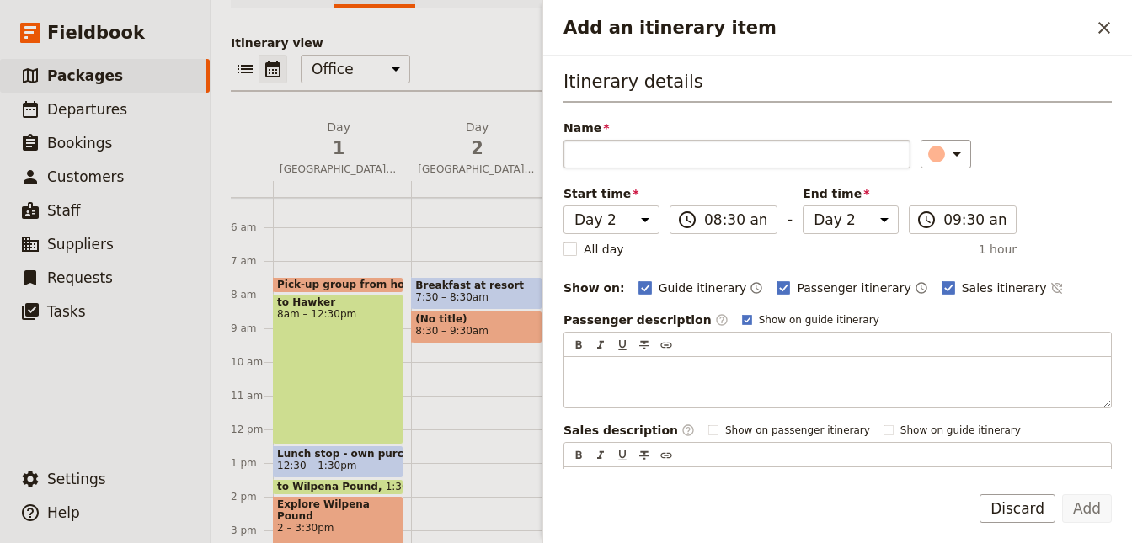
click at [661, 158] on input "Name" at bounding box center [736, 154] width 347 height 29
type input "to Blinman"
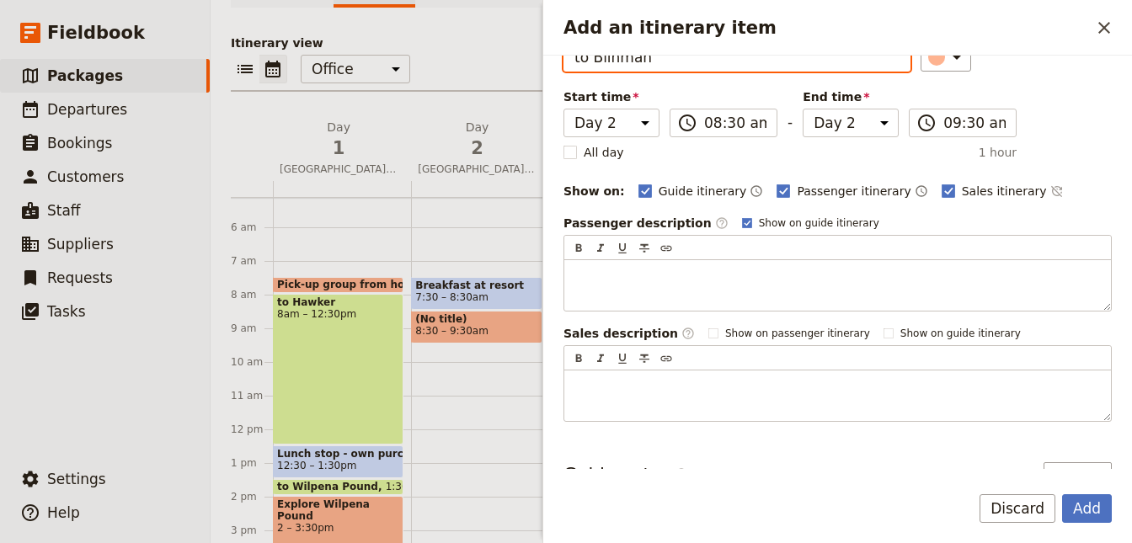
scroll to position [0, 0]
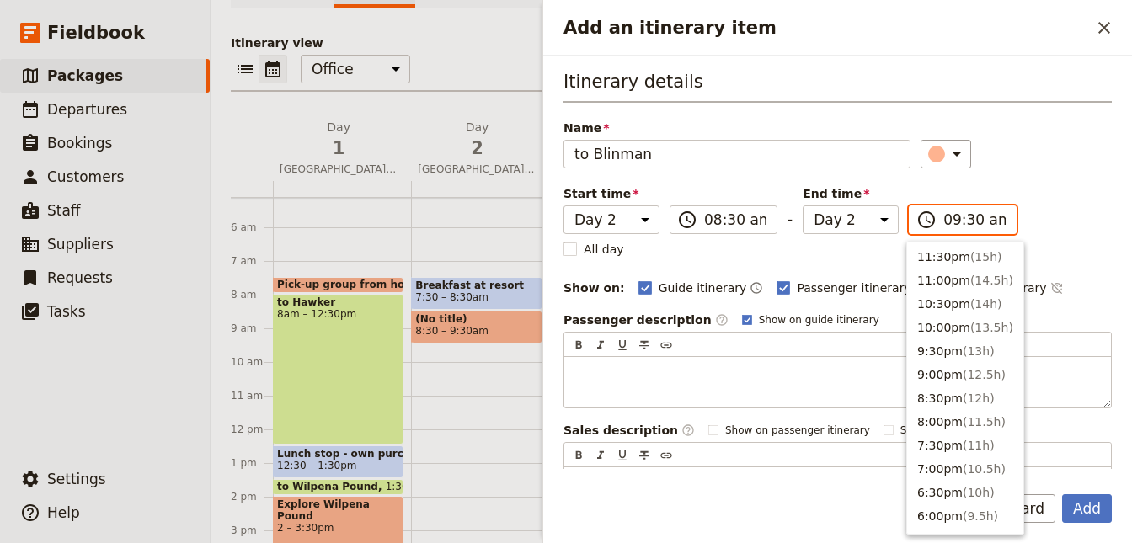
click at [971, 223] on input "09:30 am" at bounding box center [974, 220] width 62 height 20
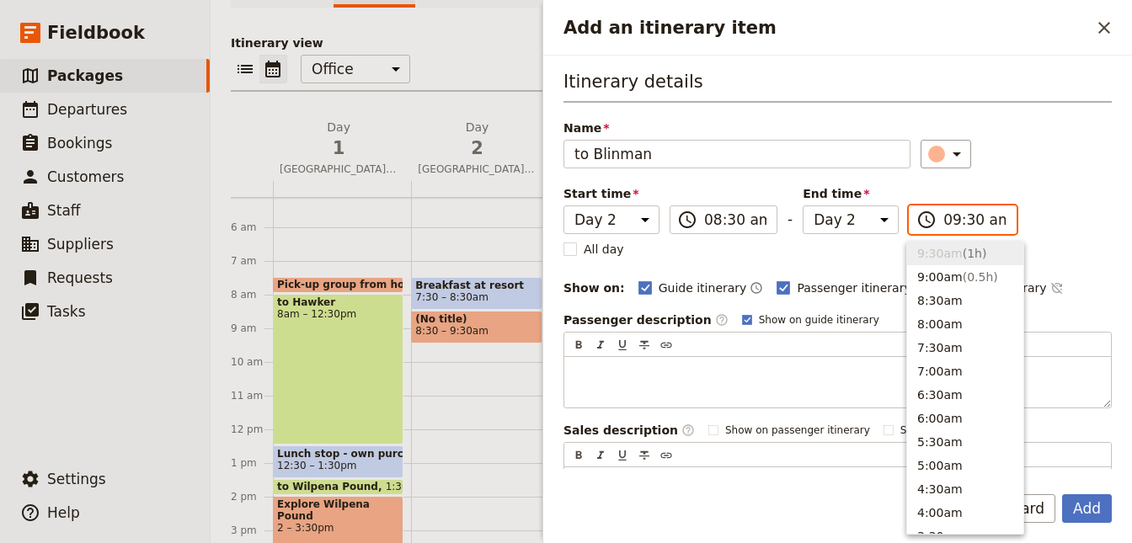
click at [971, 223] on input "09:30 am" at bounding box center [974, 220] width 62 height 20
click at [946, 152] on icon "Add an itinerary item" at bounding box center [956, 154] width 20 height 20
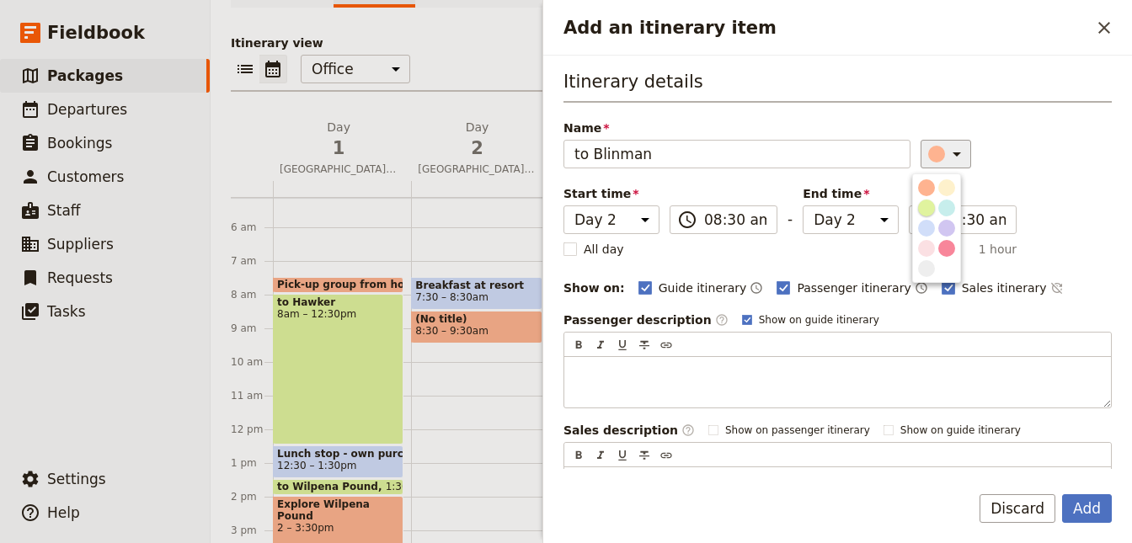
click at [930, 201] on div "button" at bounding box center [926, 208] width 17 height 17
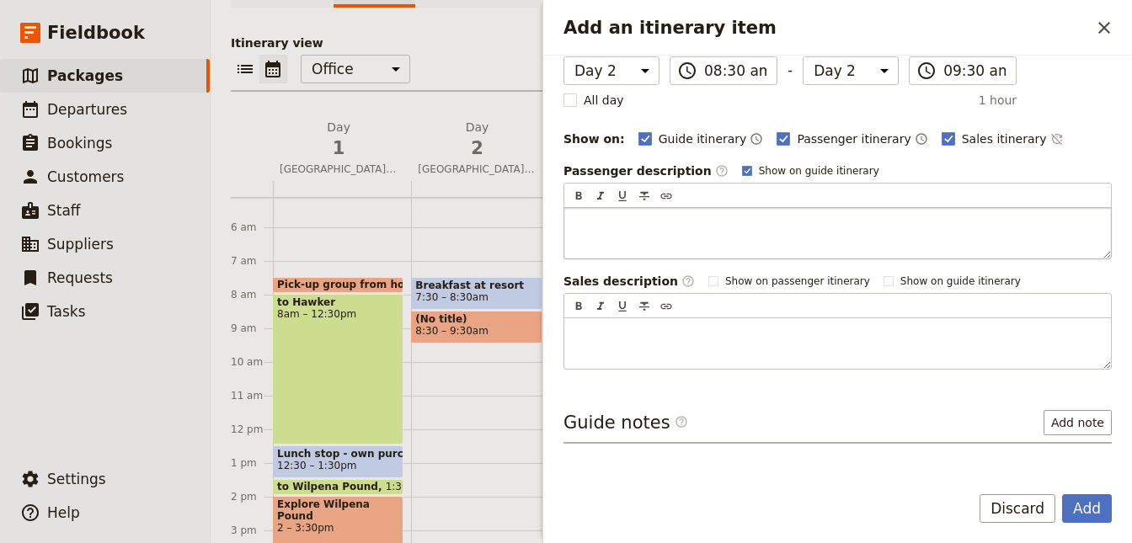
scroll to position [151, 0]
click at [1068, 414] on button "Add note" at bounding box center [1077, 420] width 68 height 25
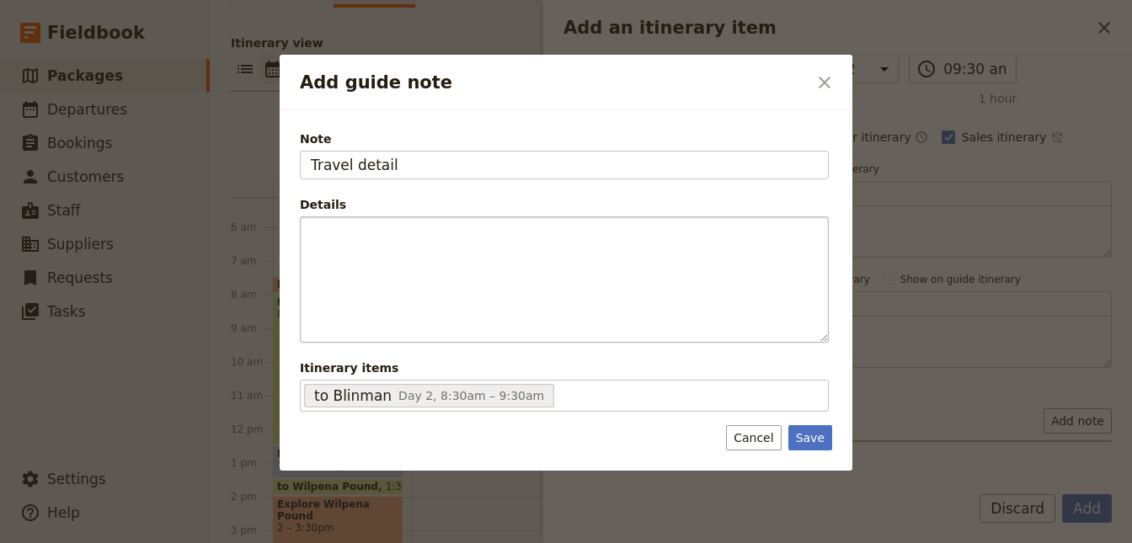
type input "Travel detail"
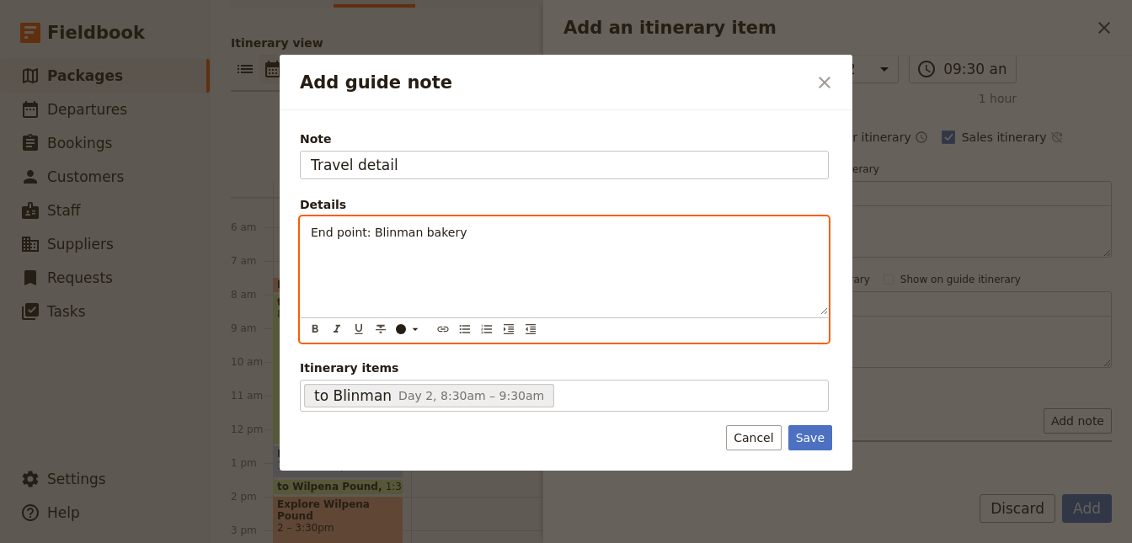
drag, startPoint x: 490, startPoint y: 231, endPoint x: 366, endPoint y: 223, distance: 124.0
click at [366, 224] on p "End point: Blinman bakery" at bounding box center [564, 232] width 507 height 17
click at [438, 254] on div "End point: The Miners Crib Cafe BLINMAN, 3 Mine Rd, Blinman SA 5730" at bounding box center [564, 266] width 527 height 98
click at [707, 226] on p "End point: The Miners Crib Cafe BLINMAN, 3 Mine Rd, Blinman SA 5730" at bounding box center [564, 232] width 507 height 17
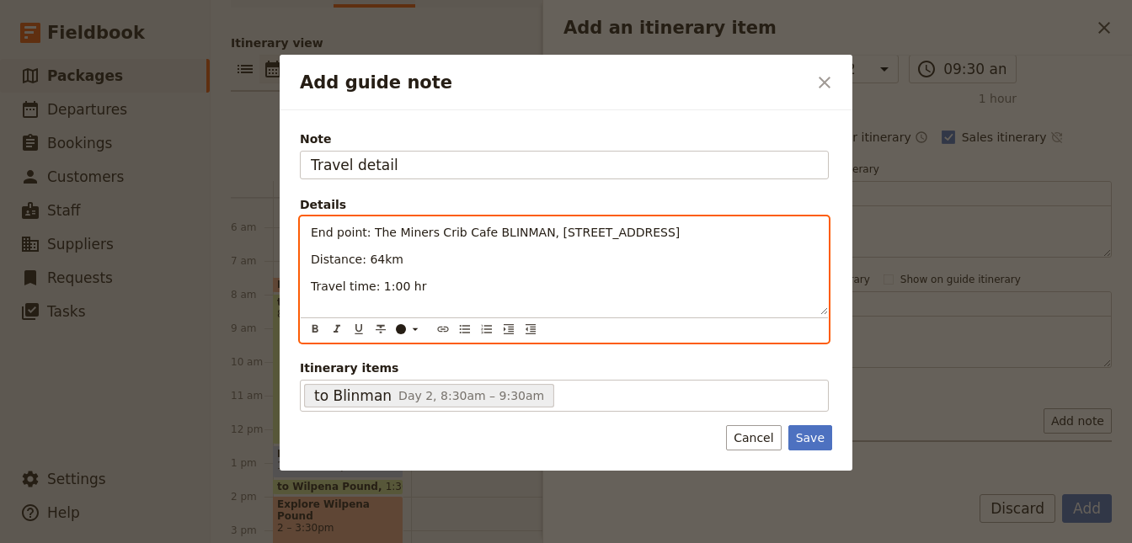
click at [431, 284] on p "Travel time: 1:00 hr" at bounding box center [564, 286] width 507 height 17
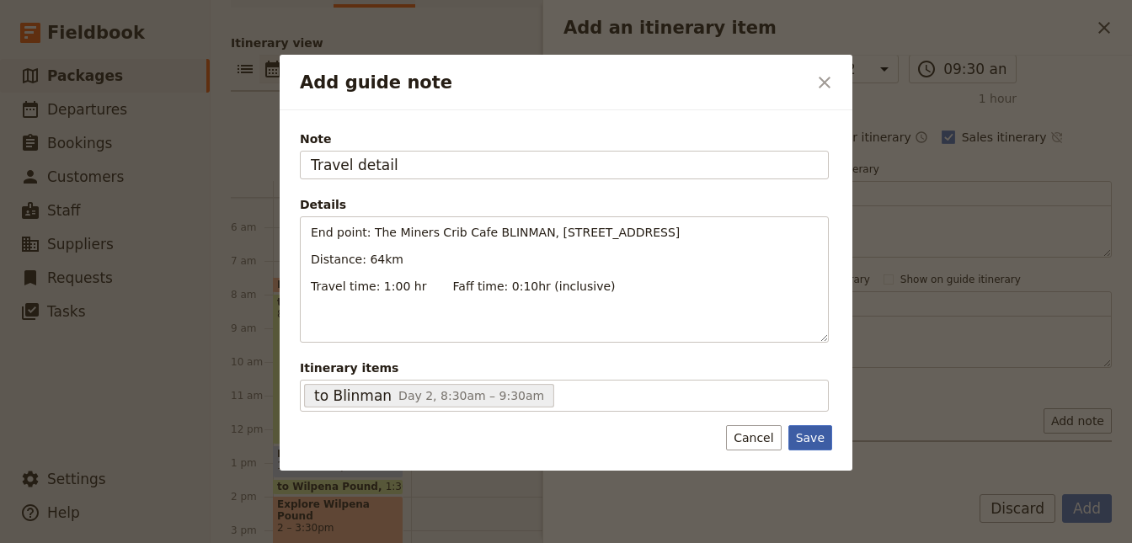
click at [814, 429] on button "Save" at bounding box center [810, 437] width 44 height 25
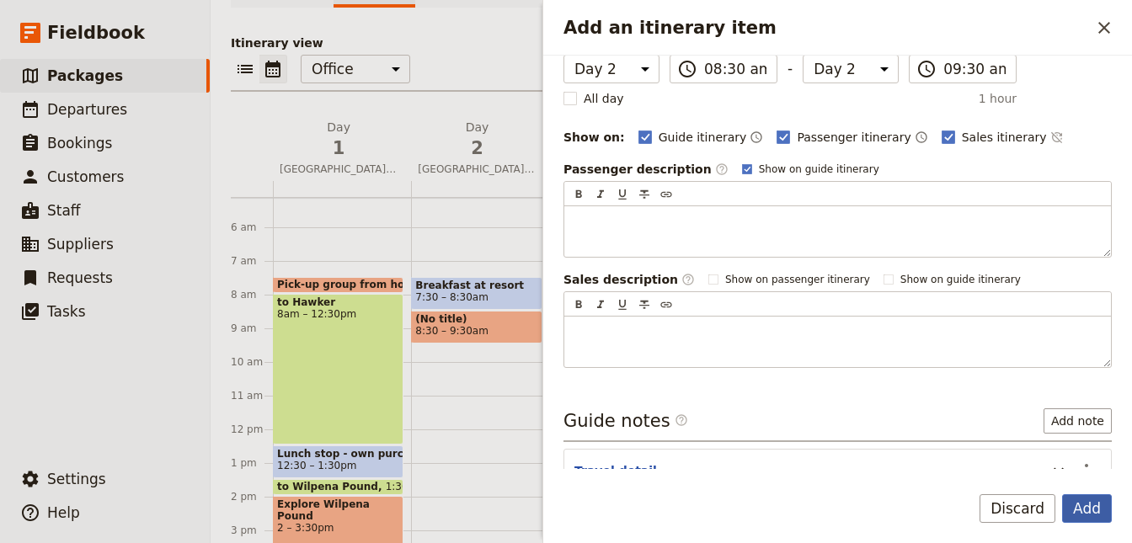
click at [1074, 507] on button "Add" at bounding box center [1087, 508] width 50 height 29
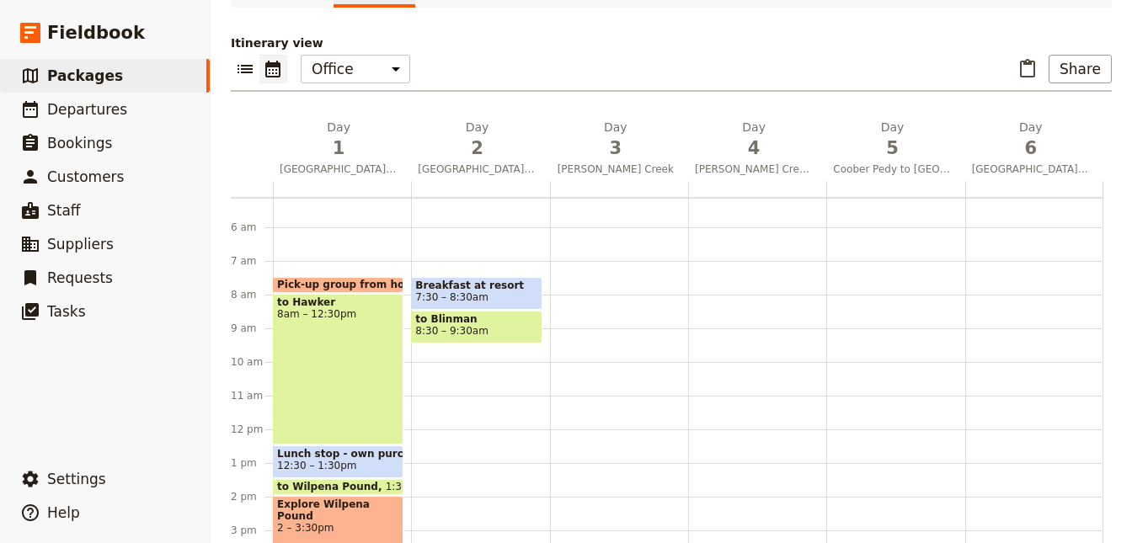
click at [455, 349] on div "Breakfast at resort 7:30 – 8:30am to Blinman 8:30 – 9:30am" at bounding box center [480, 429] width 138 height 808
select select "2"
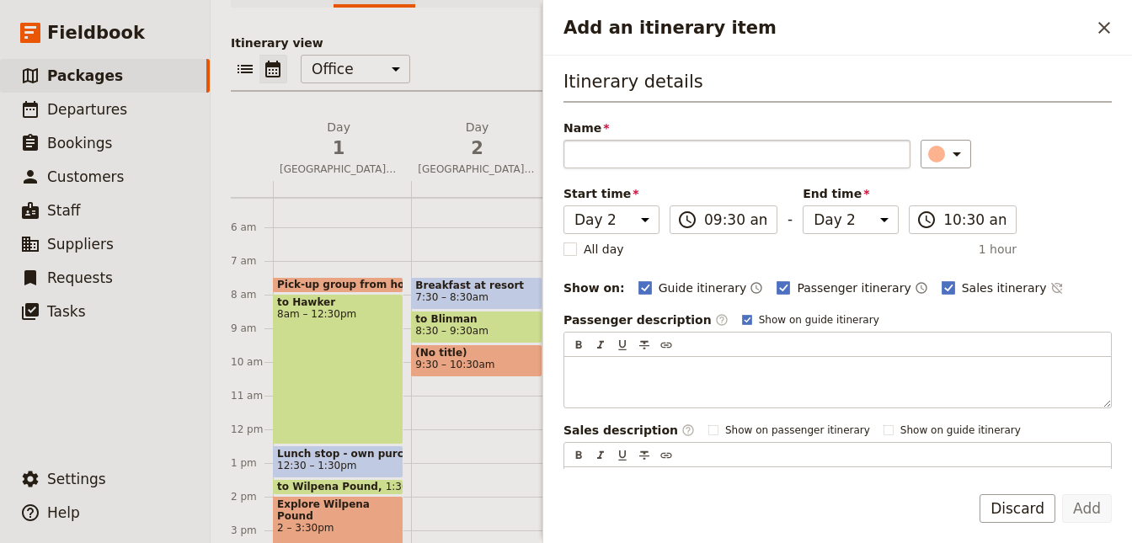
click at [591, 159] on input "Name" at bounding box center [736, 154] width 347 height 29
type input "Morning tea stop"
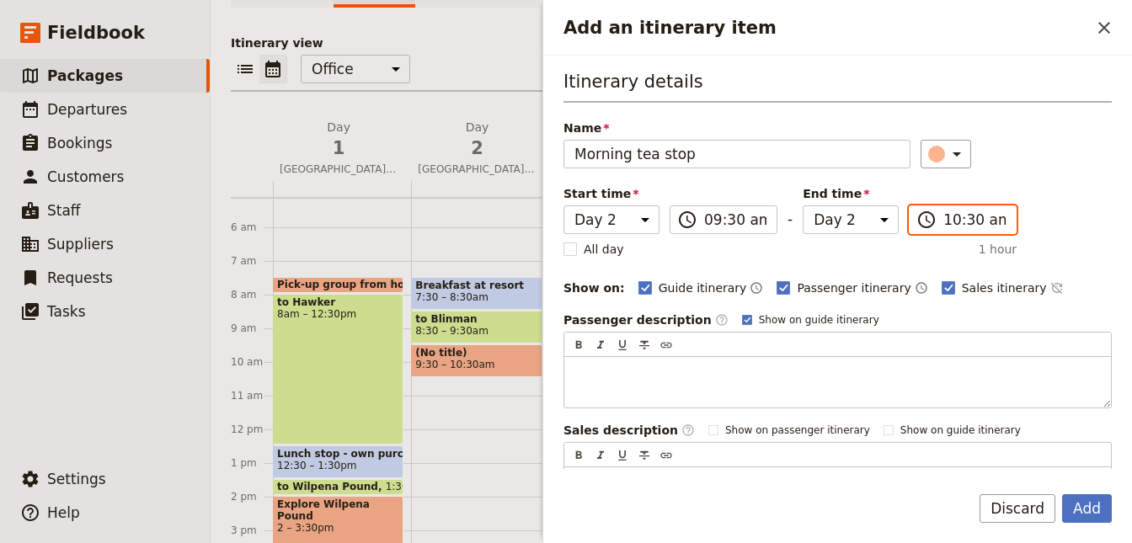
click at [968, 214] on input "10:30 am" at bounding box center [974, 220] width 62 height 20
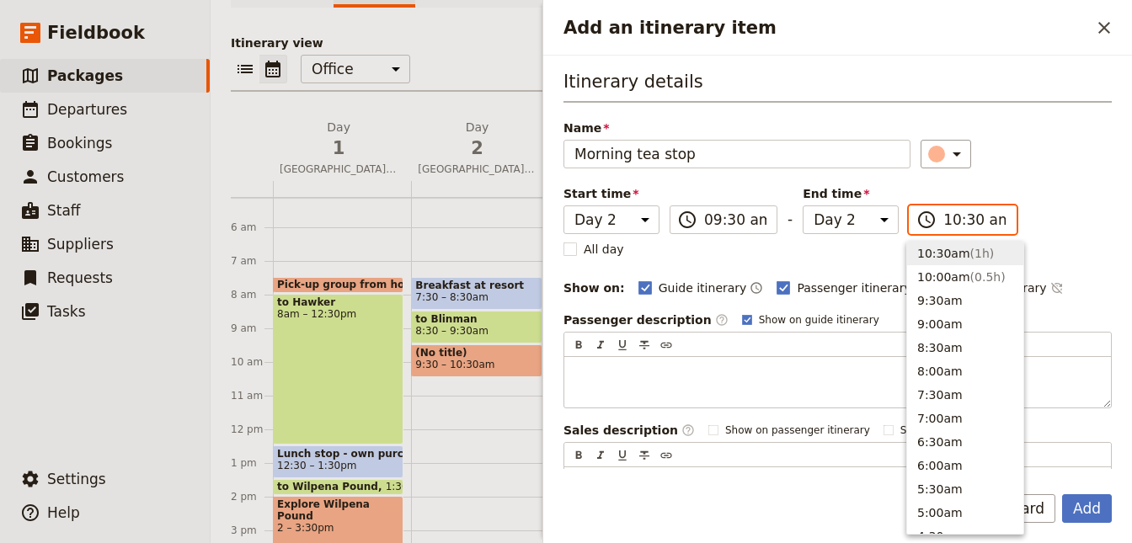
scroll to position [616, 0]
type input "10:00 am"
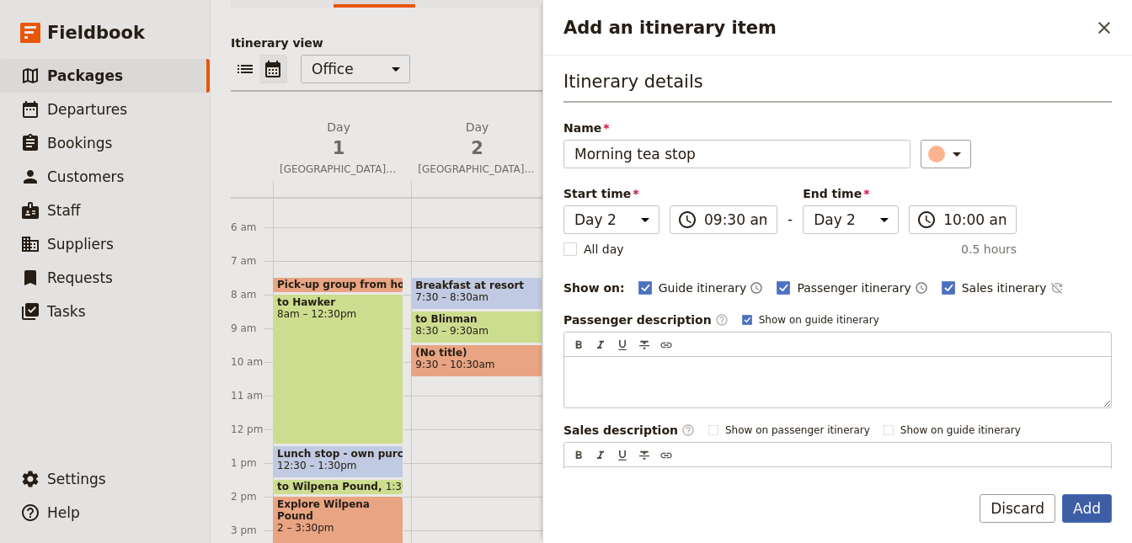
click at [1080, 500] on button "Add" at bounding box center [1087, 508] width 50 height 29
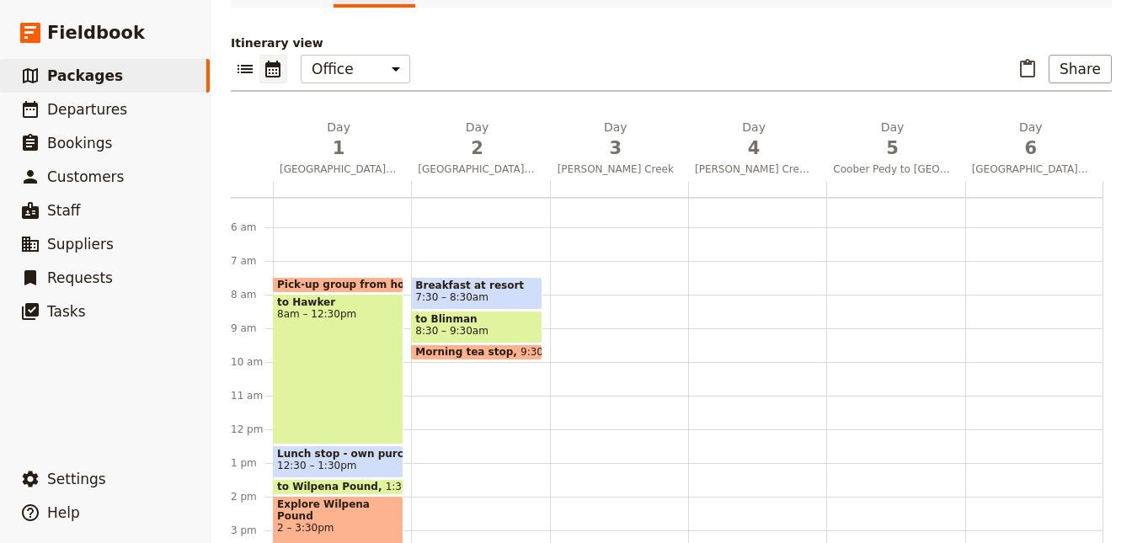
click at [446, 366] on div "Breakfast at resort 7:30 – 8:30am to Blinman 8:30 – 9:30am Morning tea stop 9:3…" at bounding box center [480, 429] width 138 height 808
select select "2"
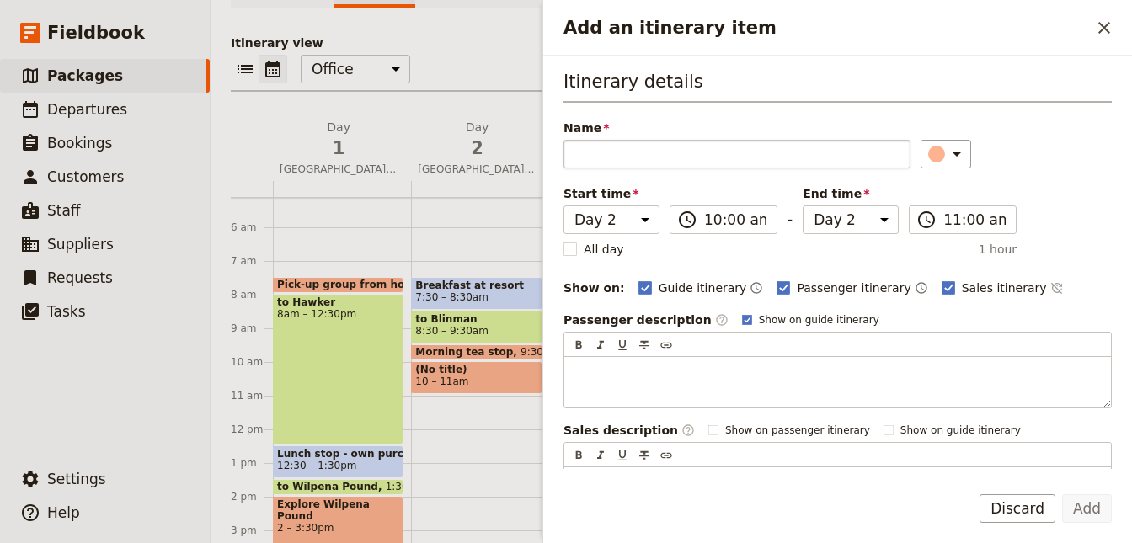
click at [685, 154] on input "Name" at bounding box center [736, 154] width 347 height 29
type input "w"
type input "to William Creek"
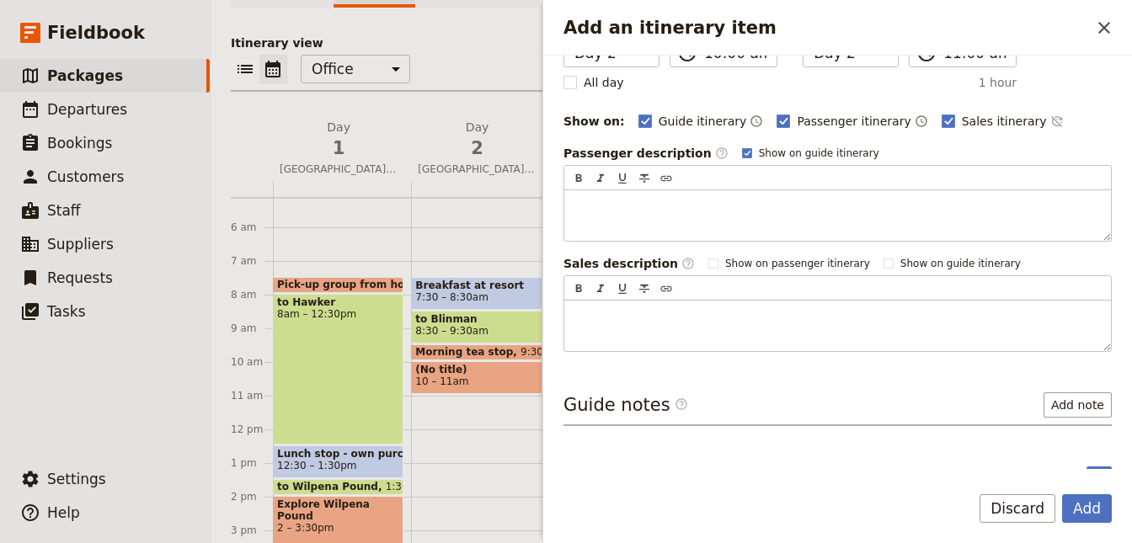
scroll to position [192, 0]
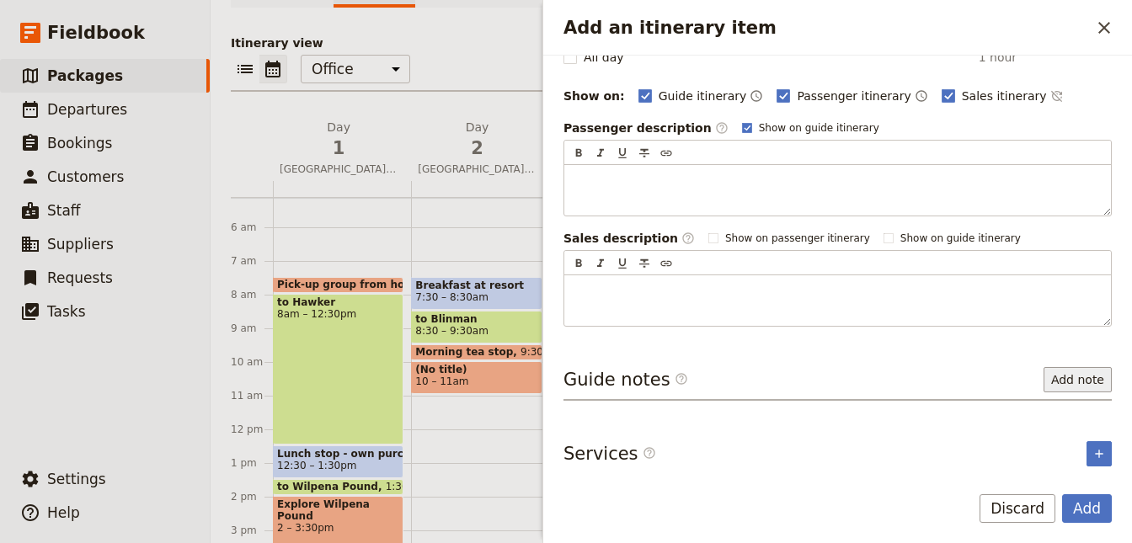
click at [1083, 371] on button "Add note" at bounding box center [1077, 379] width 68 height 25
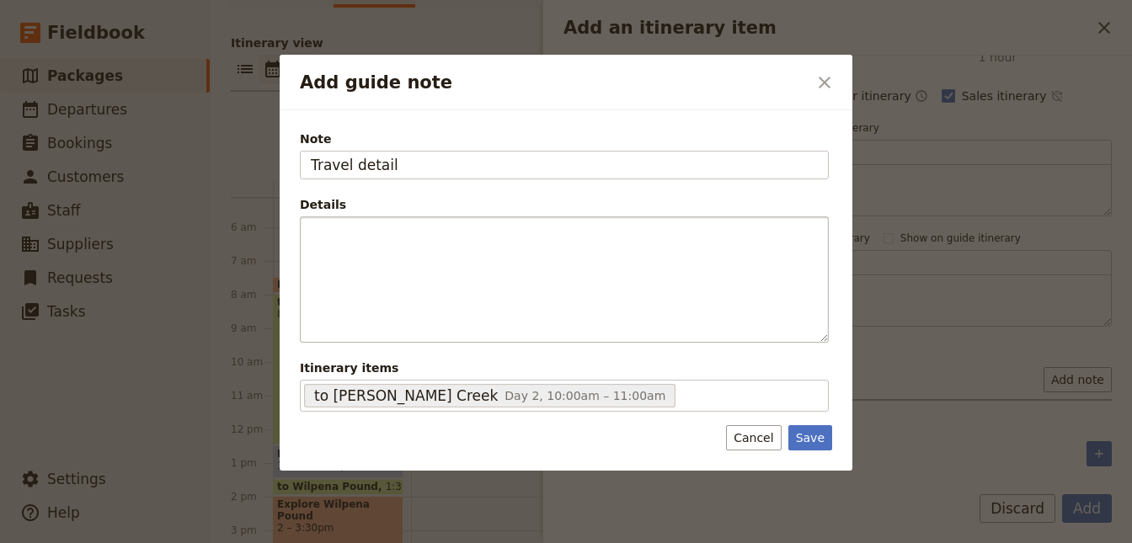
type input "Travel detail"
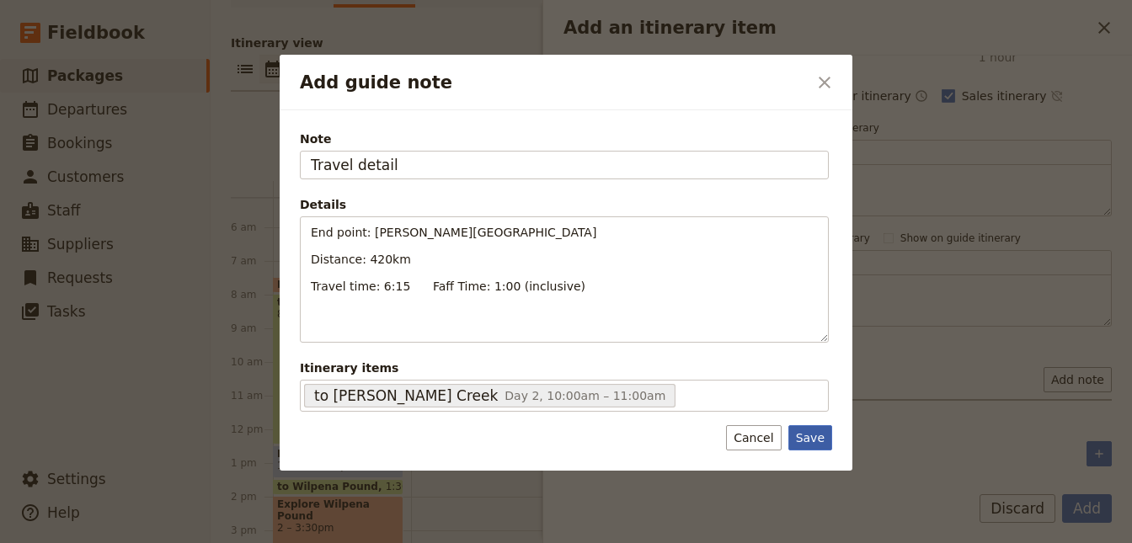
click at [807, 440] on button "Save" at bounding box center [810, 437] width 44 height 25
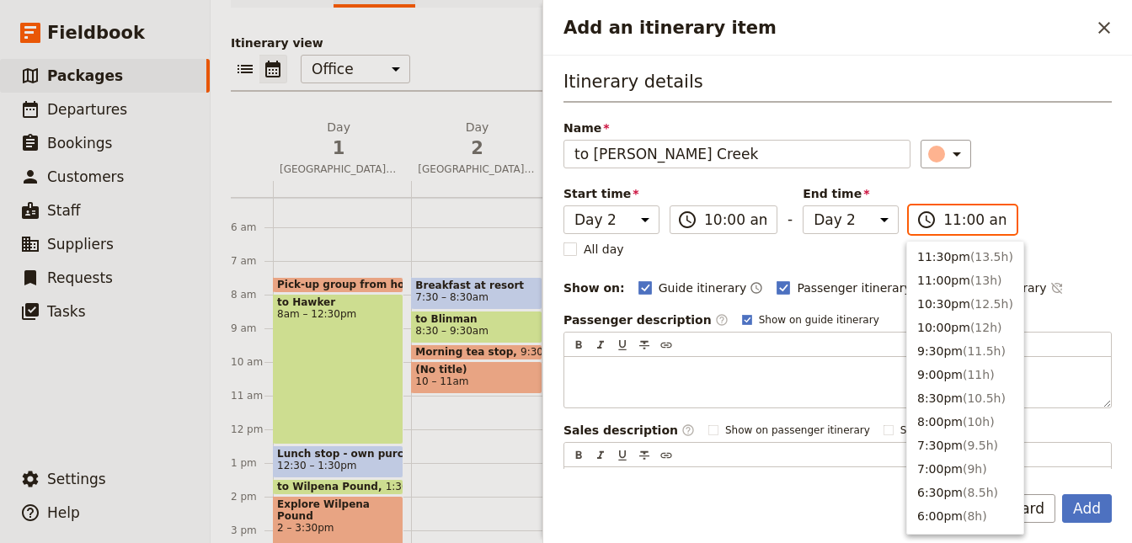
scroll to position [593, 0]
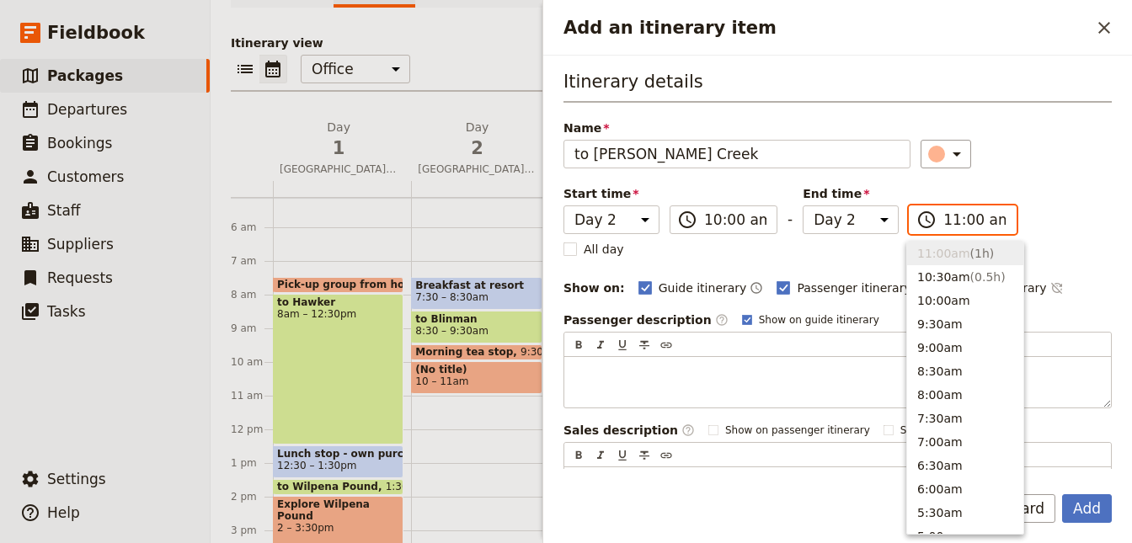
click at [986, 221] on input "11:00 am" at bounding box center [974, 220] width 62 height 20
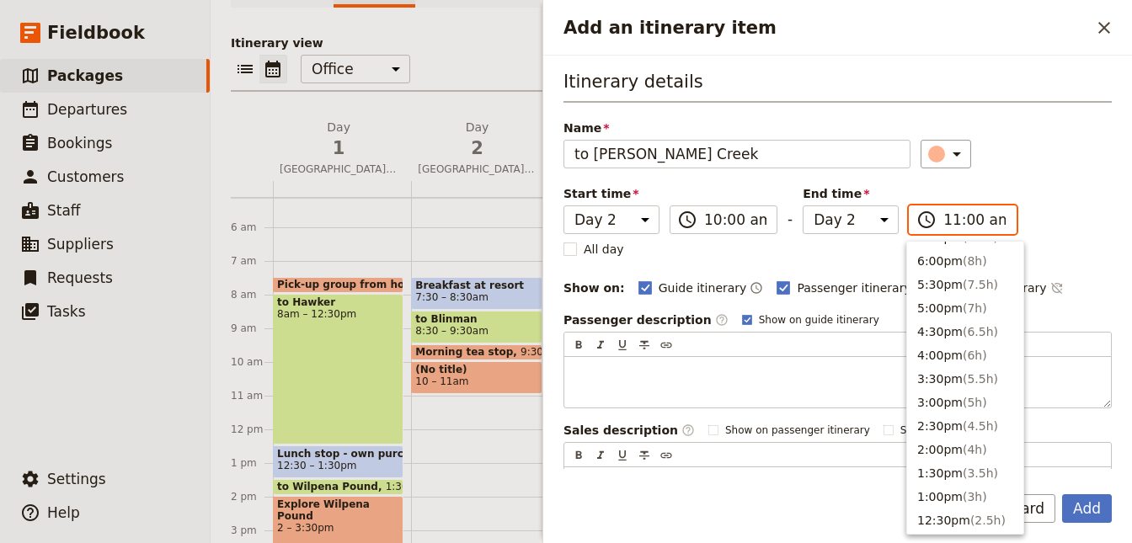
scroll to position [216, 0]
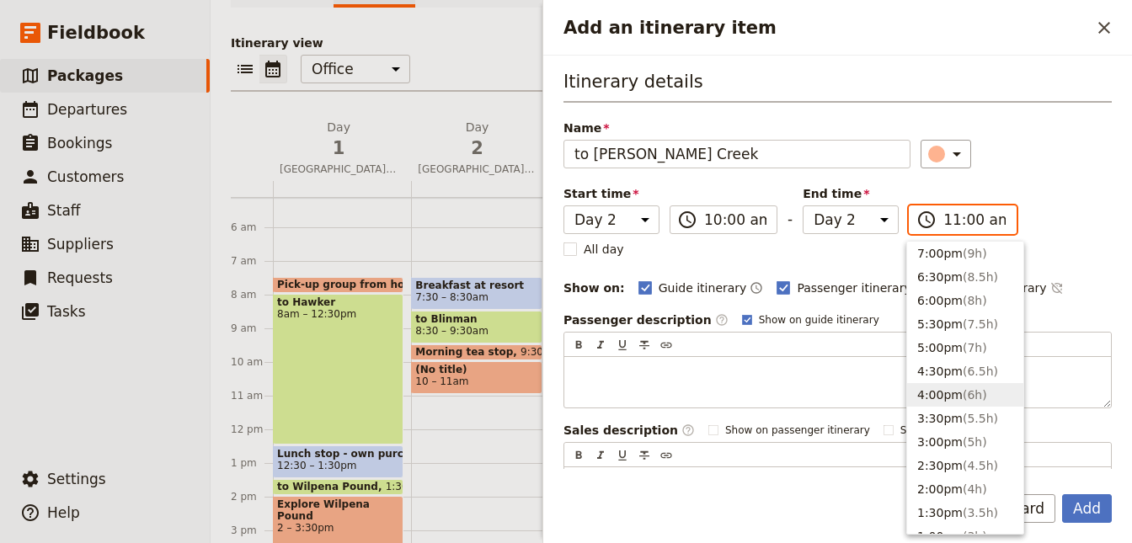
click at [950, 392] on button "4:00pm ( 6h )" at bounding box center [965, 395] width 116 height 24
type input "04:00 pm"
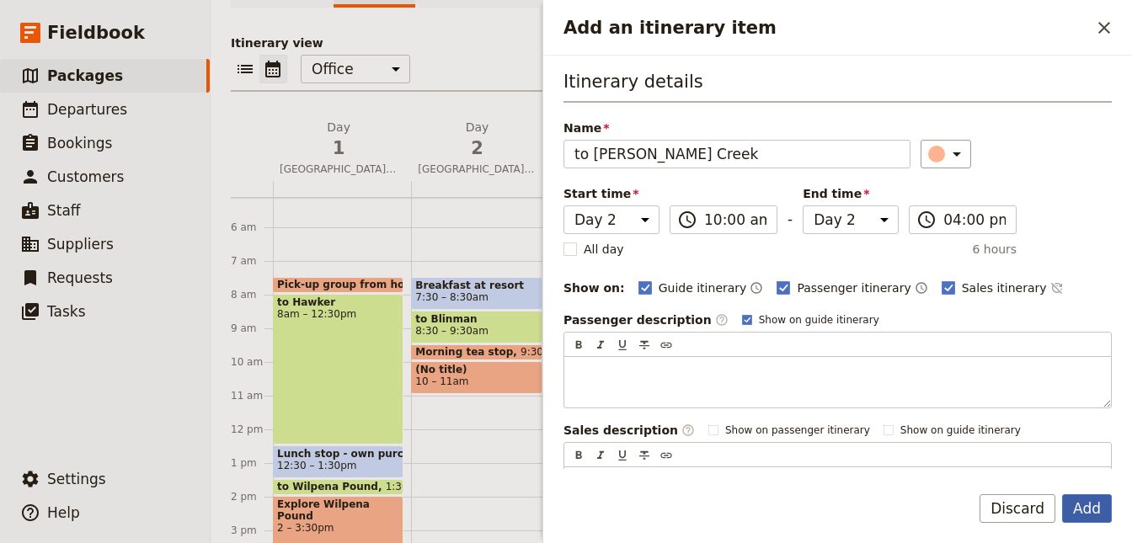
click at [1082, 499] on button "Add" at bounding box center [1087, 508] width 50 height 29
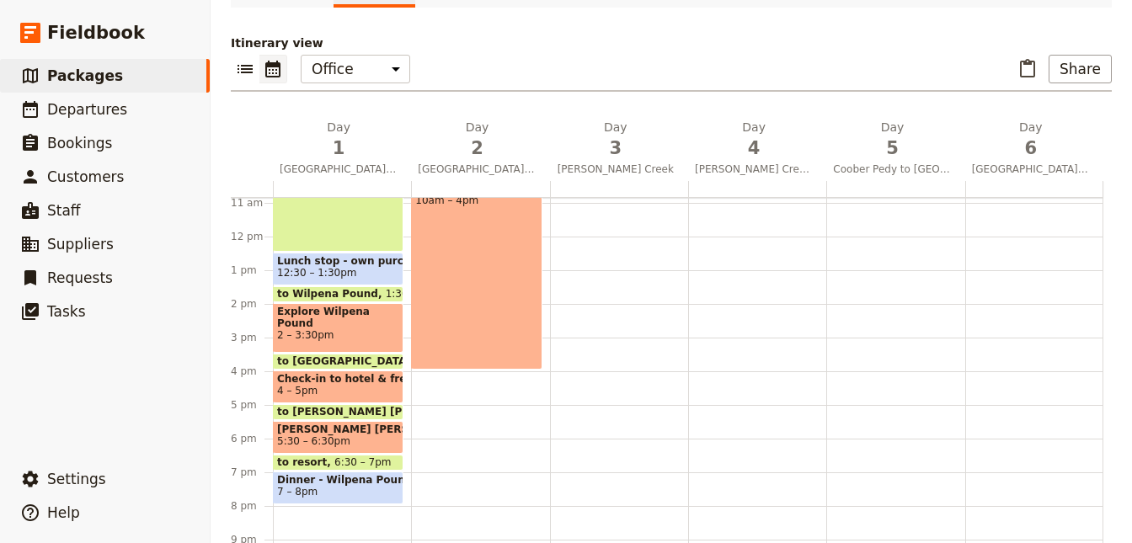
scroll to position [398, 0]
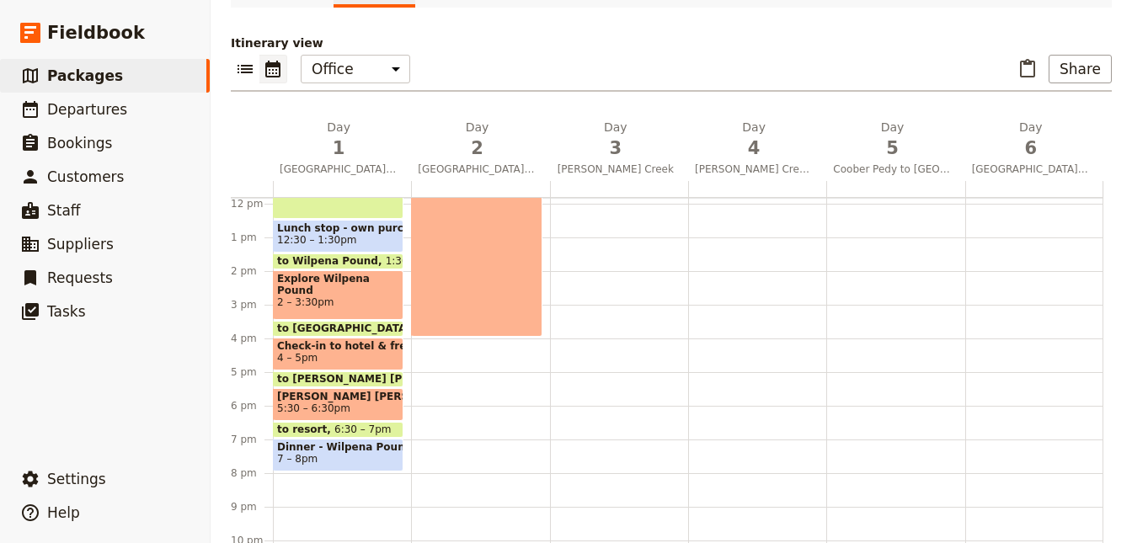
click at [478, 264] on div "to William Creek 10am – 4pm" at bounding box center [476, 236] width 131 height 201
select select "2"
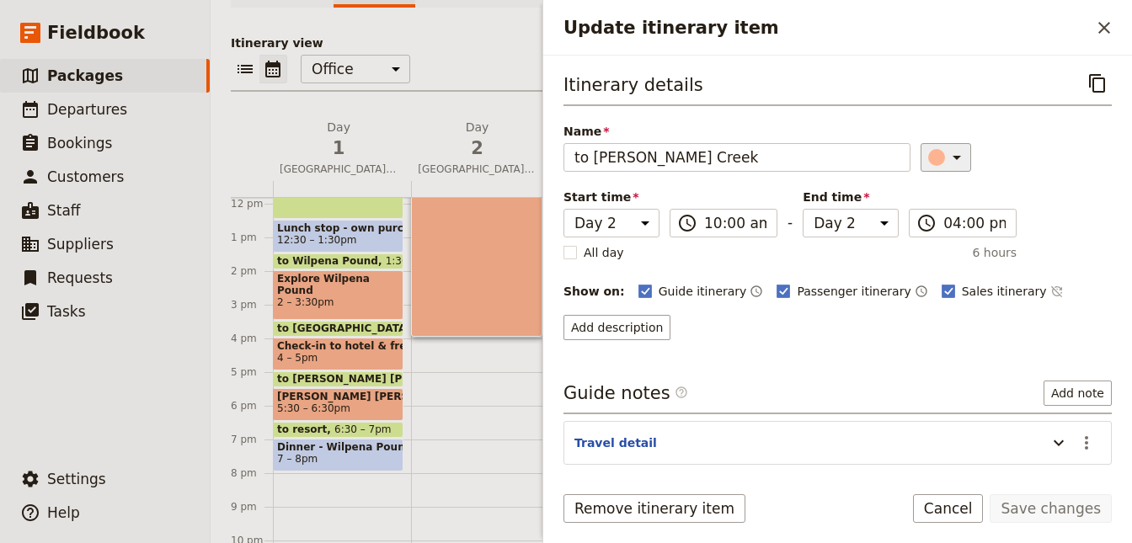
click at [936, 163] on div "​" at bounding box center [948, 157] width 37 height 20
click at [920, 206] on div "button" at bounding box center [926, 211] width 17 height 17
click at [1054, 504] on button "Save changes" at bounding box center [1050, 508] width 122 height 29
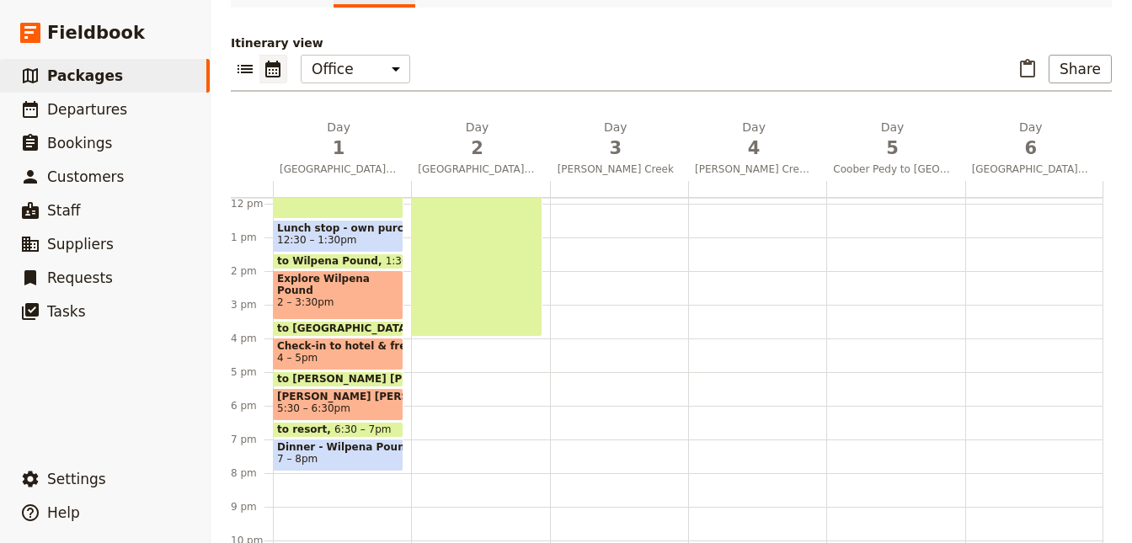
scroll to position [248, 0]
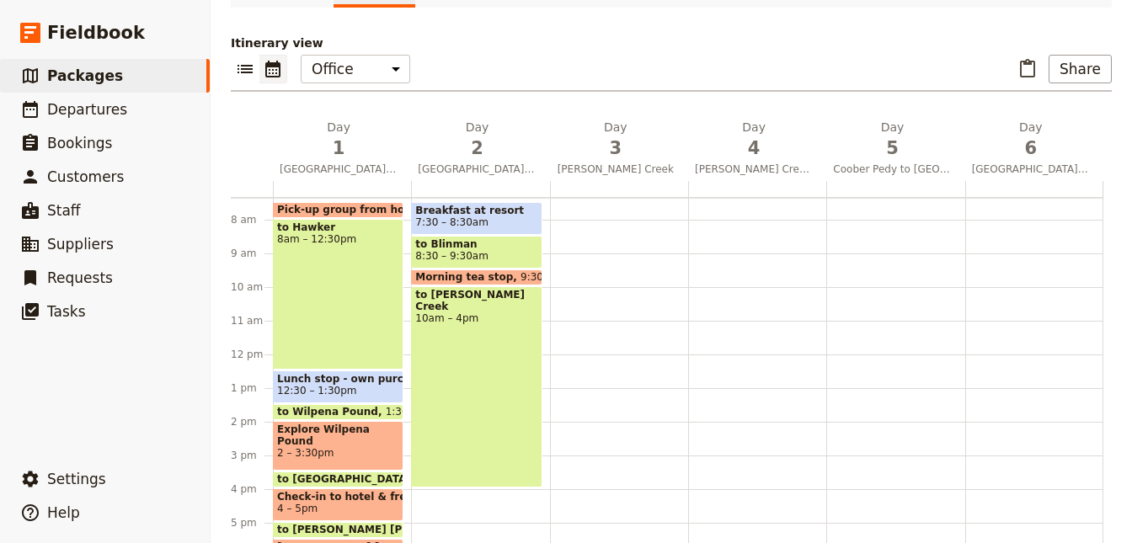
click at [439, 296] on span "to William Creek" at bounding box center [476, 301] width 122 height 24
select select "2"
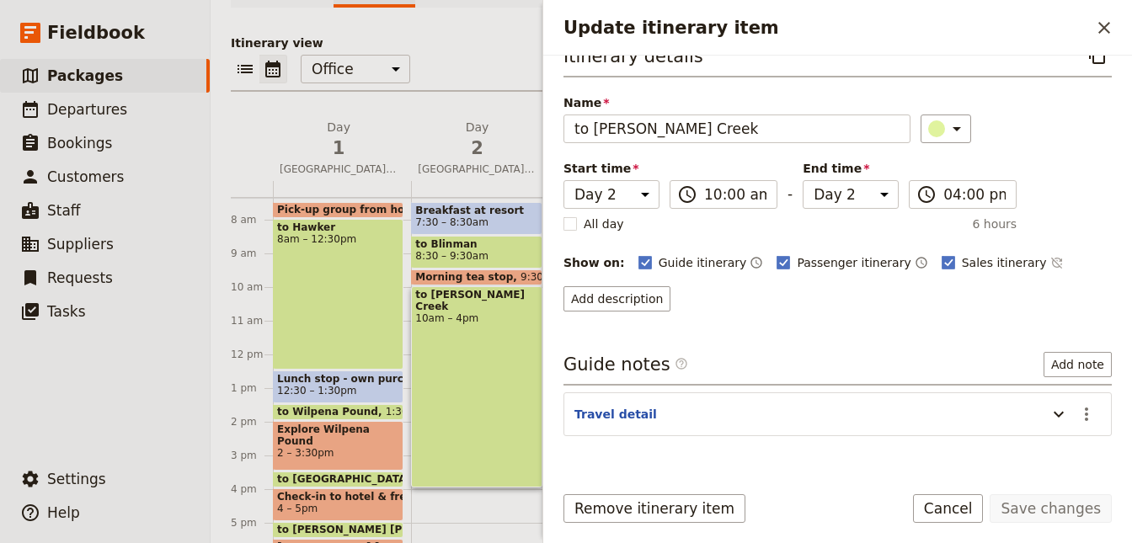
scroll to position [65, 0]
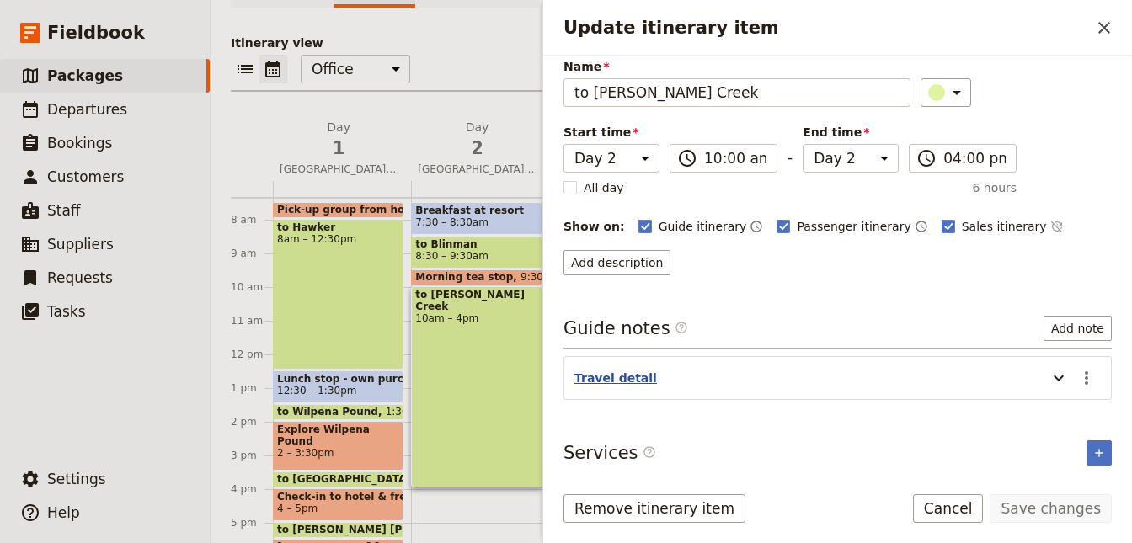
click at [615, 373] on button "Travel detail" at bounding box center [615, 378] width 83 height 17
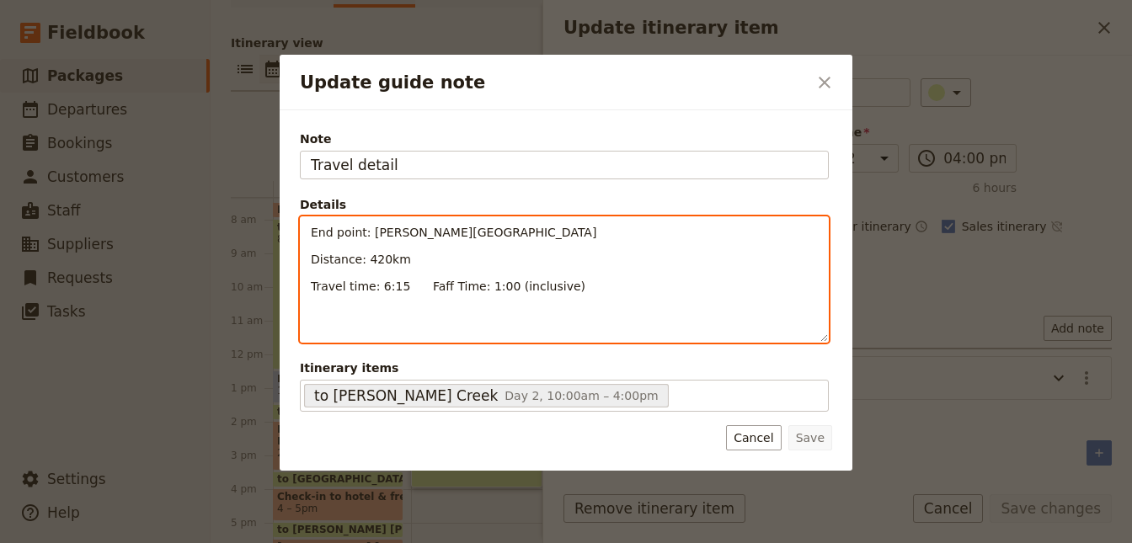
click at [392, 299] on div "End point: William Creek Hotel Distance: 420km Travel time: 6:15 Faff Time: 1:0…" at bounding box center [564, 279] width 527 height 125
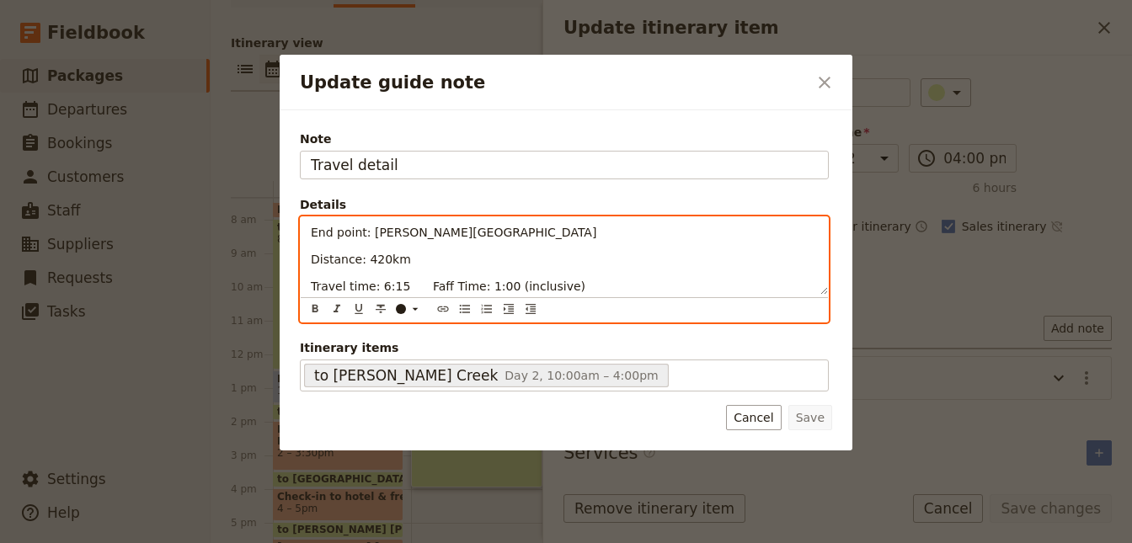
click at [575, 287] on p "Travel time: 6:15 Faff Time: 1:00 (inclusive)" at bounding box center [564, 286] width 507 height 17
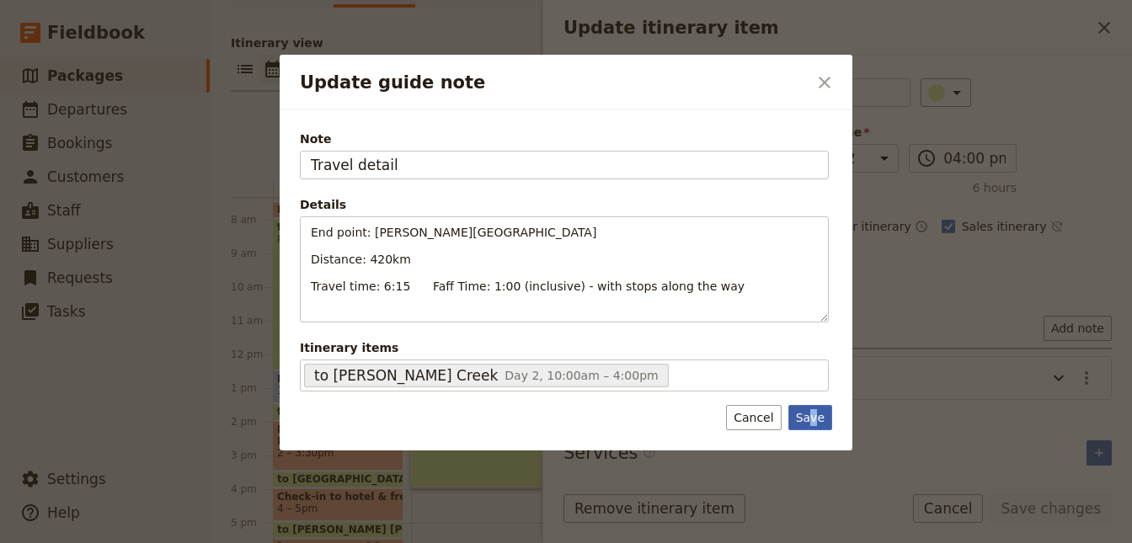
click at [814, 412] on button "Save" at bounding box center [810, 417] width 44 height 25
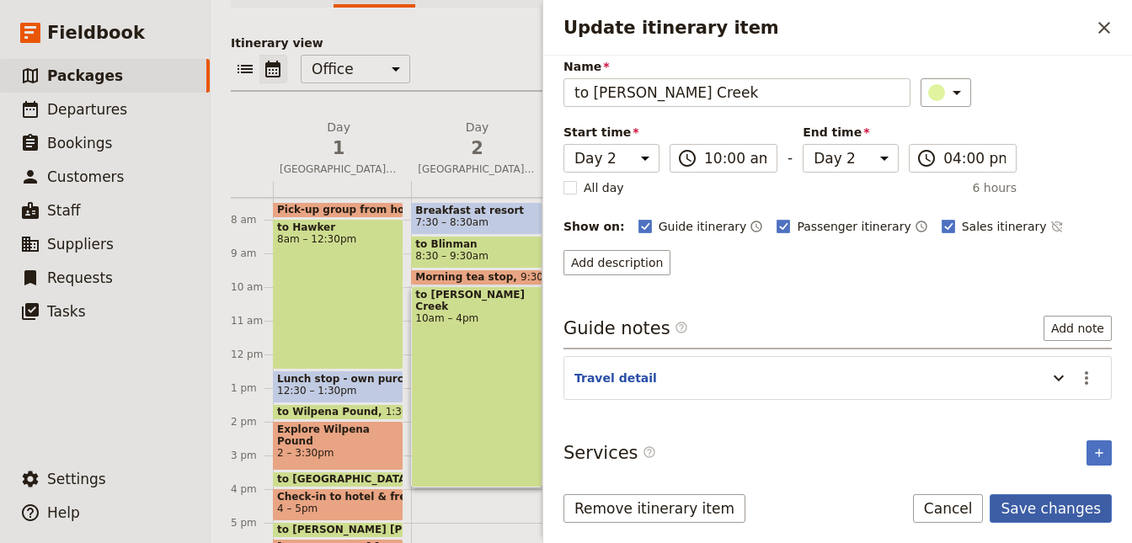
click at [1068, 514] on button "Save changes" at bounding box center [1050, 508] width 122 height 29
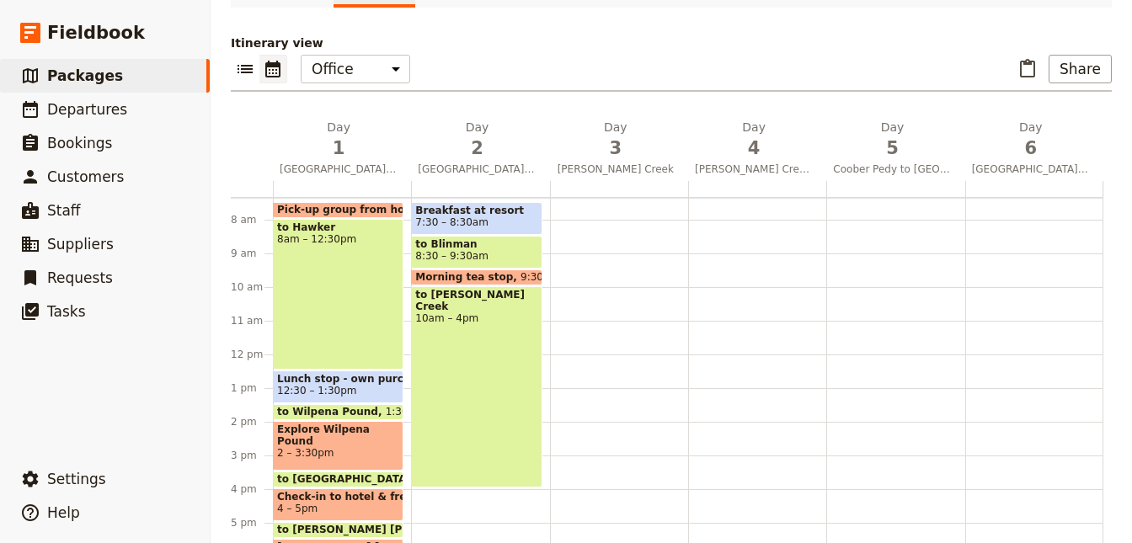
click at [427, 491] on div "Breakfast at resort 7:30 – 8:30am to Blinman 8:30 – 9:30am Morning tea stop 9:3…" at bounding box center [480, 354] width 138 height 808
select select "2"
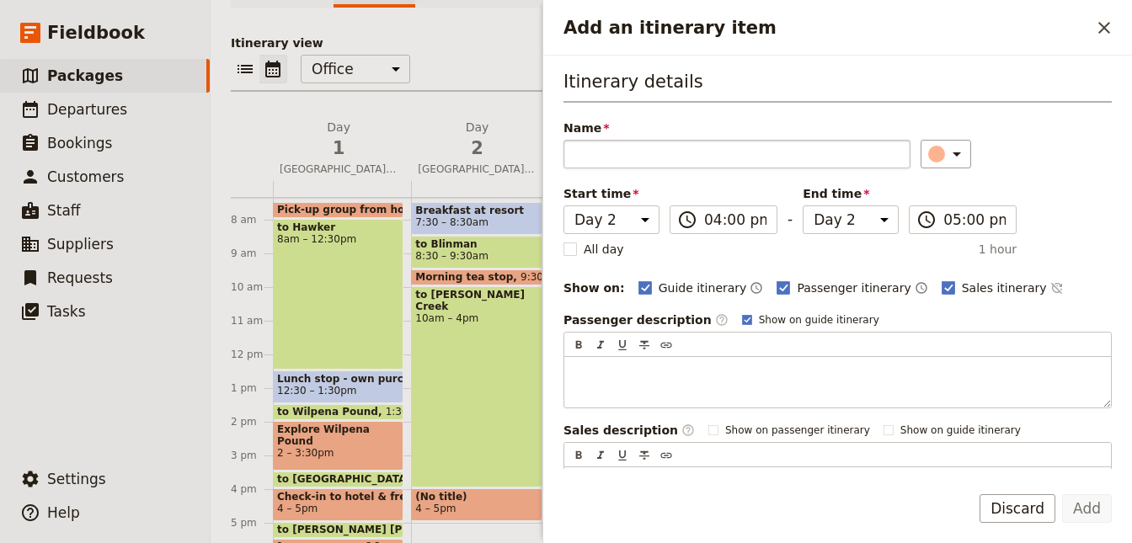
click at [610, 153] on input "Name" at bounding box center [736, 154] width 347 height 29
type input "Check-in to hotel and free time"
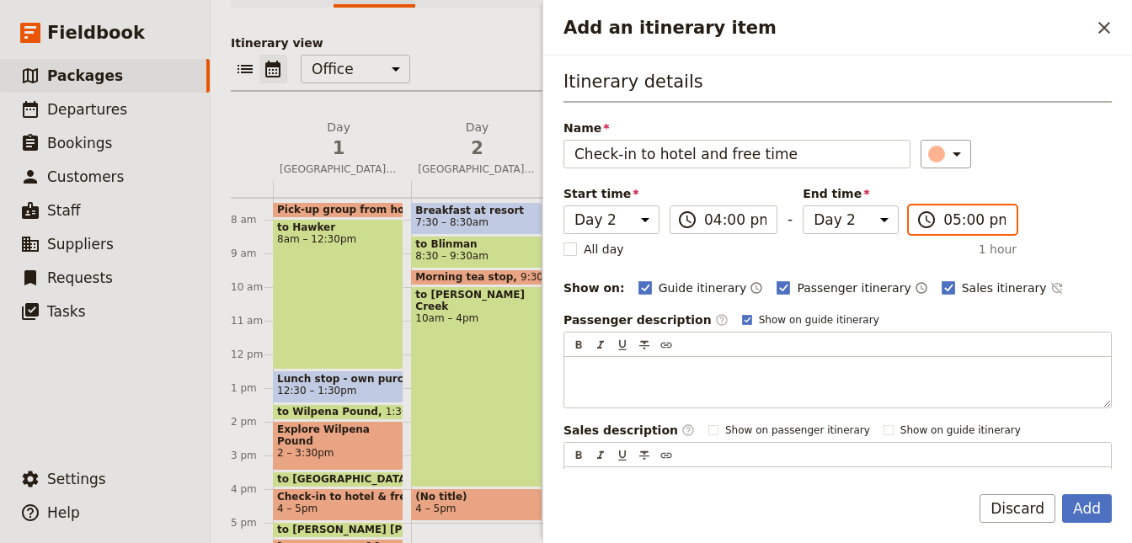
click at [966, 218] on input "05:00 pm" at bounding box center [974, 220] width 62 height 20
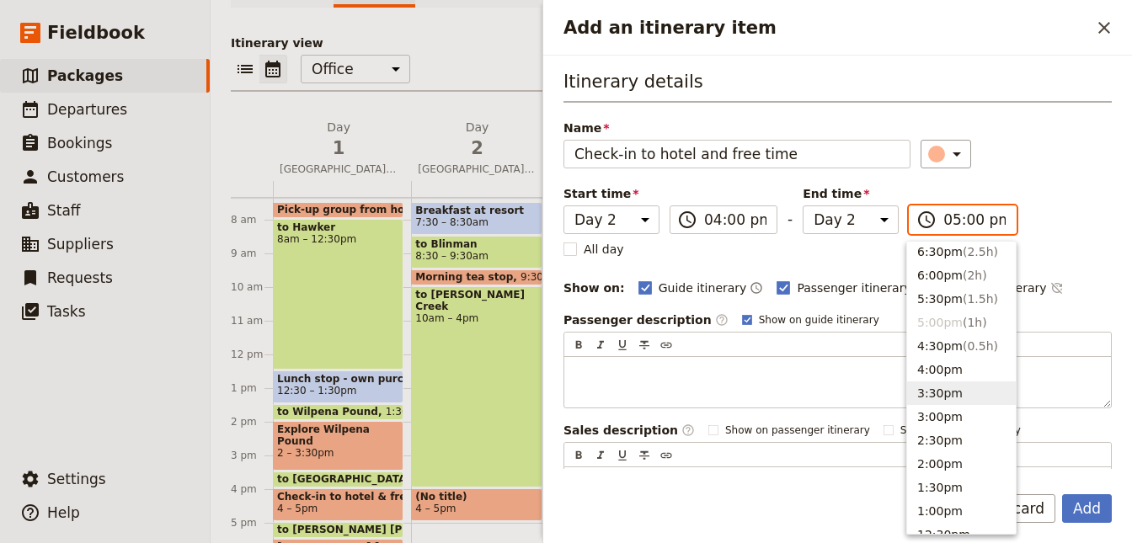
scroll to position [234, 0]
click at [948, 282] on button "6:00pm ( 2h )" at bounding box center [961, 282] width 109 height 24
type input "06:00 pm"
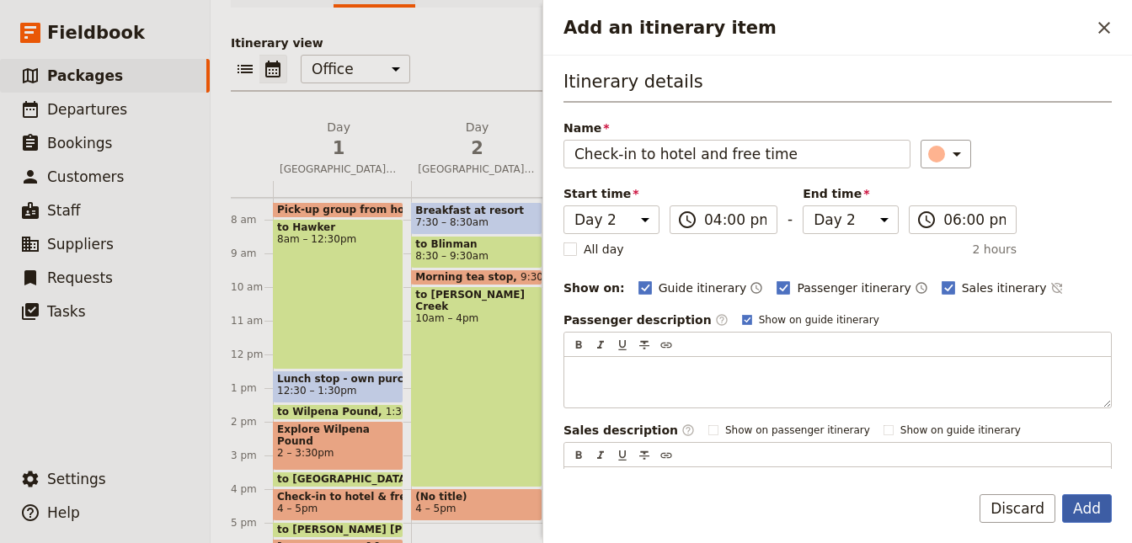
click at [1078, 504] on button "Add" at bounding box center [1087, 508] width 50 height 29
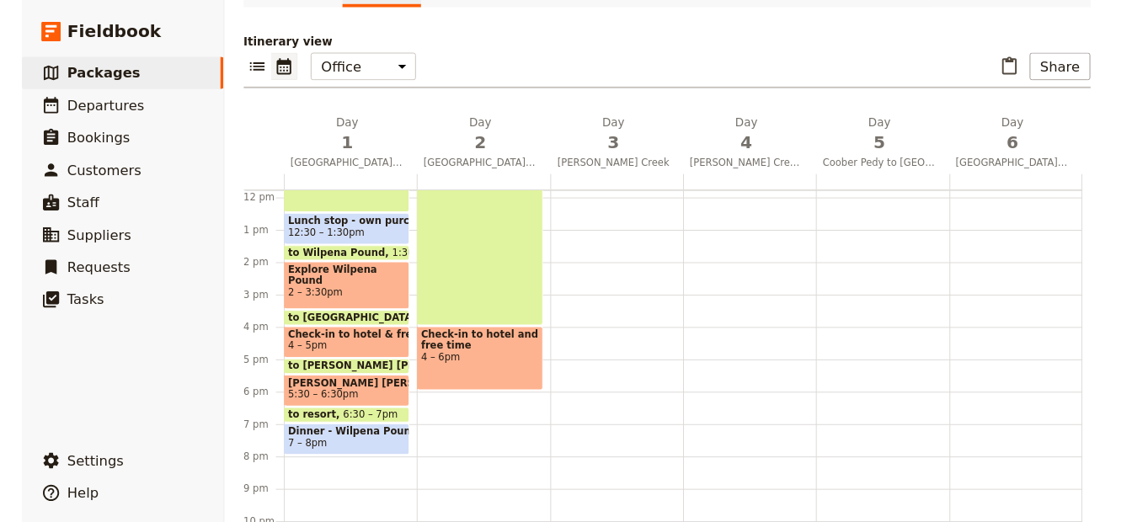
scroll to position [398, 0]
